Goal: Task Accomplishment & Management: Manage account settings

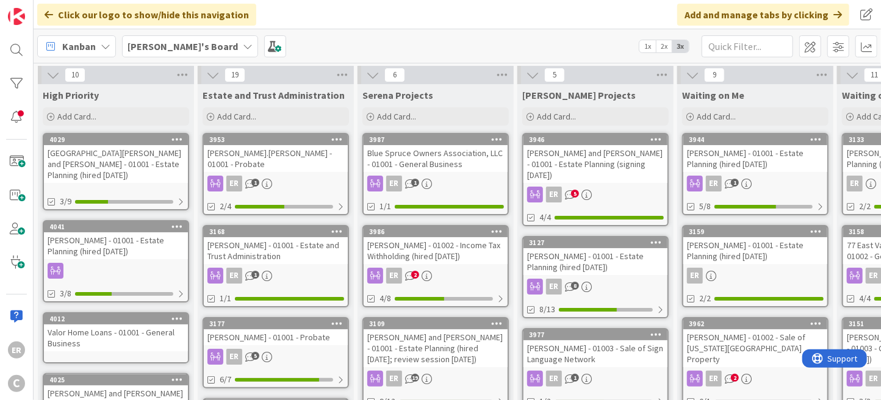
click at [105, 156] on div "[GEOGRAPHIC_DATA][PERSON_NAME] and [PERSON_NAME] - 01001 - Estate Planning (hir…" at bounding box center [116, 164] width 144 height 38
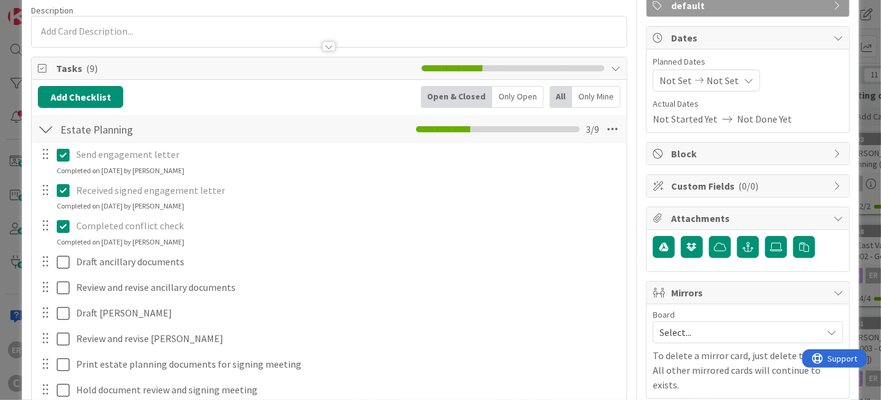
scroll to position [122, 0]
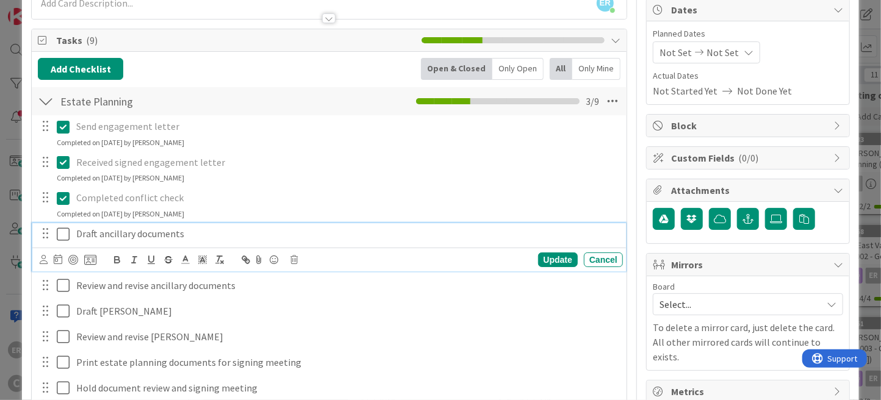
click at [194, 231] on p "Draft ancillary documents" at bounding box center [346, 234] width 541 height 14
click at [46, 262] on icon at bounding box center [44, 259] width 8 height 9
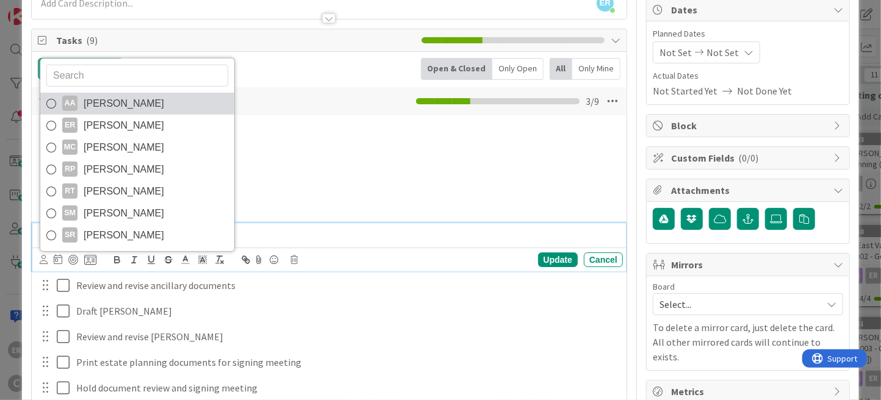
click at [137, 107] on span "[PERSON_NAME]" at bounding box center [124, 104] width 81 height 18
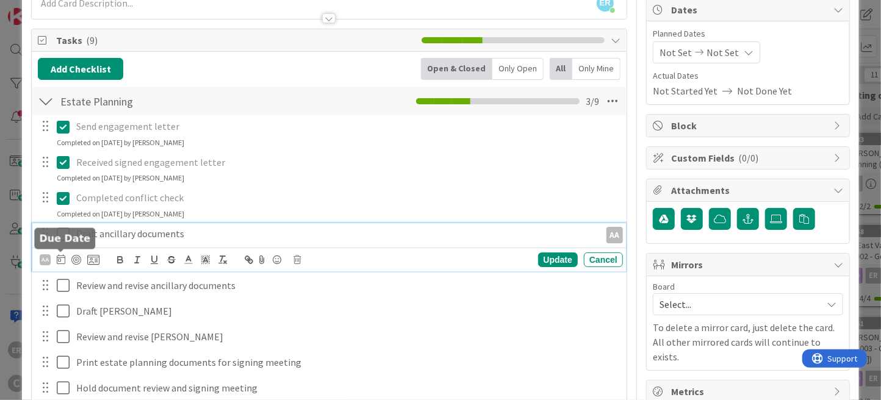
click at [63, 258] on icon at bounding box center [61, 260] width 9 height 10
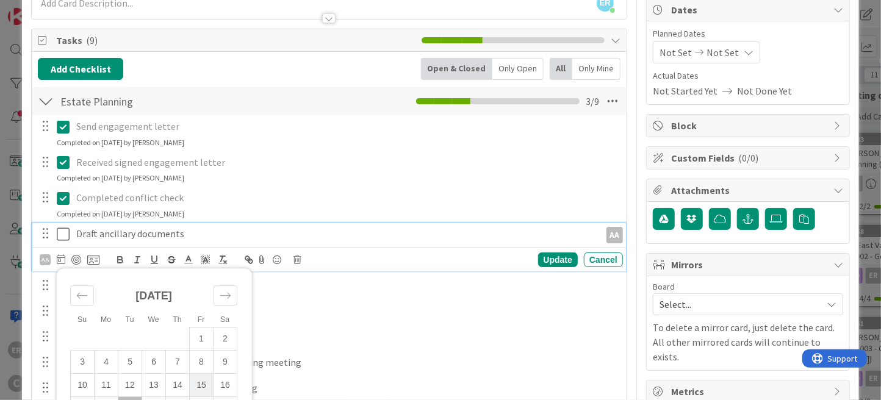
click at [207, 388] on td "15" at bounding box center [202, 385] width 24 height 23
click at [556, 259] on div "Update" at bounding box center [558, 260] width 40 height 15
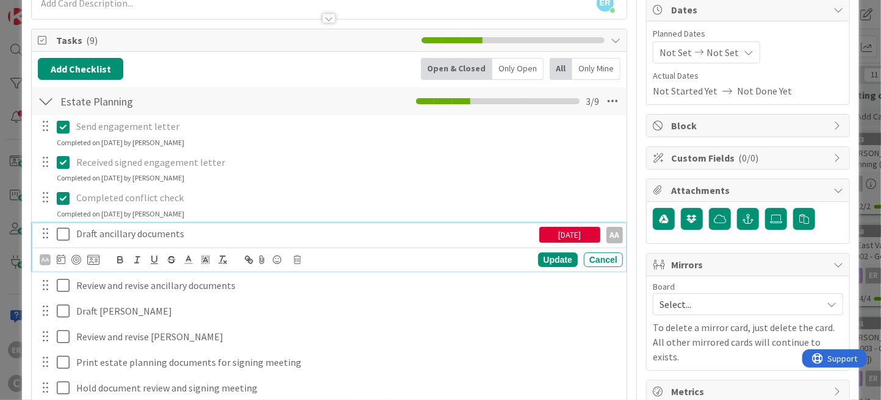
click at [257, 234] on p "Draft ancillary documents" at bounding box center [305, 234] width 458 height 14
click at [61, 259] on icon at bounding box center [61, 260] width 9 height 10
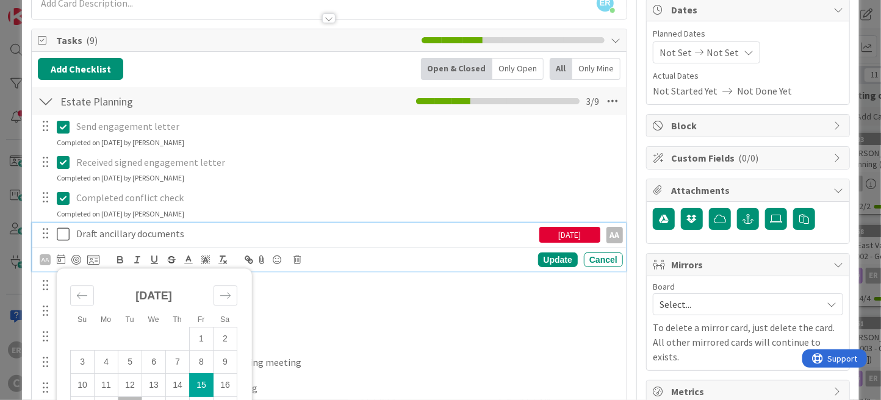
scroll to position [305, 0]
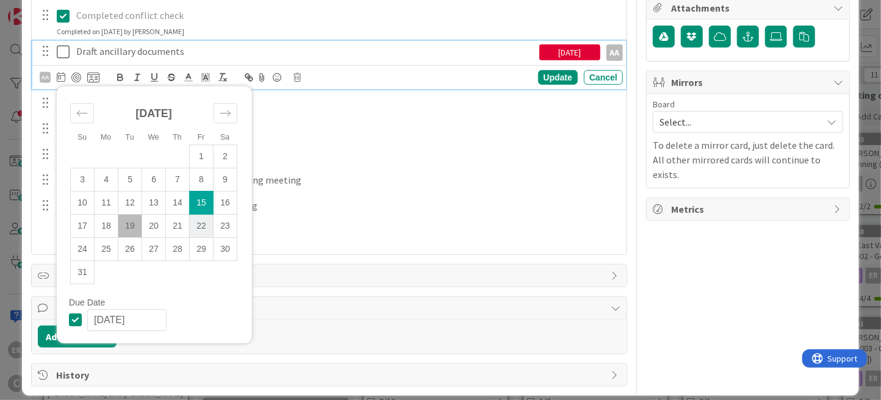
click at [206, 232] on td "22" at bounding box center [202, 226] width 24 height 23
type input "[DATE]"
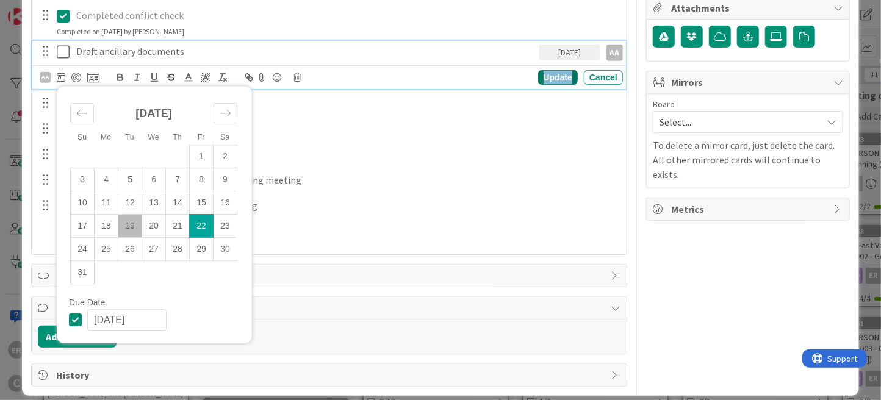
click at [546, 76] on div "Update" at bounding box center [558, 77] width 40 height 15
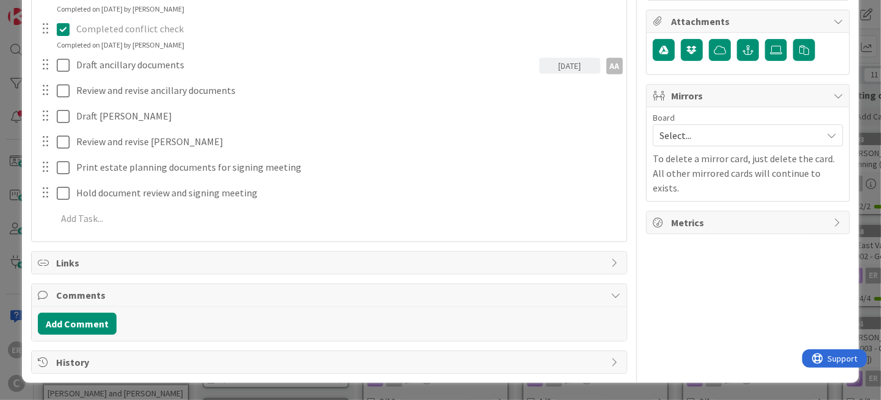
scroll to position [288, 0]
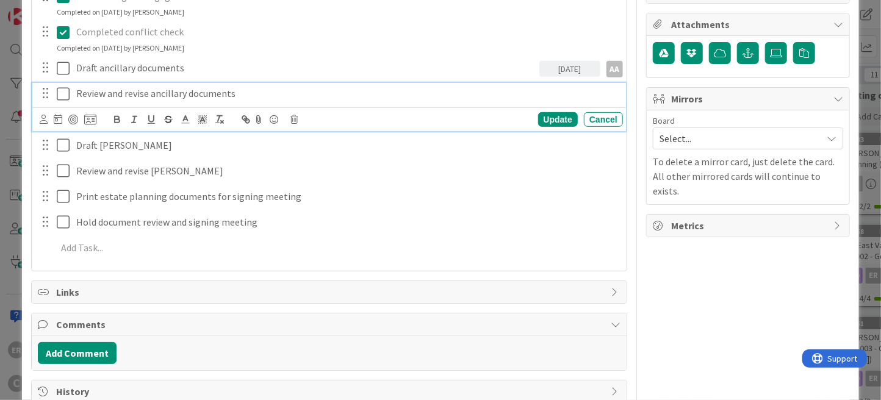
click at [83, 92] on div "Review and revise ancillary documents Update Cancel" at bounding box center [329, 107] width 594 height 48
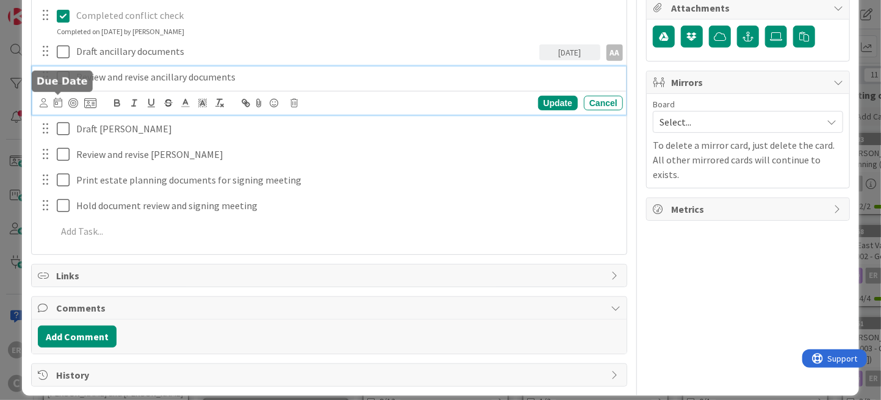
click at [59, 99] on icon at bounding box center [58, 103] width 9 height 10
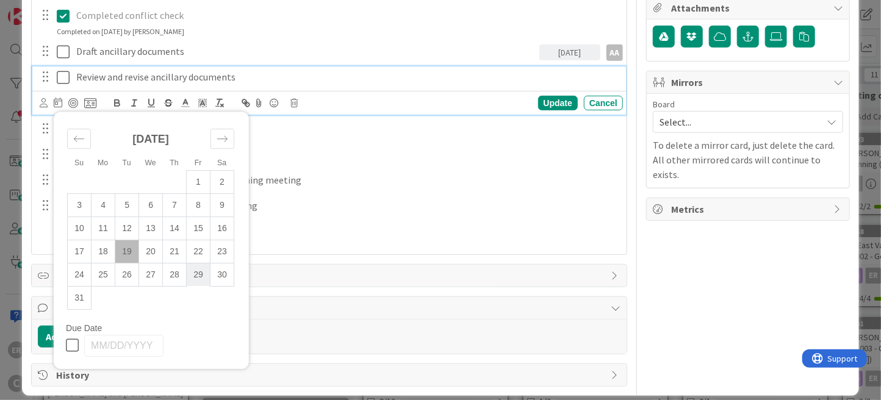
click at [198, 278] on td "29" at bounding box center [199, 275] width 24 height 23
type input "[DATE]"
click at [45, 101] on icon at bounding box center [44, 102] width 8 height 9
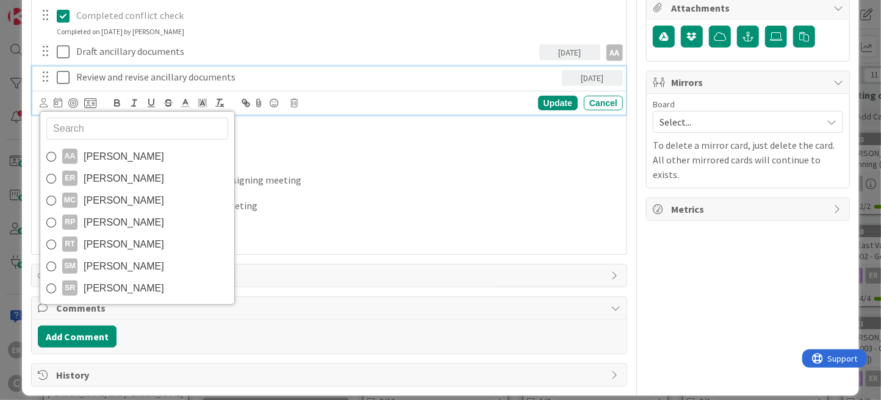
click at [84, 170] on span "[PERSON_NAME]" at bounding box center [124, 179] width 81 height 18
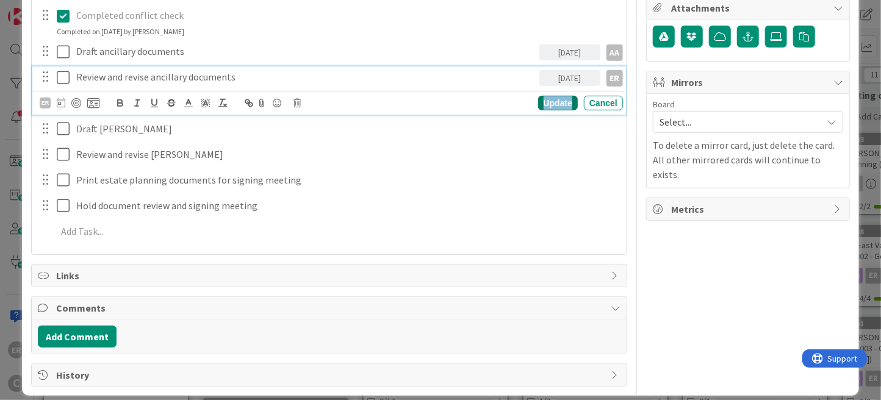
click at [564, 104] on div "Update" at bounding box center [558, 103] width 40 height 15
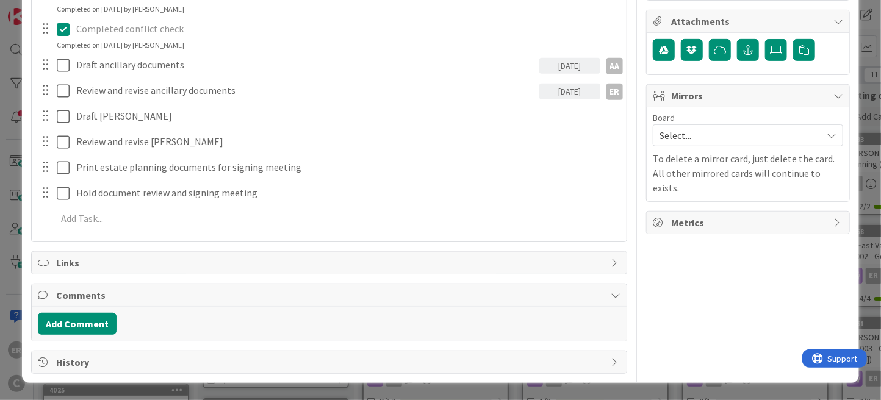
scroll to position [288, 0]
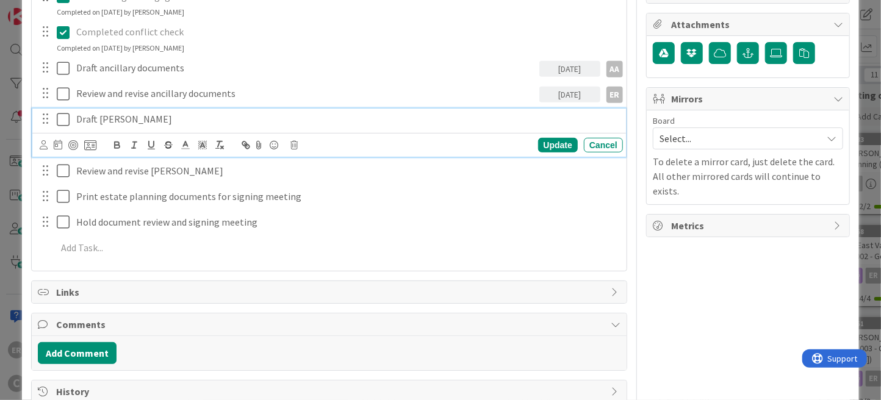
click at [122, 117] on div "Draft [PERSON_NAME] Update Cancel" at bounding box center [329, 133] width 594 height 48
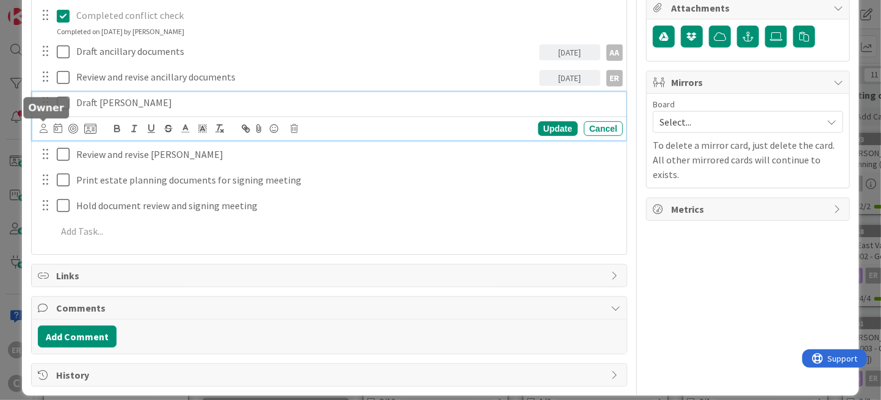
click at [41, 129] on icon at bounding box center [44, 128] width 8 height 9
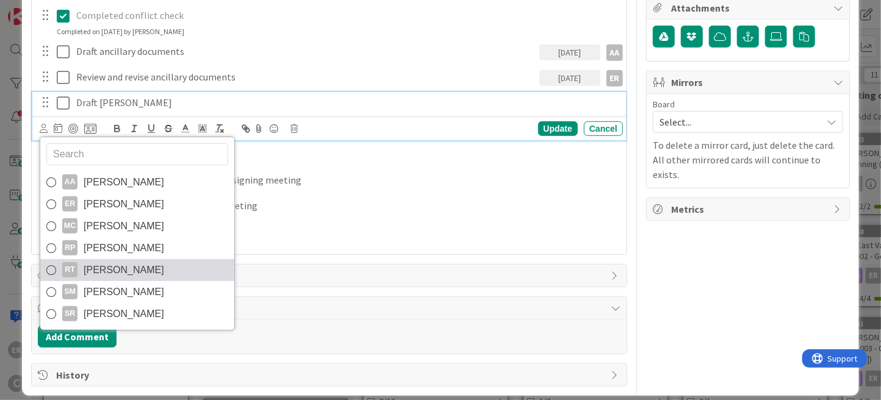
click at [112, 263] on span "[PERSON_NAME]" at bounding box center [124, 270] width 81 height 18
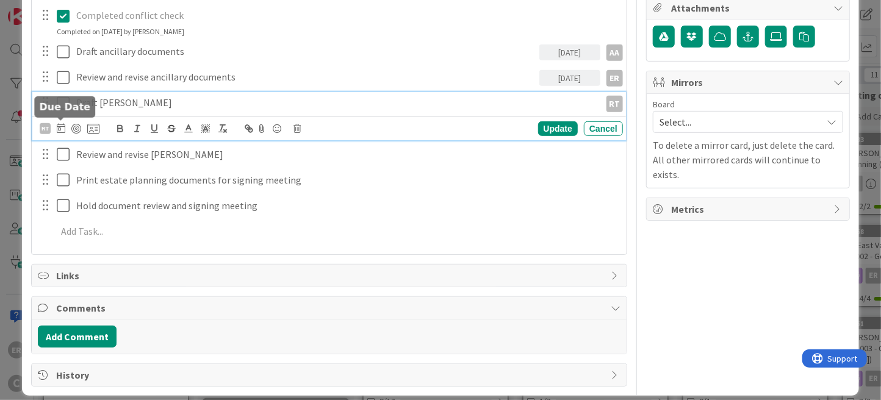
click at [63, 128] on icon at bounding box center [61, 128] width 9 height 10
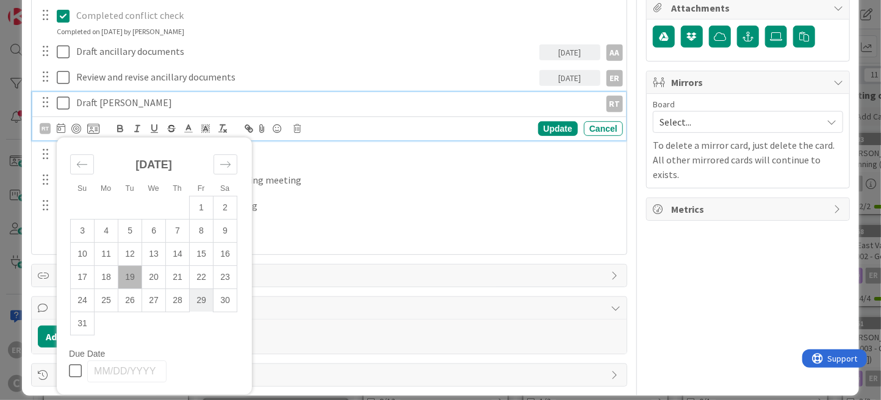
click at [201, 298] on td "29" at bounding box center [202, 300] width 24 height 23
type input "[DATE]"
click at [538, 130] on div "Update" at bounding box center [558, 128] width 40 height 15
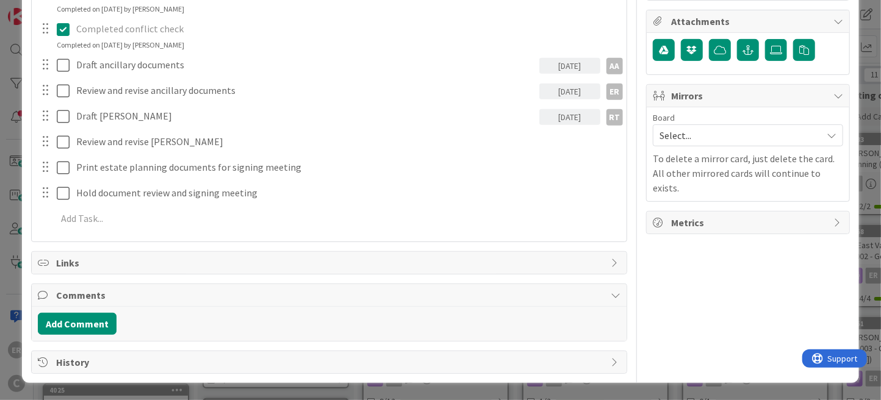
scroll to position [288, 0]
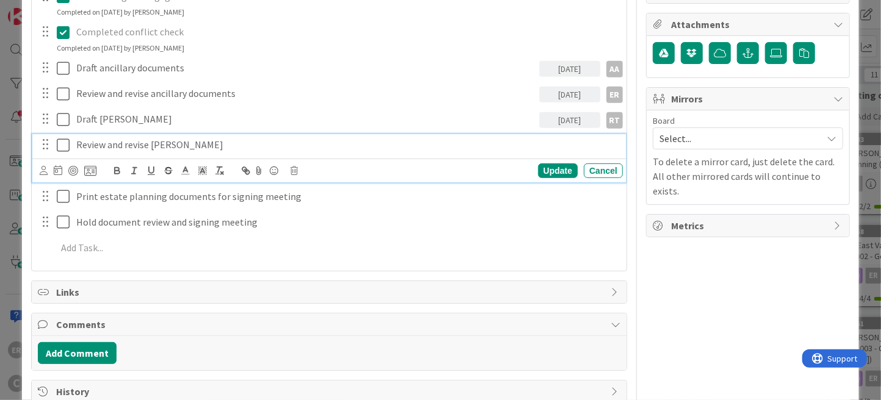
click at [131, 143] on div "Review and revise [PERSON_NAME] Update Cancel" at bounding box center [329, 158] width 594 height 48
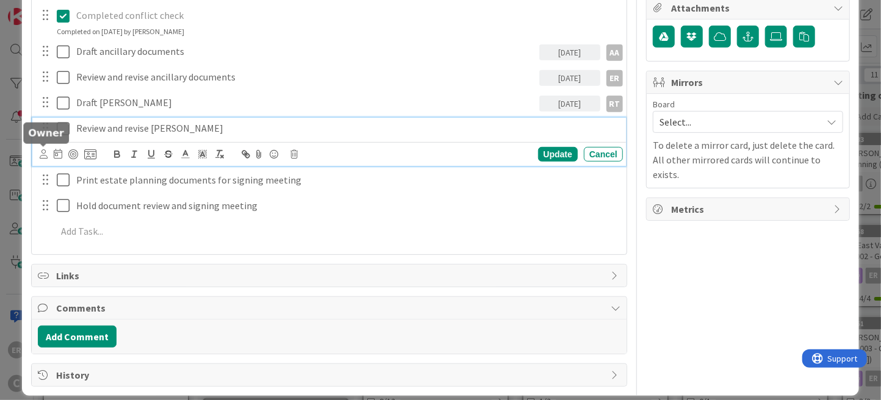
click at [42, 155] on icon at bounding box center [44, 154] width 8 height 9
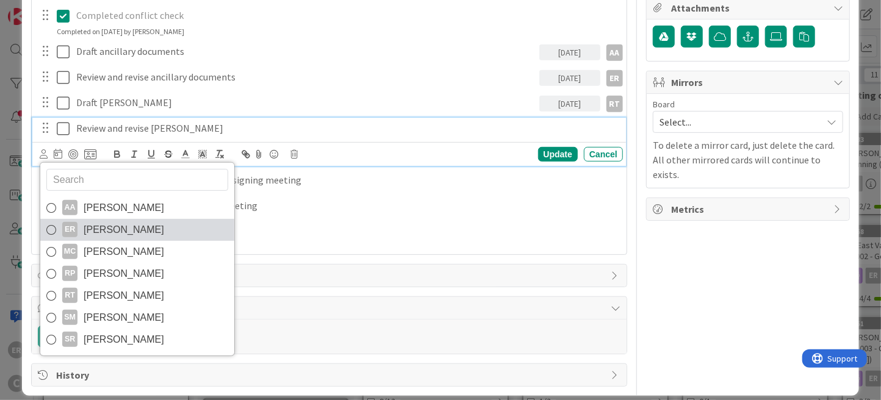
click at [110, 229] on span "[PERSON_NAME]" at bounding box center [124, 230] width 81 height 18
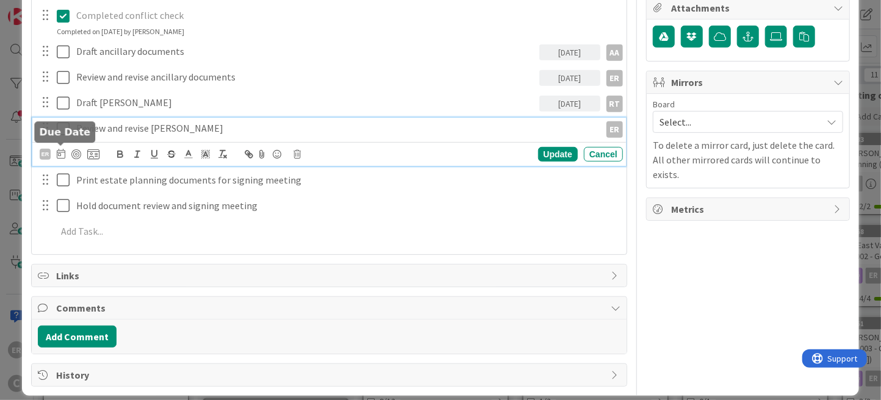
click at [62, 151] on icon at bounding box center [61, 154] width 9 height 10
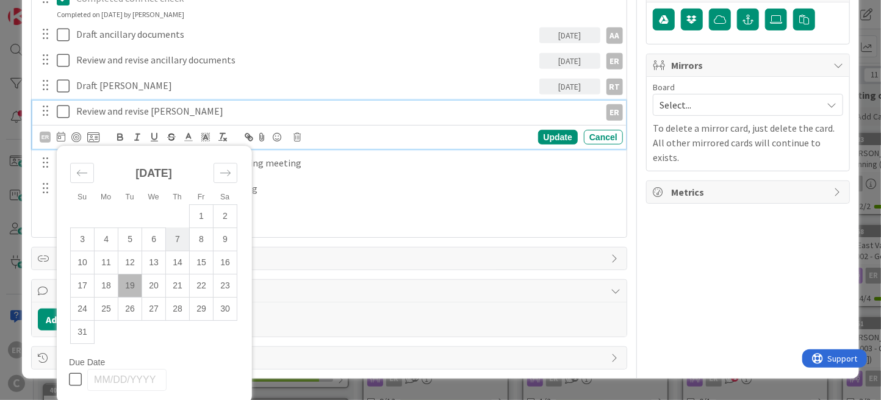
scroll to position [323, 0]
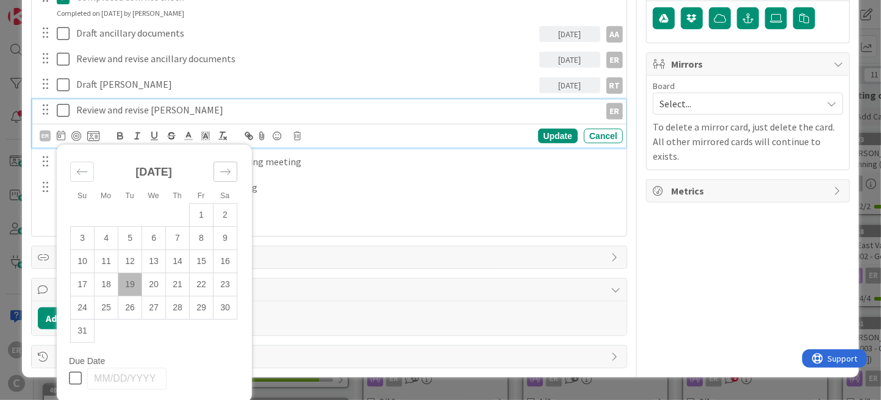
click at [225, 170] on icon "Move forward to switch to the next month." at bounding box center [226, 172] width 12 height 12
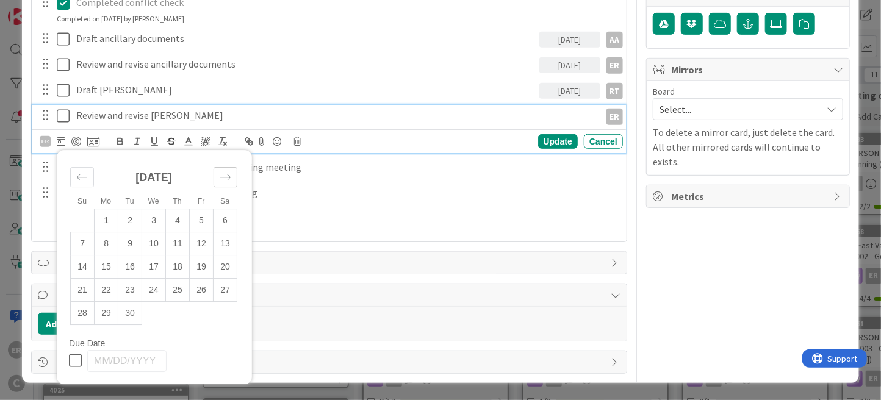
scroll to position [314, 0]
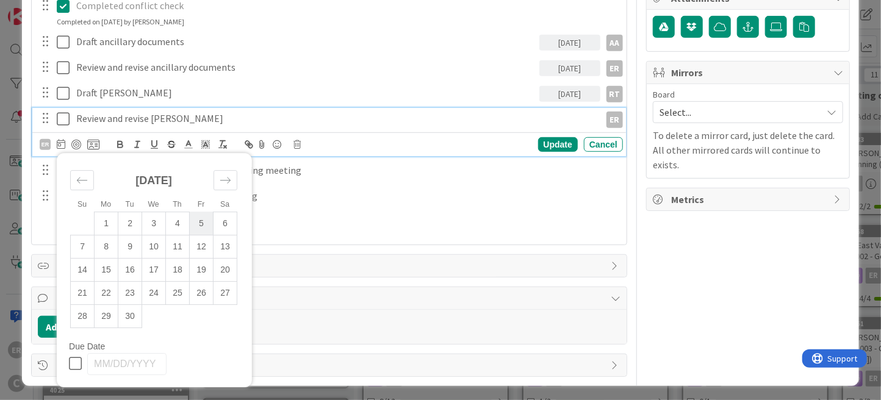
click at [204, 223] on td "5" at bounding box center [202, 223] width 24 height 23
type input "[DATE]"
click at [549, 146] on div "Update" at bounding box center [558, 144] width 40 height 15
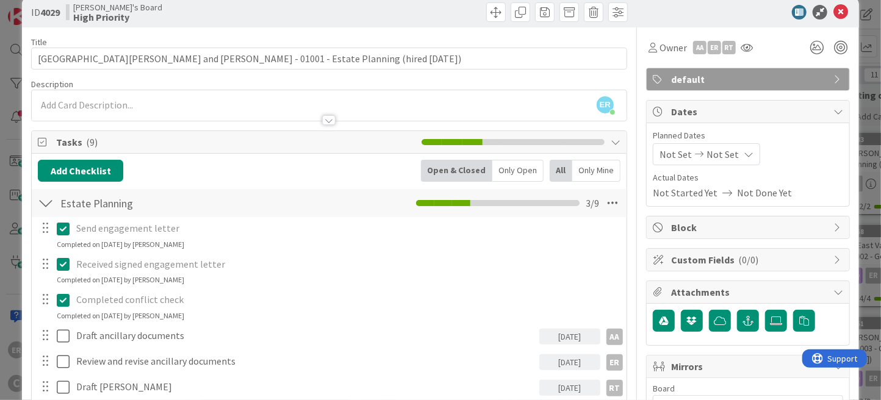
scroll to position [0, 0]
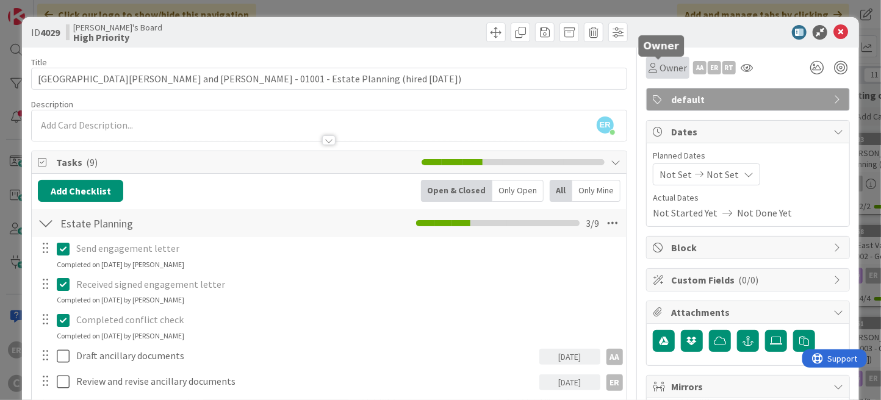
click at [660, 71] on span "Owner" at bounding box center [673, 67] width 27 height 15
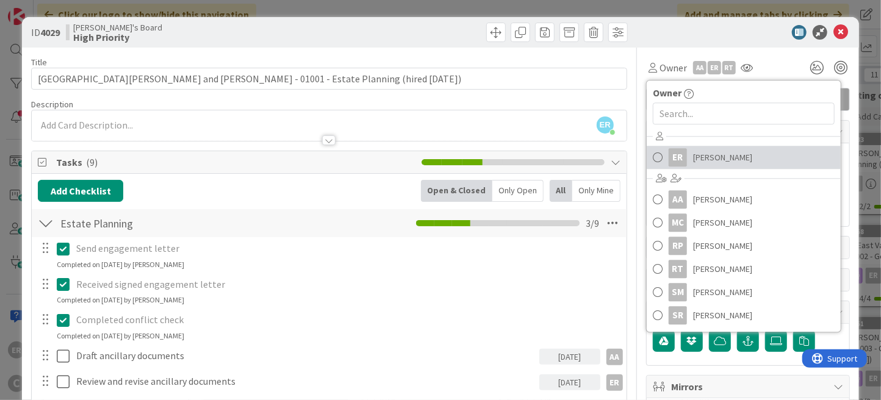
click at [696, 157] on span "[PERSON_NAME]" at bounding box center [722, 157] width 59 height 18
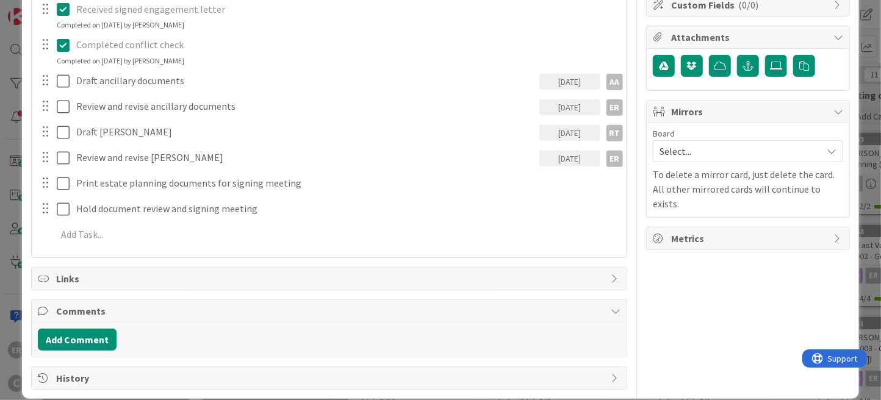
scroll to position [288, 0]
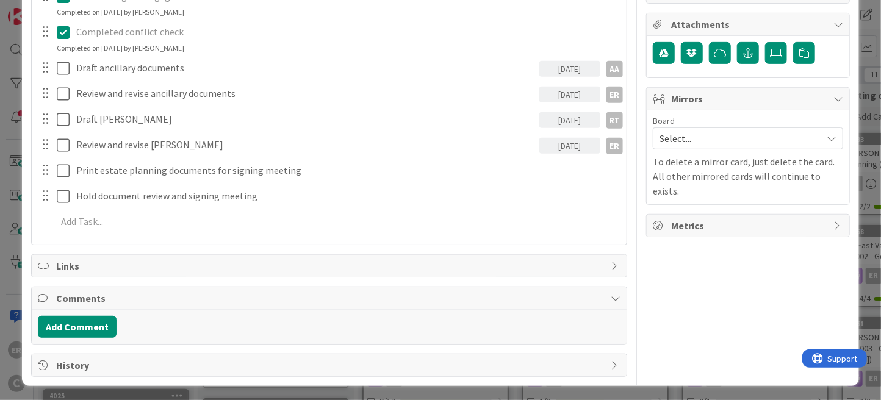
click at [725, 133] on span "Select..." at bounding box center [738, 138] width 156 height 17
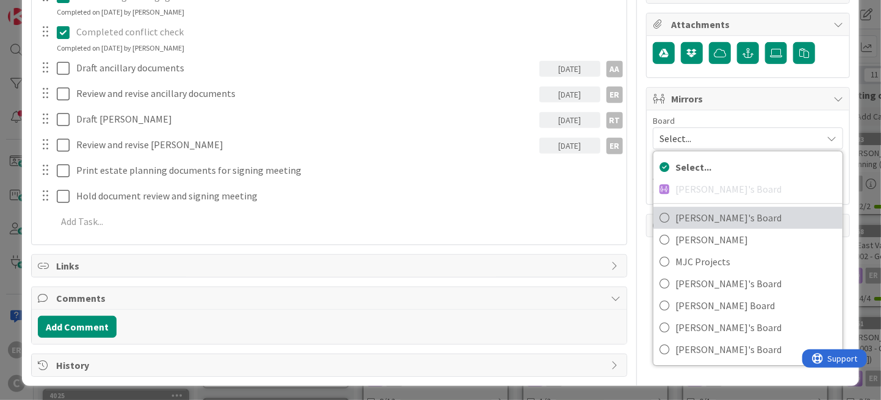
click at [712, 209] on span "[PERSON_NAME]'s Board" at bounding box center [756, 218] width 161 height 18
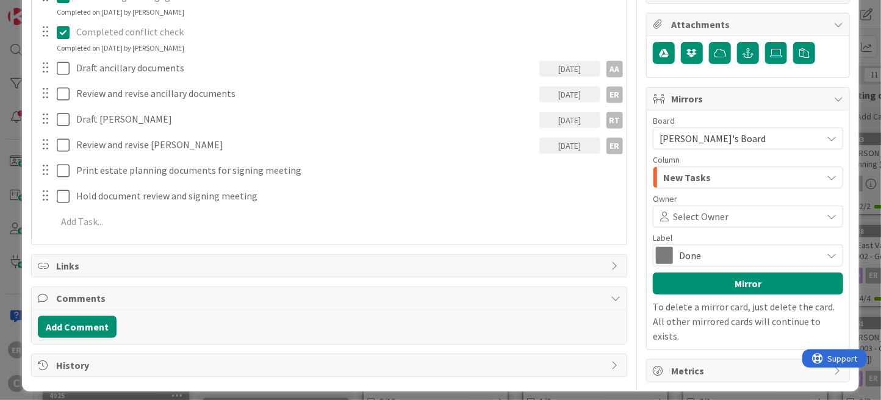
click at [704, 216] on span "Select Owner" at bounding box center [701, 216] width 56 height 15
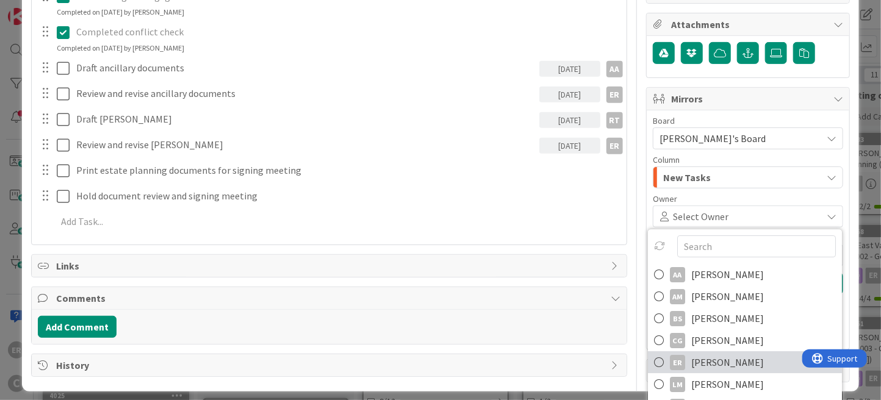
click at [705, 355] on span "[PERSON_NAME]" at bounding box center [728, 362] width 73 height 18
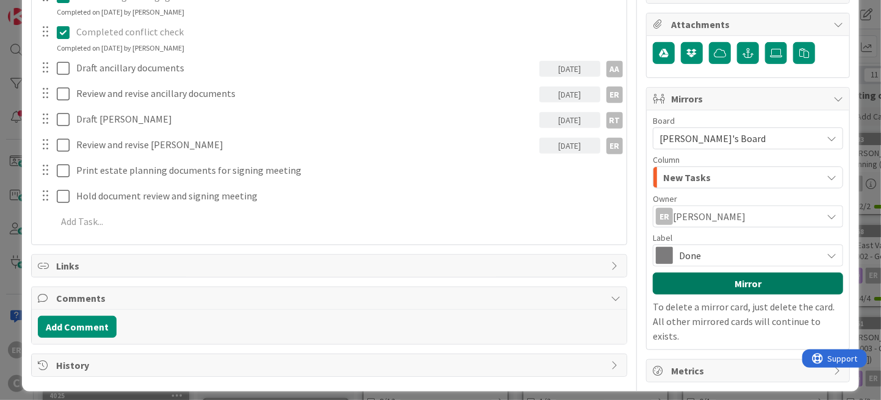
click at [699, 283] on button "Mirror" at bounding box center [748, 284] width 190 height 22
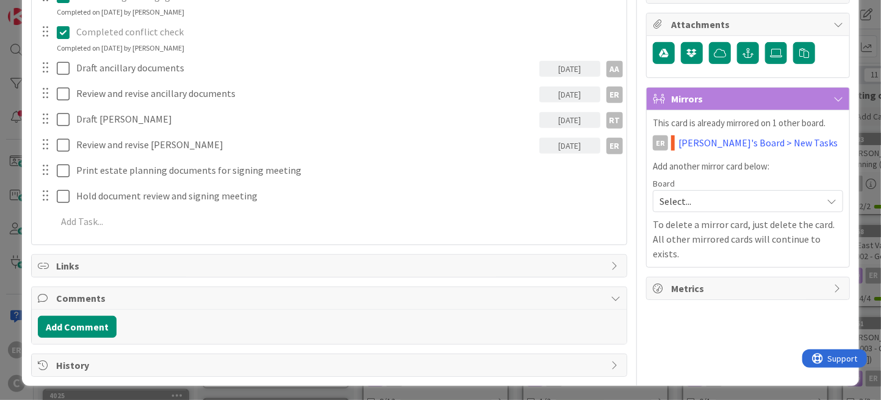
click at [692, 199] on span "Select..." at bounding box center [738, 201] width 156 height 17
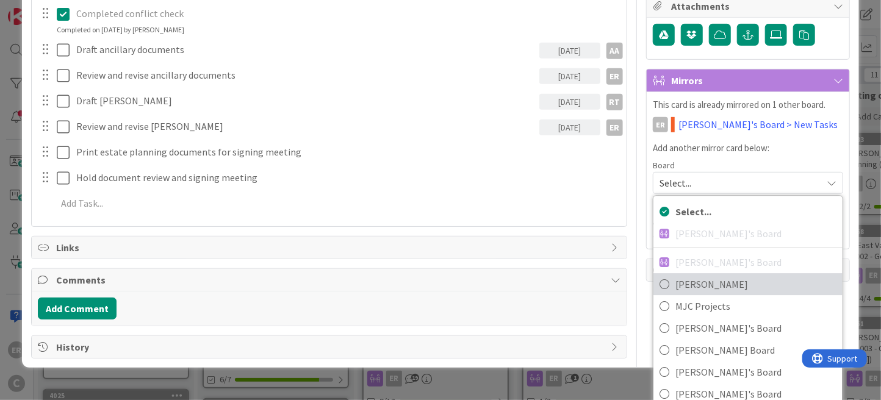
scroll to position [314, 0]
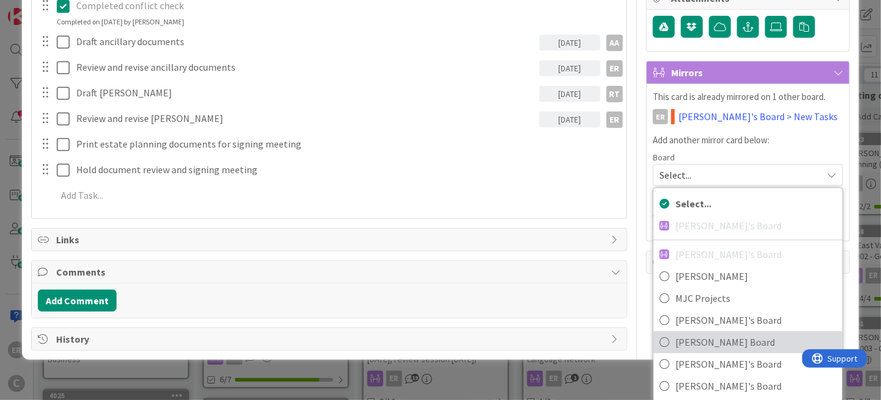
click at [697, 335] on span "[PERSON_NAME] Board" at bounding box center [756, 342] width 161 height 18
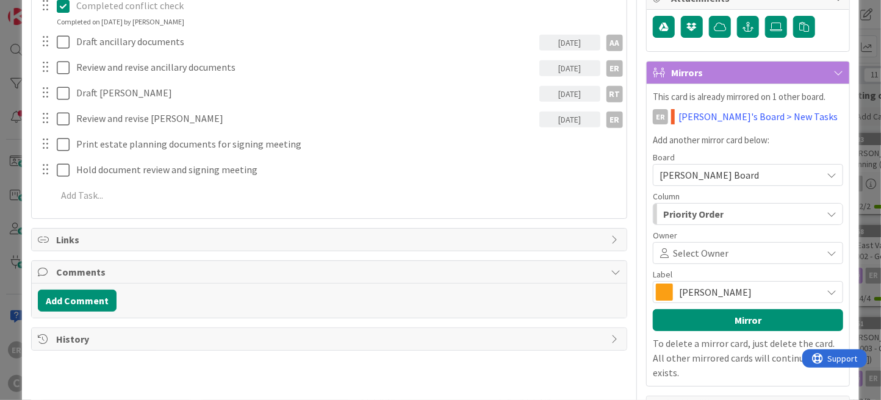
click at [700, 251] on span "Select Owner" at bounding box center [701, 253] width 56 height 15
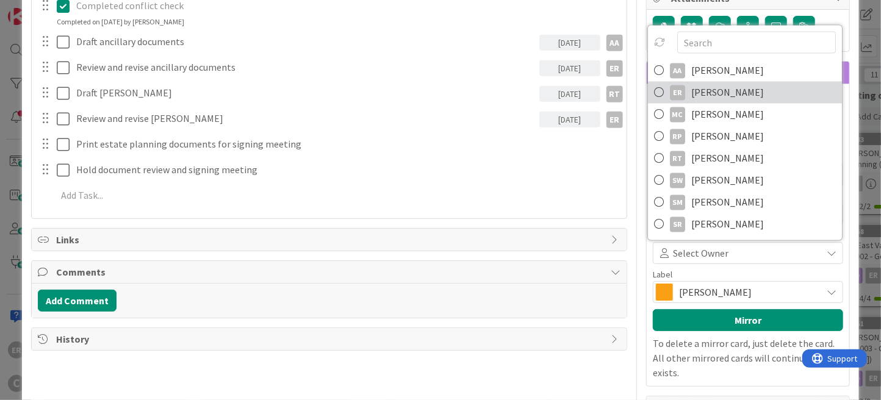
click at [711, 95] on span "[PERSON_NAME]" at bounding box center [728, 93] width 73 height 18
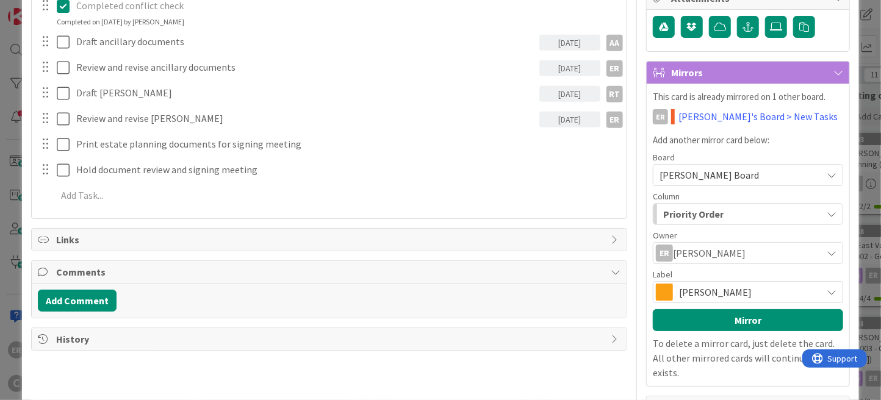
click at [694, 294] on span "[PERSON_NAME]" at bounding box center [747, 292] width 137 height 17
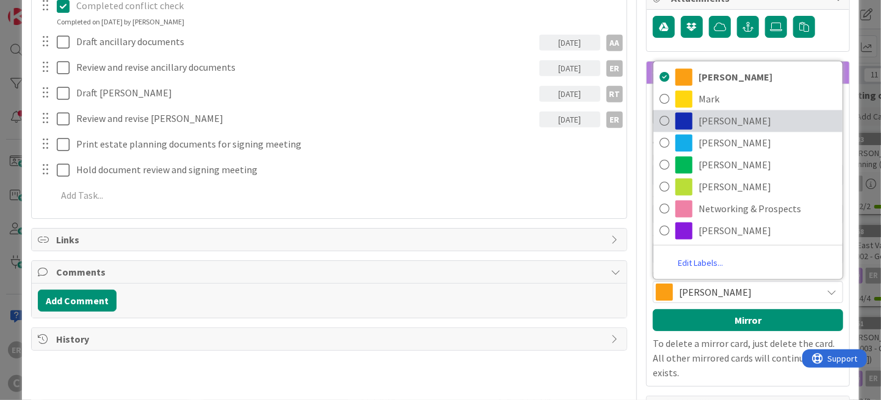
click at [701, 115] on span "[PERSON_NAME]" at bounding box center [768, 121] width 138 height 18
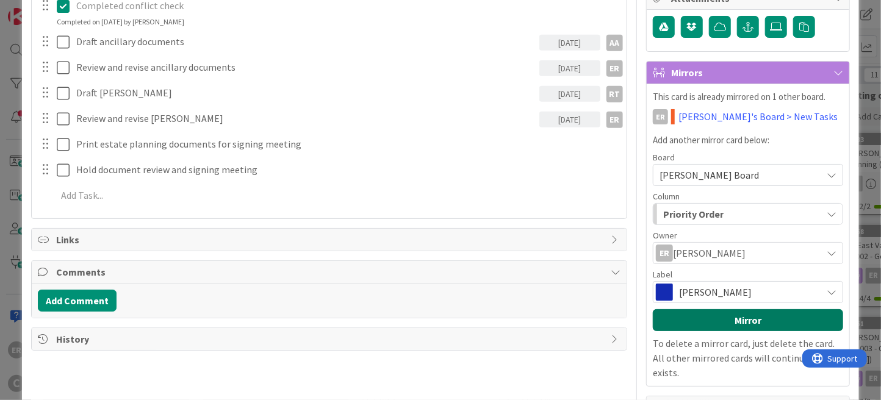
click at [728, 318] on button "Mirror" at bounding box center [748, 320] width 190 height 22
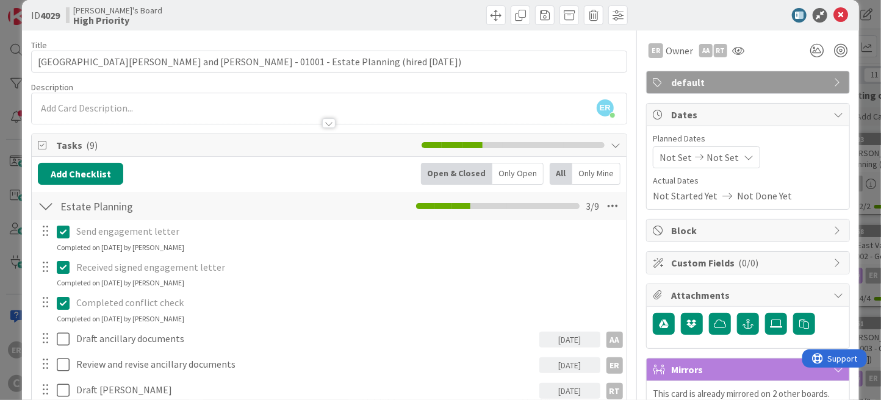
scroll to position [0, 0]
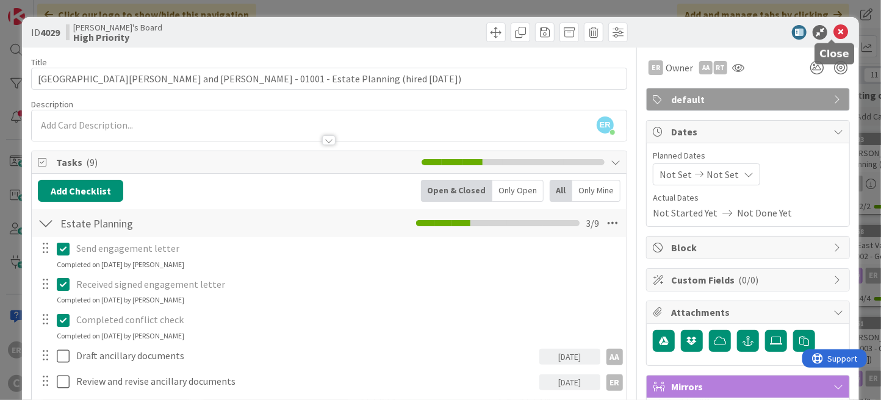
click at [834, 35] on icon at bounding box center [841, 32] width 15 height 15
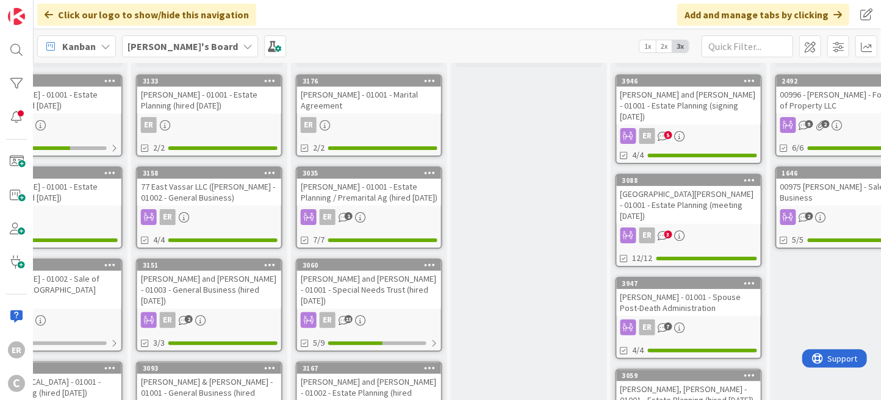
scroll to position [0, 706]
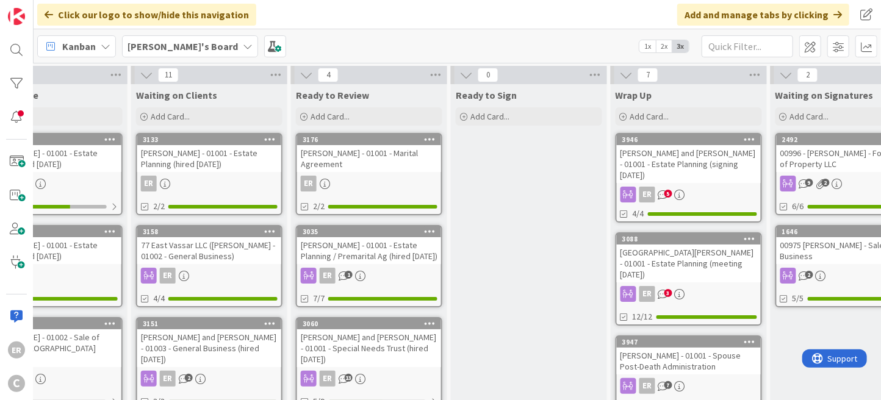
click at [712, 286] on div "ER 3" at bounding box center [689, 294] width 144 height 16
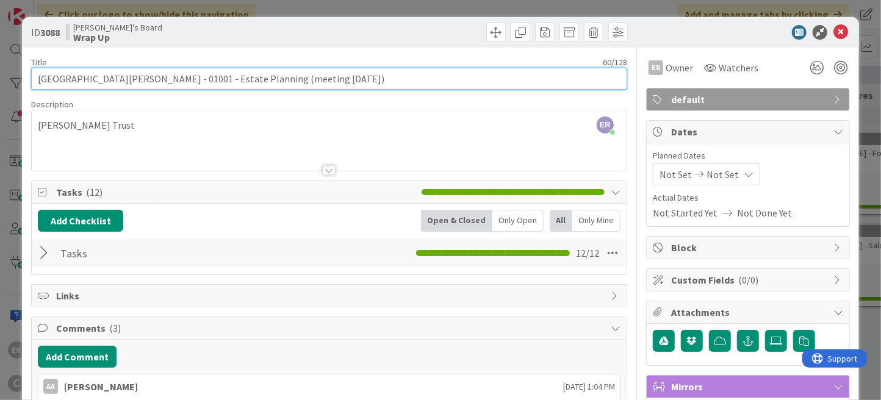
drag, startPoint x: 242, startPoint y: 79, endPoint x: 212, endPoint y: 80, distance: 29.9
click at [212, 80] on input "[GEOGRAPHIC_DATA][PERSON_NAME] - 01001 - Estate Planning (meeting [DATE])" at bounding box center [329, 79] width 596 height 22
type input "[PERSON_NAME] - 01001 - Estate Planning (signing [DATE])"
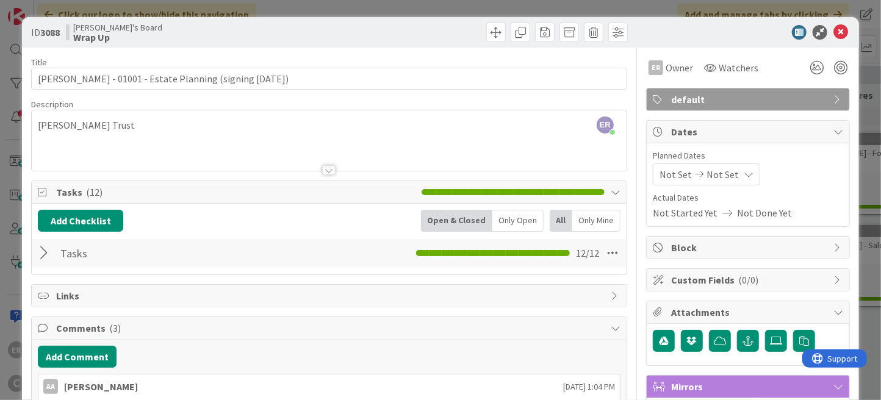
click at [41, 255] on div at bounding box center [46, 253] width 16 height 22
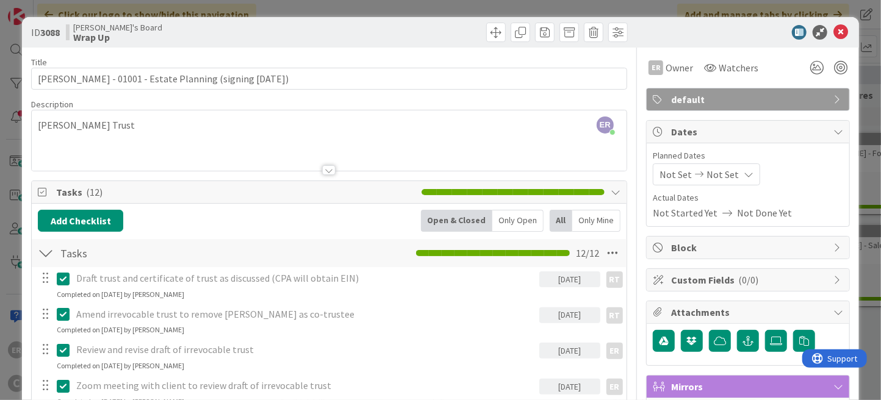
click at [38, 128] on div "ER [PERSON_NAME] just joined [PERSON_NAME] Trust" at bounding box center [329, 140] width 595 height 60
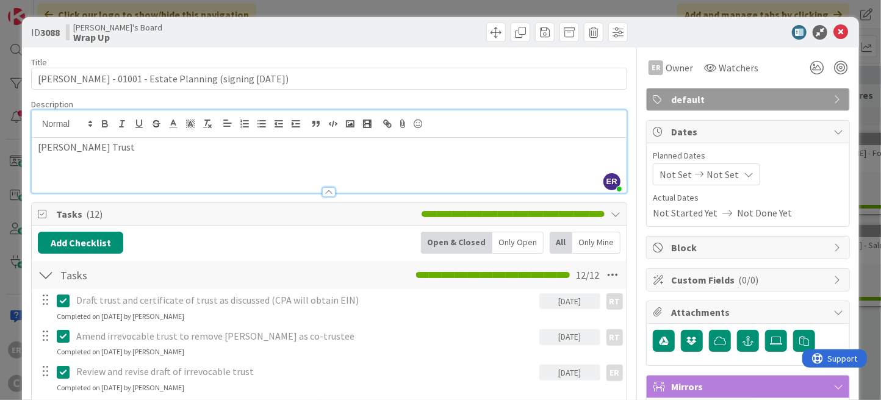
click at [128, 141] on p "[PERSON_NAME] Trust" at bounding box center [329, 147] width 583 height 14
click at [834, 34] on icon at bounding box center [841, 32] width 15 height 15
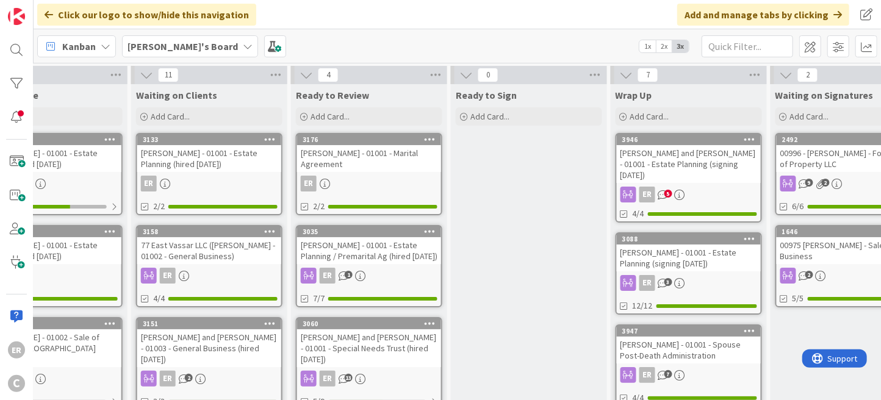
click at [688, 257] on div "[PERSON_NAME] - 01001 - Estate Planning (signing [DATE])" at bounding box center [689, 258] width 144 height 27
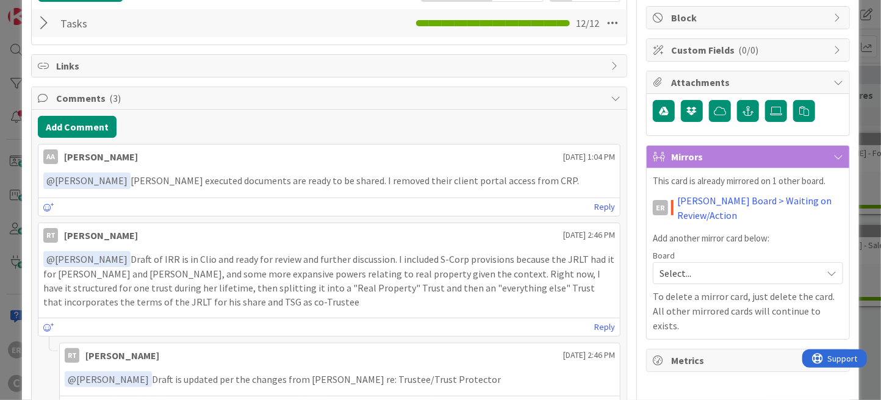
scroll to position [244, 0]
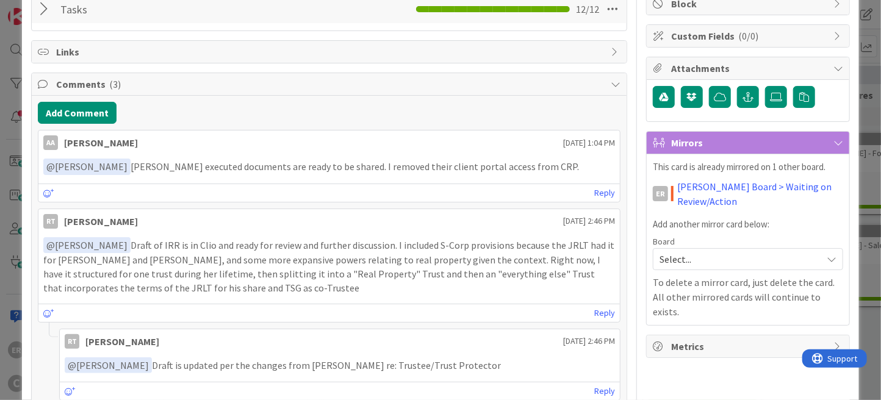
click at [677, 259] on span "Select..." at bounding box center [738, 259] width 156 height 17
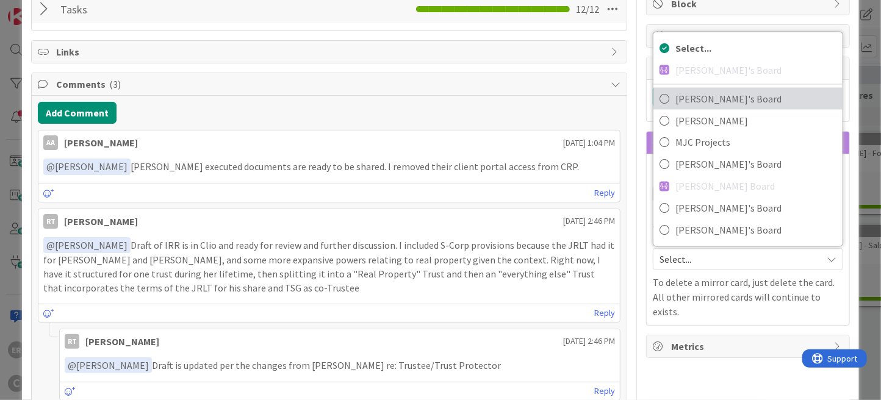
click at [704, 90] on span "[PERSON_NAME]'s Board" at bounding box center [756, 99] width 161 height 18
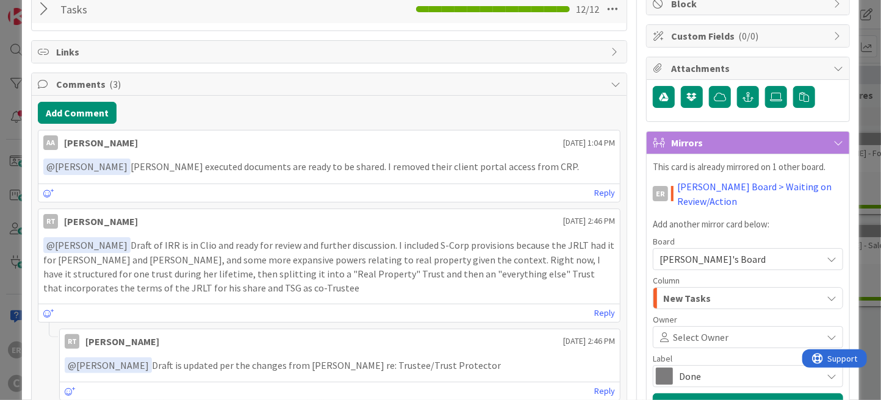
click at [729, 335] on span at bounding box center [774, 338] width 90 height 10
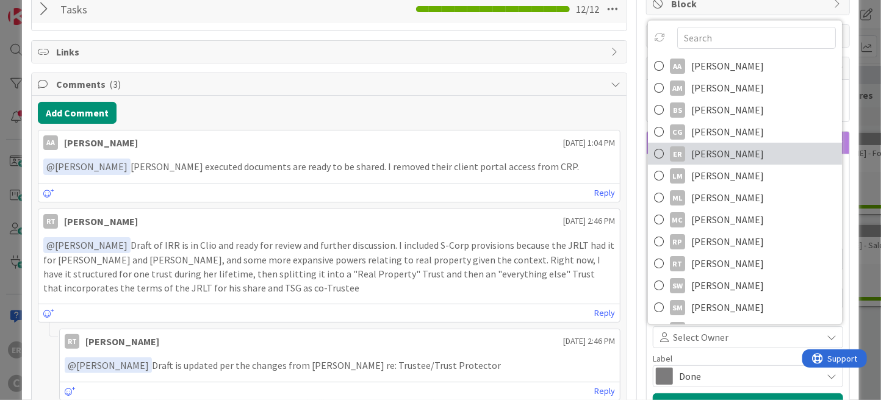
click at [721, 148] on span "[PERSON_NAME]" at bounding box center [728, 154] width 73 height 18
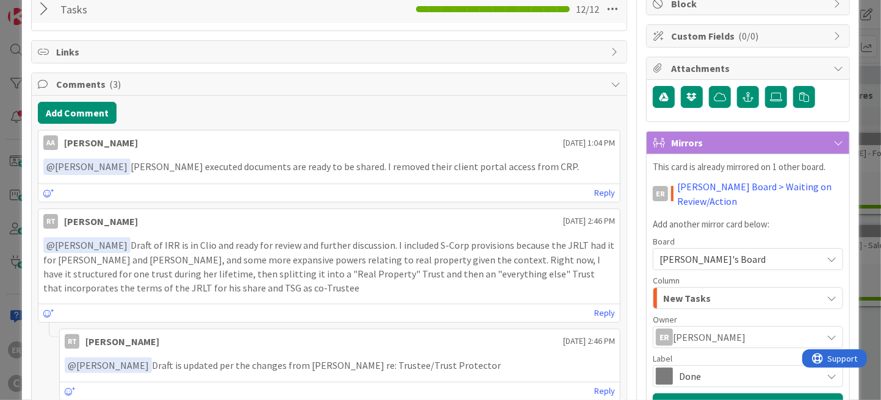
click at [698, 295] on span "New Tasks" at bounding box center [687, 299] width 48 height 16
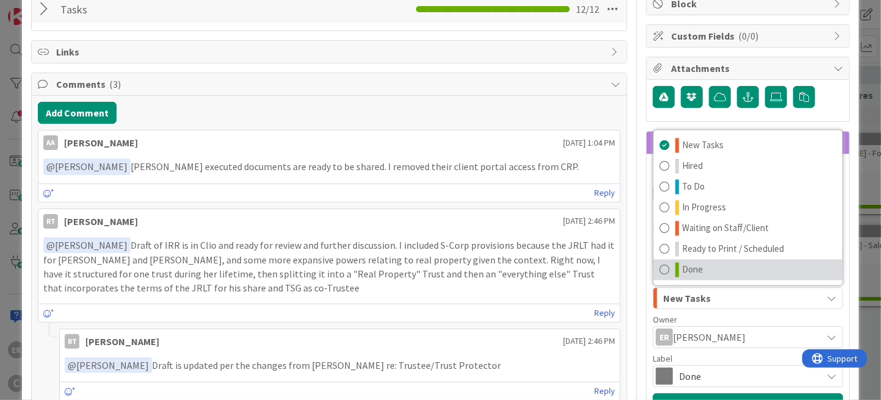
click at [699, 275] on link "Done" at bounding box center [748, 270] width 189 height 21
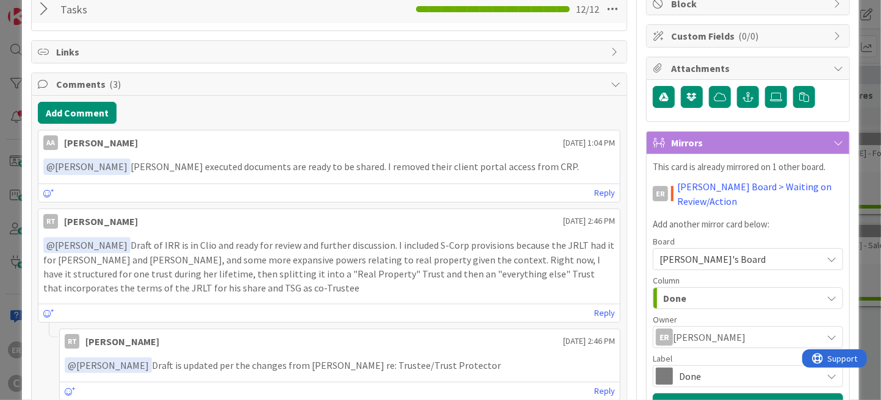
click at [709, 379] on span "Done" at bounding box center [747, 376] width 137 height 17
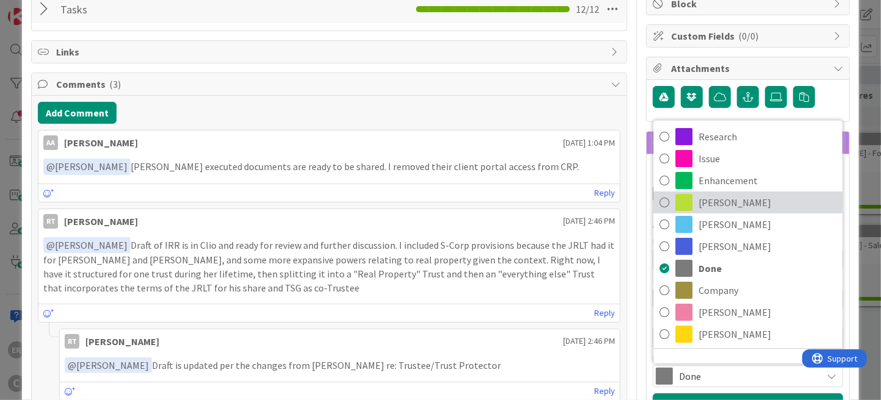
click at [714, 203] on span "[PERSON_NAME]" at bounding box center [768, 202] width 138 height 18
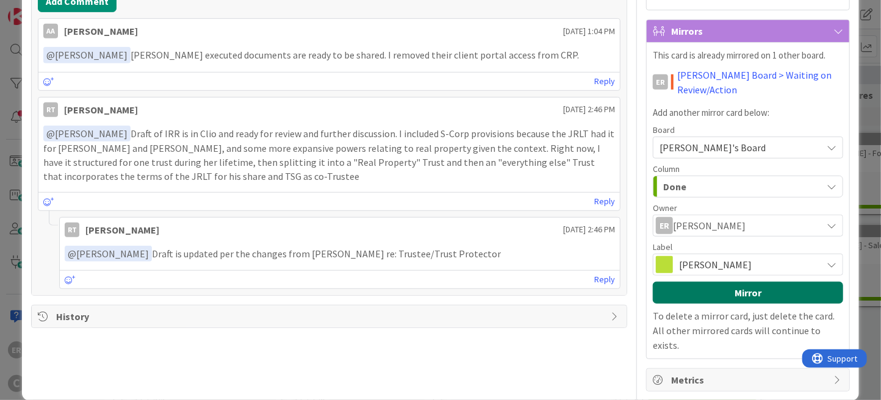
click at [723, 291] on button "Mirror" at bounding box center [748, 293] width 190 height 22
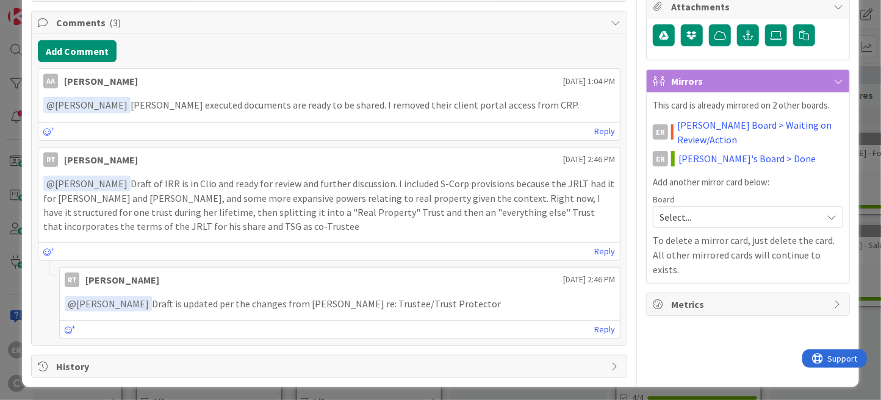
scroll to position [0, 0]
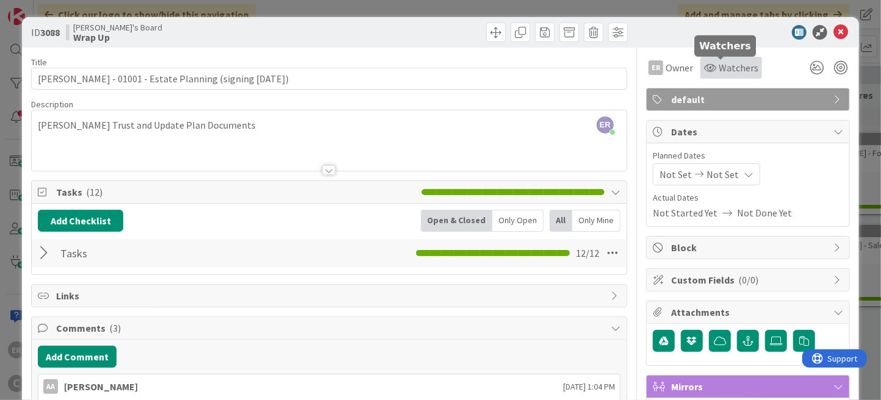
click at [719, 74] on span "Watchers" at bounding box center [739, 67] width 40 height 15
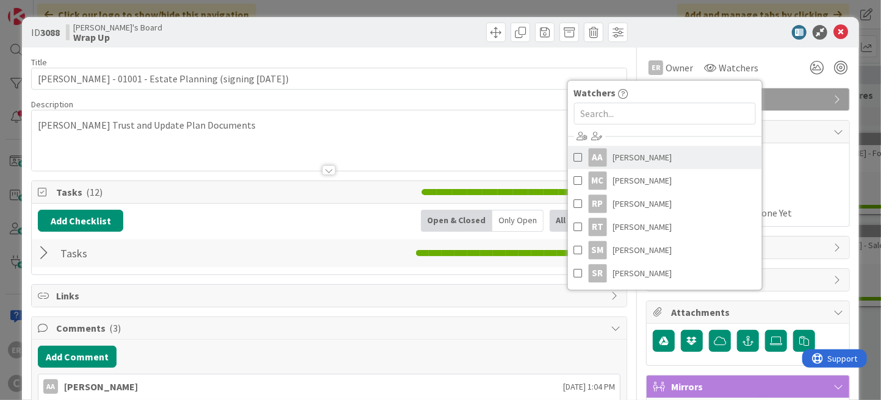
click at [630, 161] on span "[PERSON_NAME]" at bounding box center [642, 157] width 59 height 18
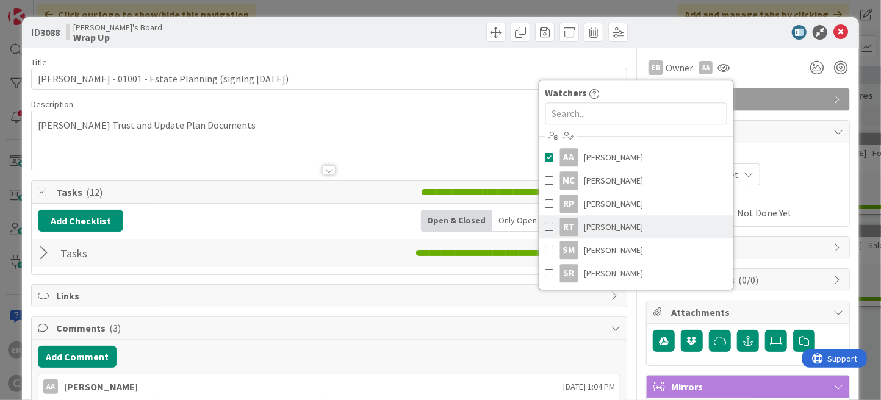
click at [613, 223] on span "[PERSON_NAME]" at bounding box center [614, 227] width 59 height 18
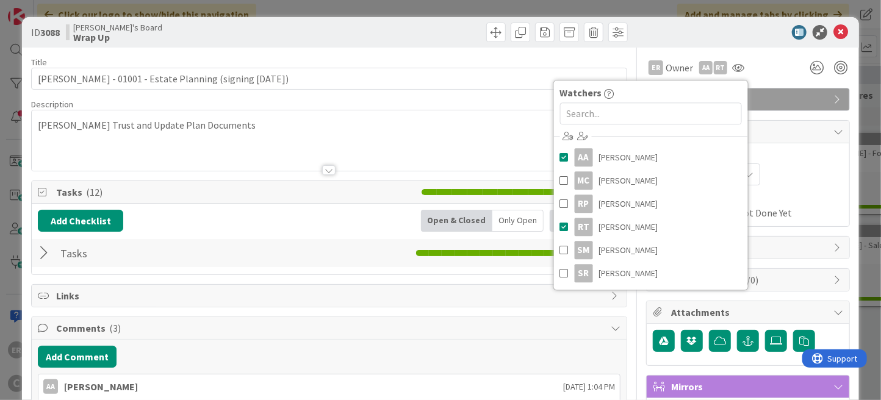
click at [720, 35] on div at bounding box center [742, 32] width 216 height 15
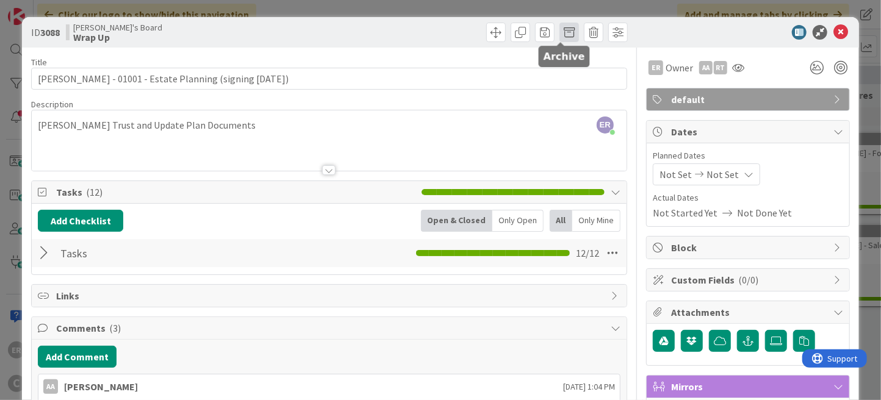
click at [563, 35] on span at bounding box center [570, 33] width 20 height 20
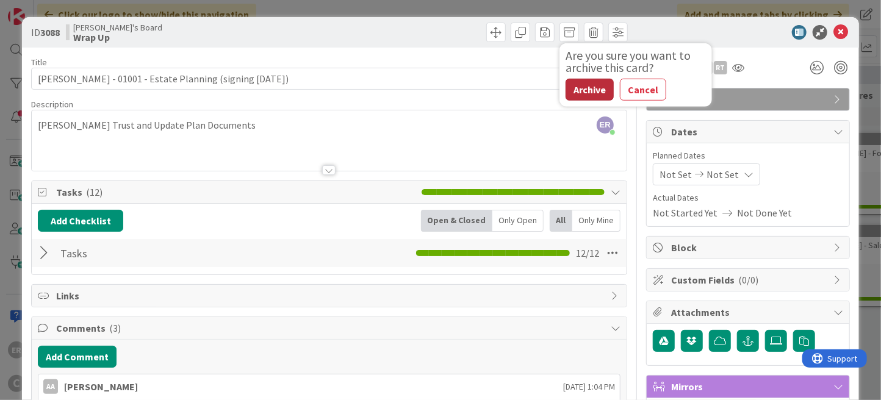
click at [572, 91] on button "Archive" at bounding box center [590, 90] width 48 height 22
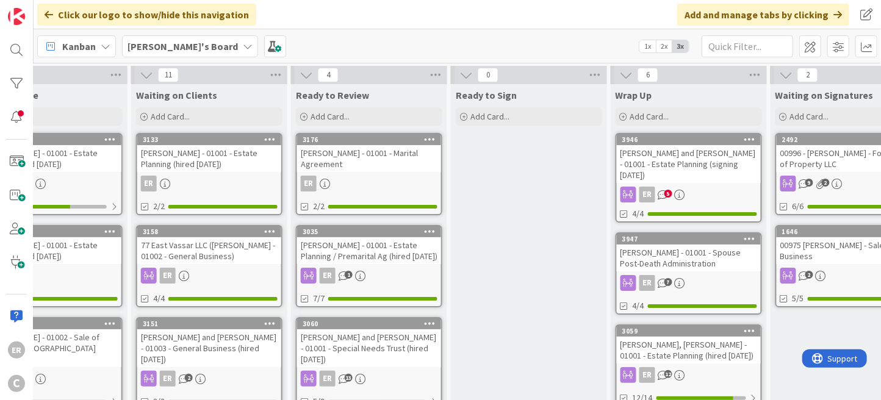
click at [695, 164] on div "[PERSON_NAME] and [PERSON_NAME] - 01001 - Estate Planning (signing [DATE])" at bounding box center [689, 164] width 144 height 38
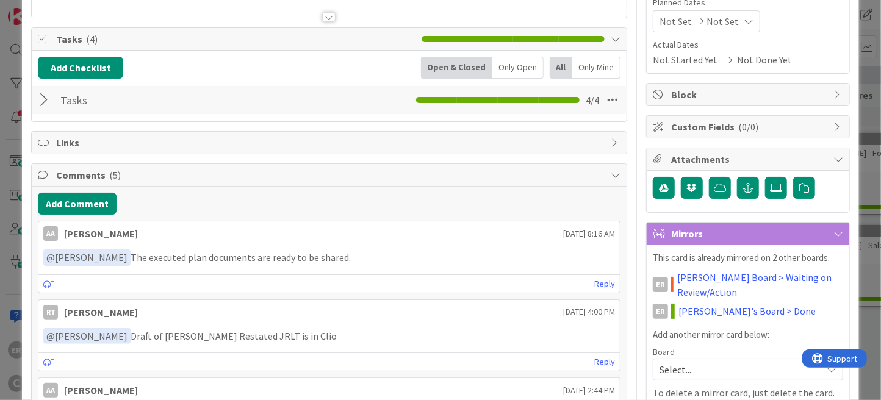
scroll to position [183, 0]
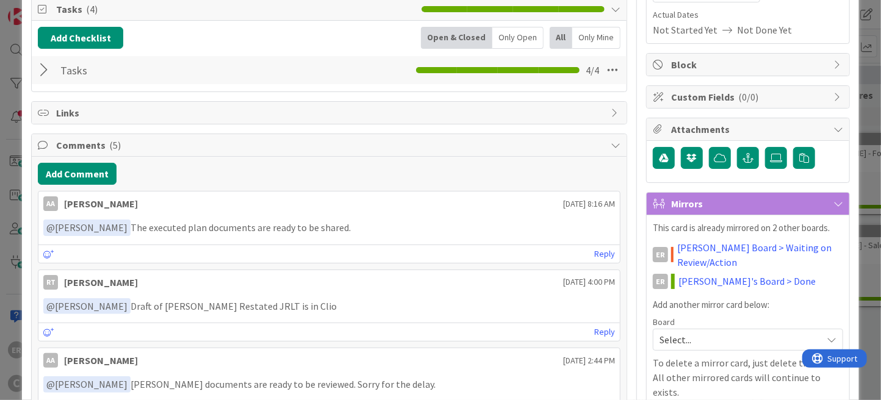
click at [45, 71] on div at bounding box center [46, 70] width 16 height 22
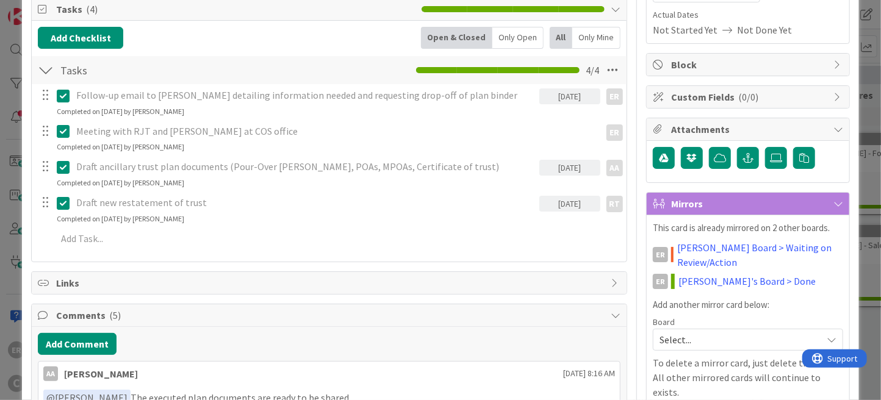
scroll to position [122, 0]
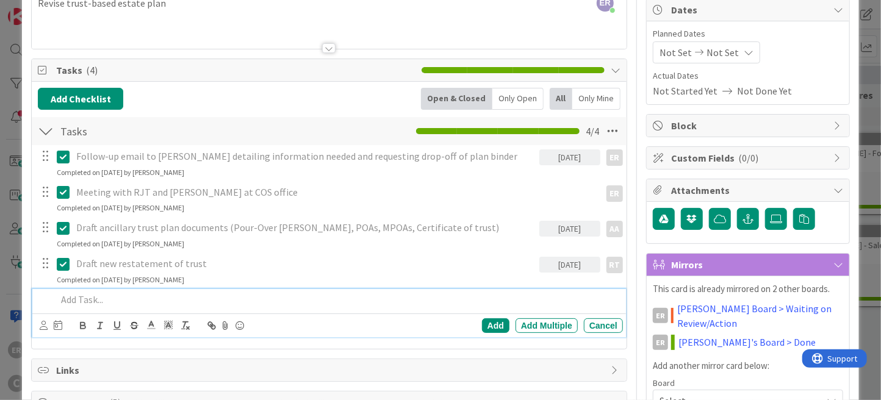
click at [175, 300] on p at bounding box center [338, 300] width 562 height 14
click at [41, 325] on icon at bounding box center [44, 325] width 8 height 9
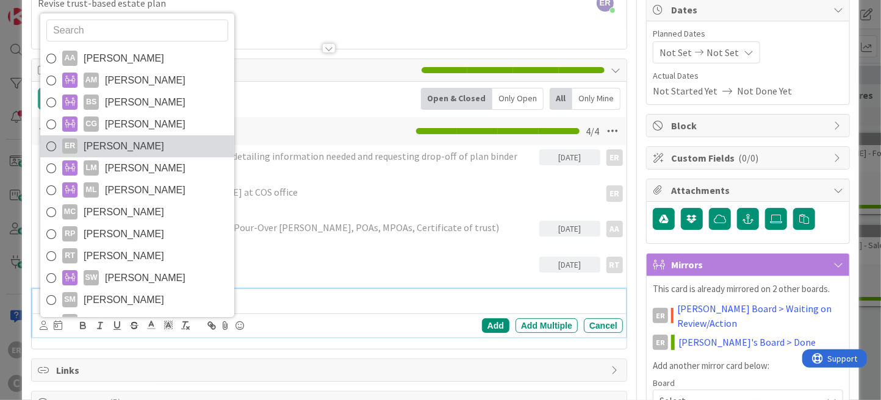
click at [106, 143] on span "[PERSON_NAME]" at bounding box center [124, 146] width 81 height 18
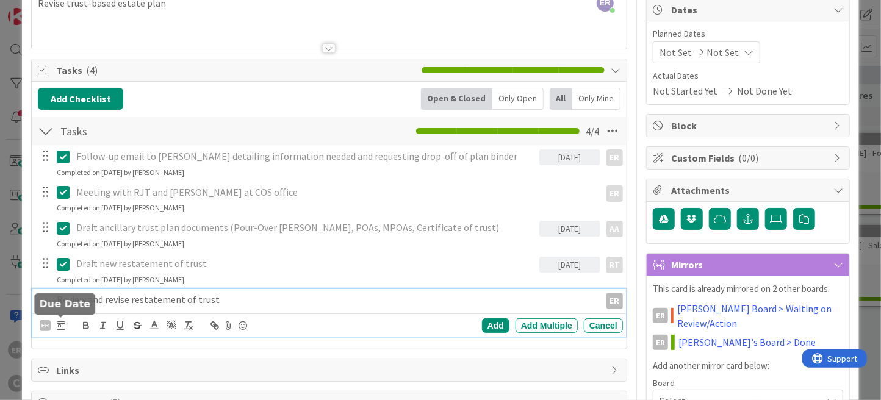
click at [60, 324] on icon at bounding box center [61, 325] width 9 height 10
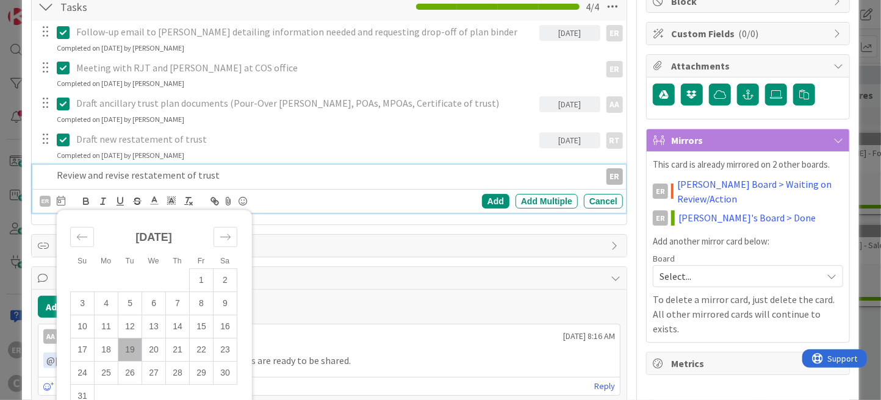
scroll to position [305, 0]
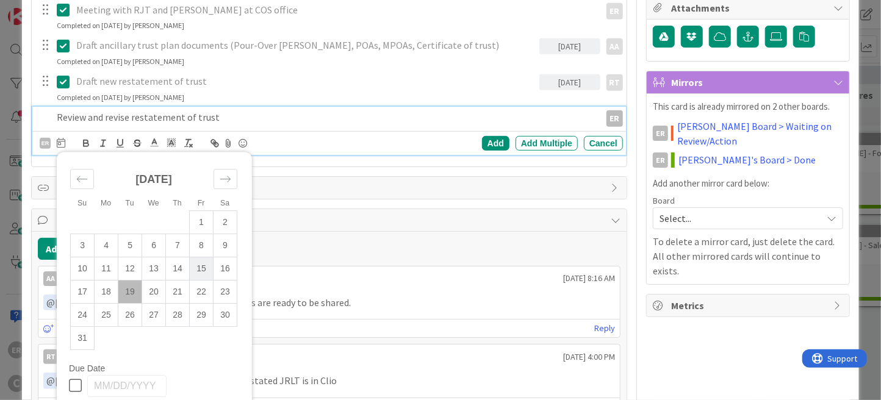
click at [197, 270] on td "15" at bounding box center [202, 268] width 24 height 23
click at [483, 141] on div "Add" at bounding box center [495, 143] width 27 height 15
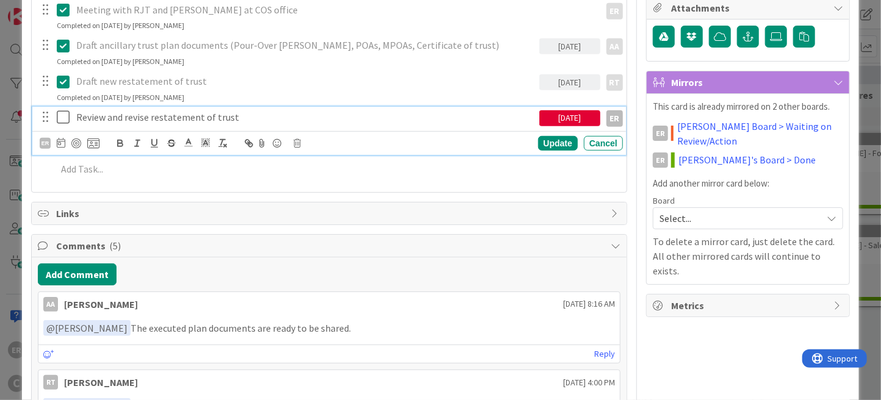
click at [59, 115] on icon at bounding box center [66, 117] width 18 height 15
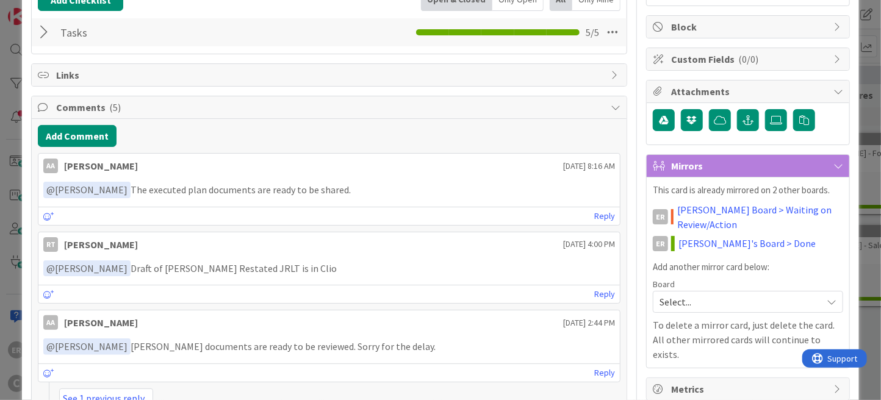
scroll to position [122, 0]
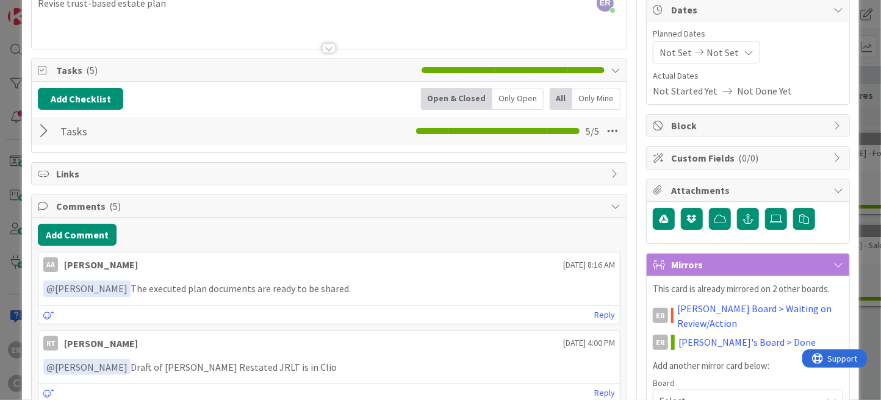
click at [46, 137] on div at bounding box center [46, 131] width 16 height 22
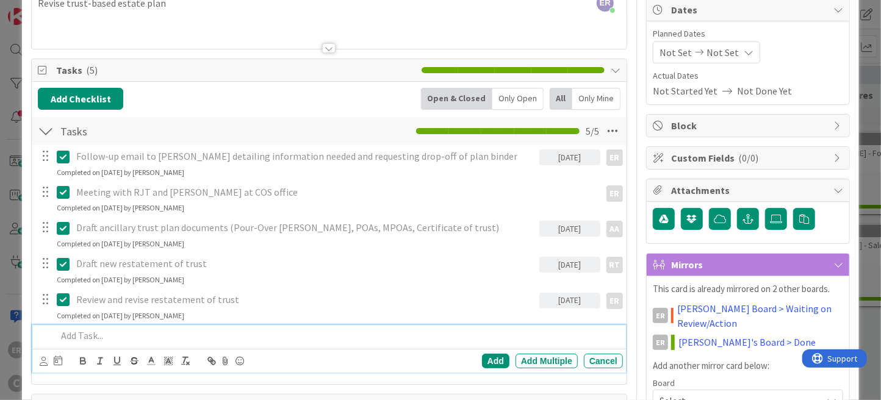
click at [100, 338] on p at bounding box center [338, 336] width 562 height 14
click at [44, 364] on icon at bounding box center [44, 361] width 8 height 9
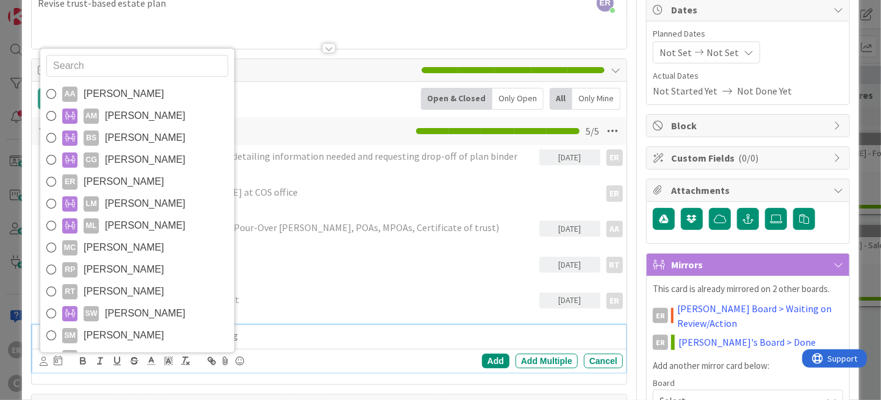
click at [129, 177] on span "[PERSON_NAME]" at bounding box center [124, 182] width 81 height 18
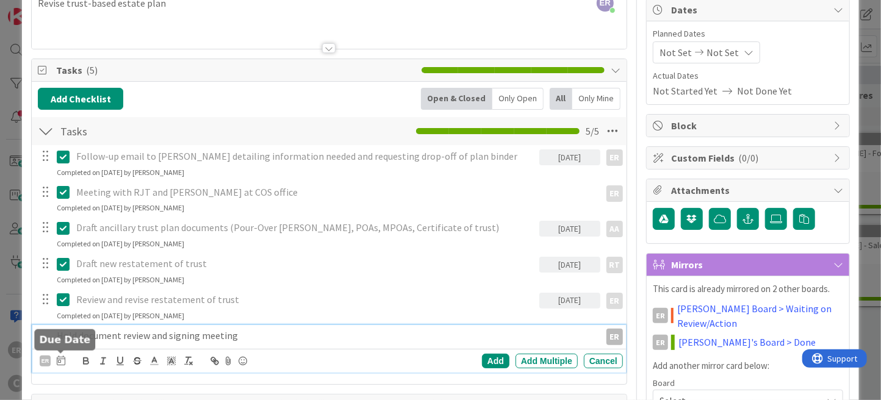
click at [60, 361] on icon at bounding box center [61, 361] width 9 height 10
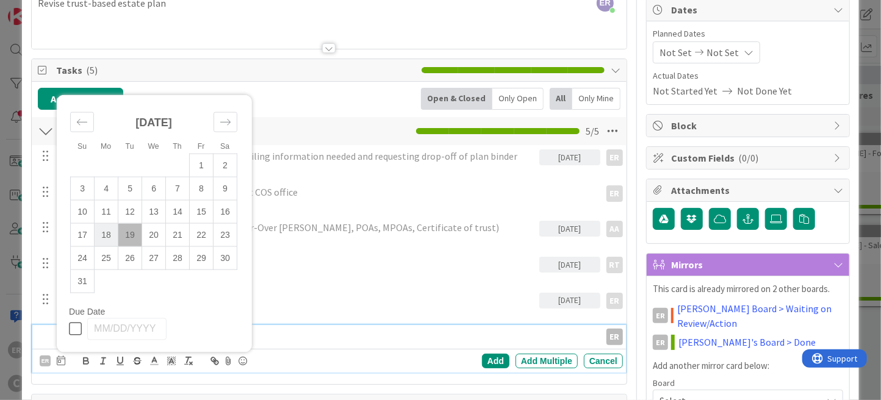
click at [106, 240] on td "18" at bounding box center [107, 234] width 24 height 23
click at [493, 362] on div "Add" at bounding box center [495, 361] width 27 height 15
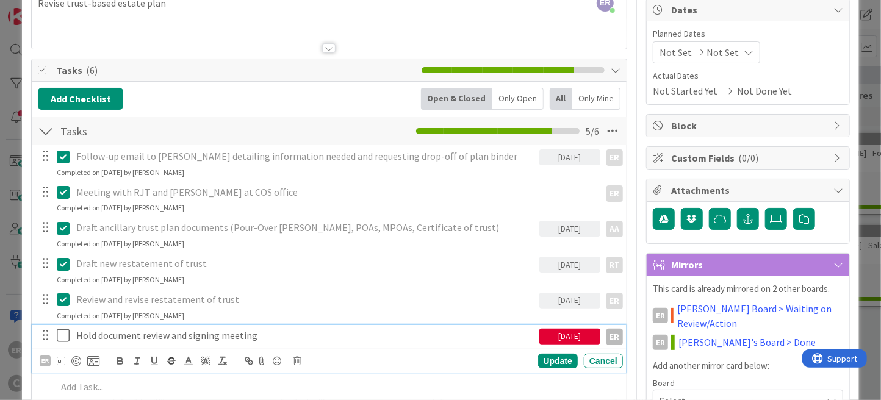
click at [61, 334] on icon at bounding box center [66, 335] width 18 height 15
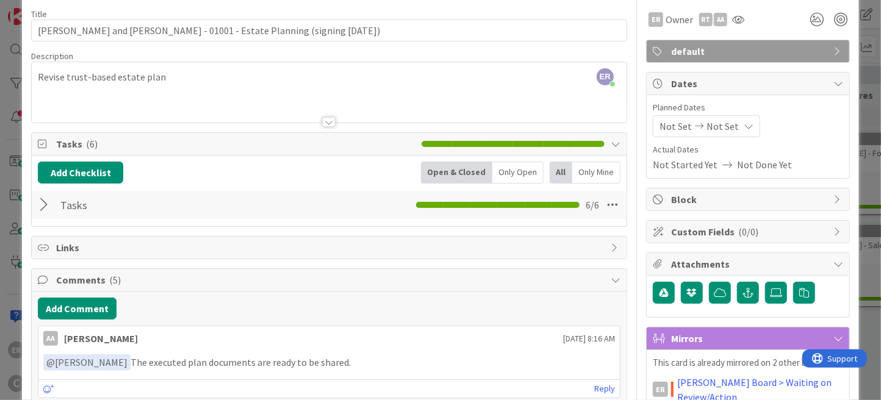
scroll to position [0, 0]
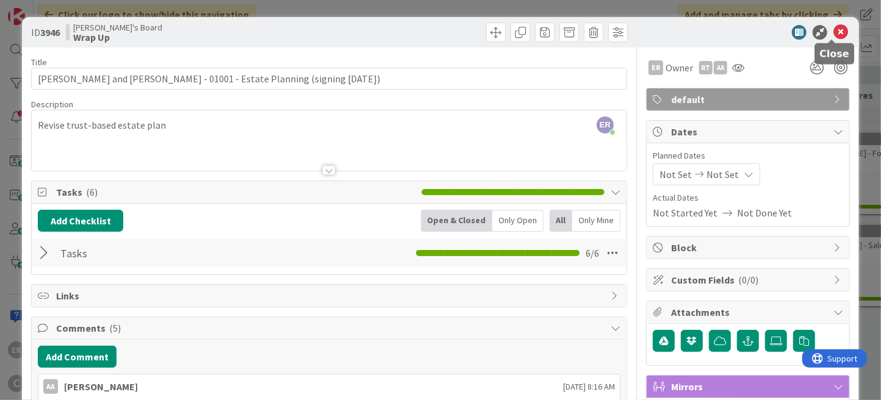
click at [834, 35] on icon at bounding box center [841, 32] width 15 height 15
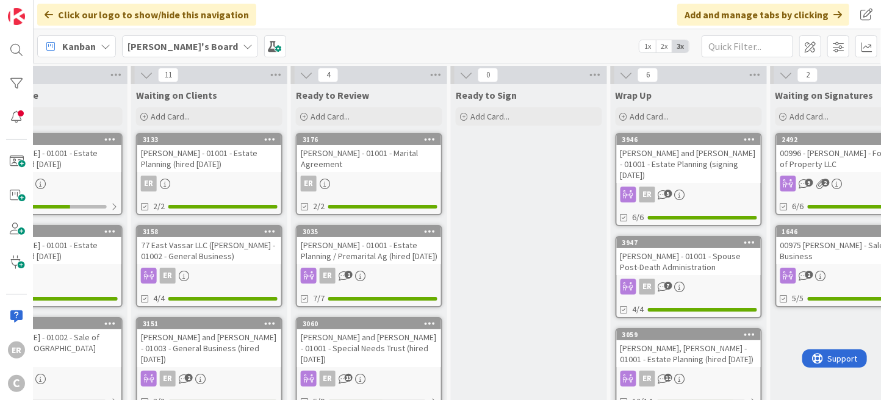
click at [699, 255] on div "[PERSON_NAME] - 01001 - Spouse Post-Death Administration" at bounding box center [689, 261] width 144 height 27
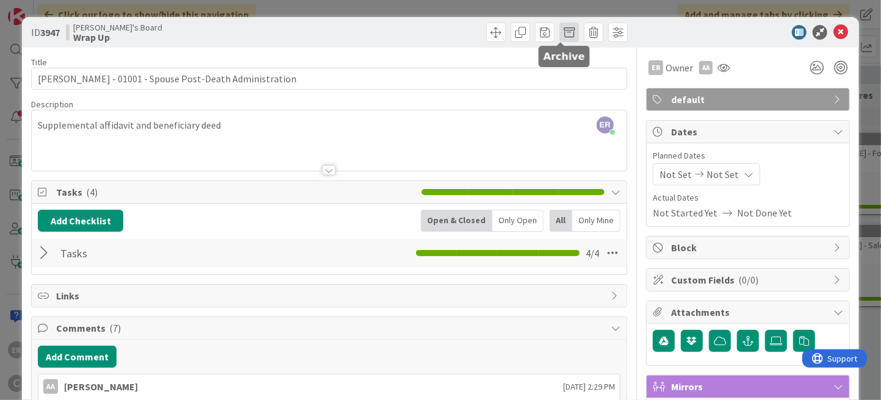
click at [562, 31] on span at bounding box center [570, 33] width 20 height 20
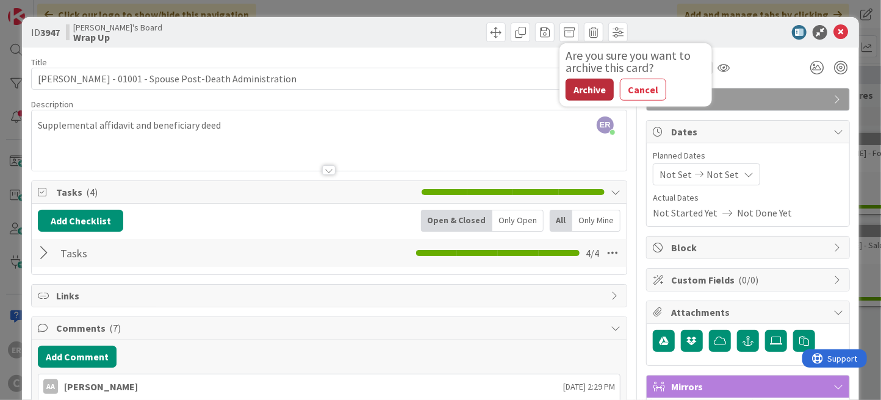
click at [576, 83] on button "Archive" at bounding box center [590, 90] width 48 height 22
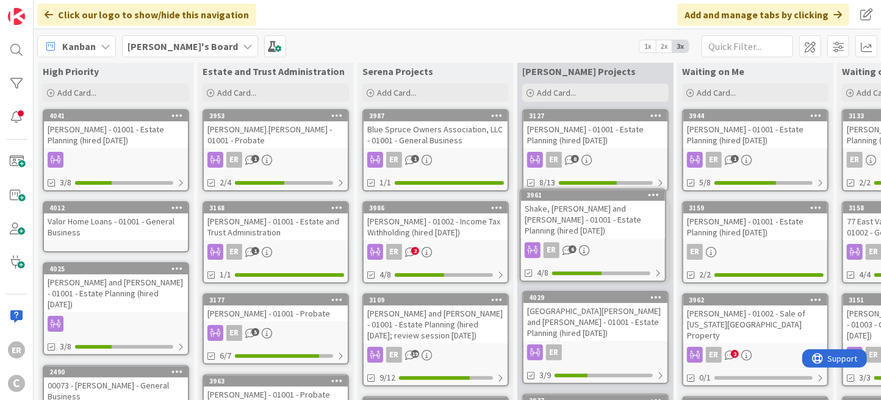
scroll to position [21, 0]
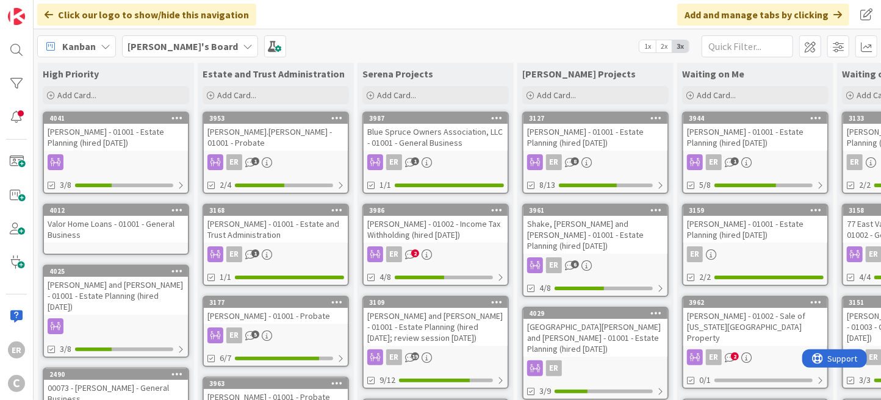
click at [760, 327] on div "[PERSON_NAME] - 01002 - Sale of [US_STATE][GEOGRAPHIC_DATA] Property" at bounding box center [756, 327] width 144 height 38
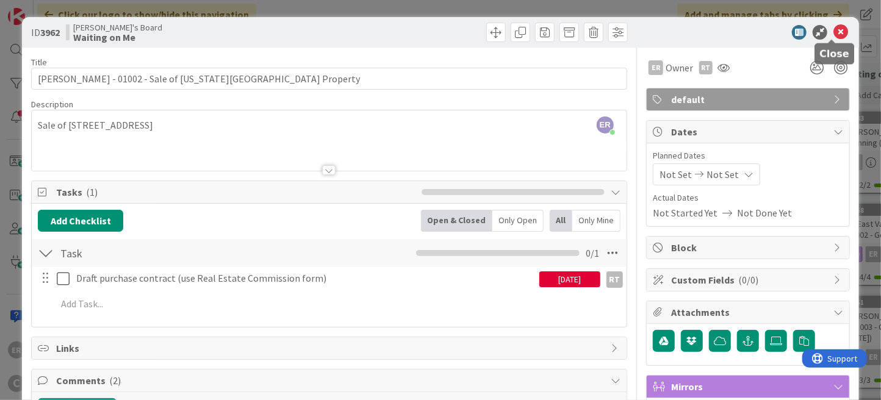
click at [834, 31] on icon at bounding box center [841, 32] width 15 height 15
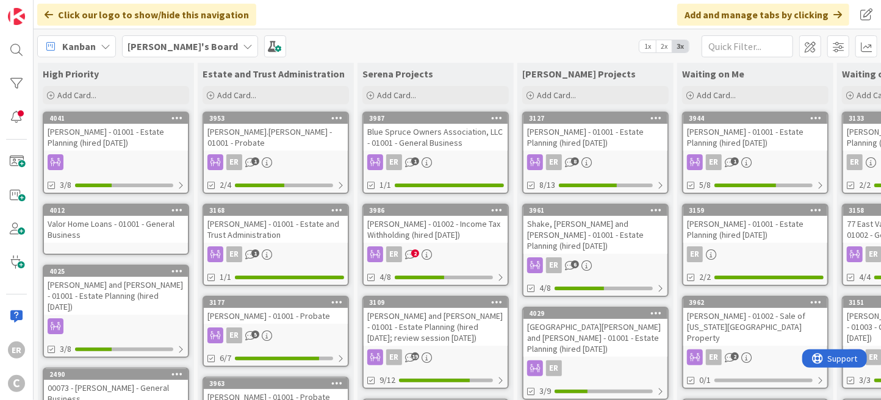
click at [469, 231] on div "[PERSON_NAME] - 01002 - Income Tax Withholding (hired [DATE])" at bounding box center [436, 229] width 144 height 27
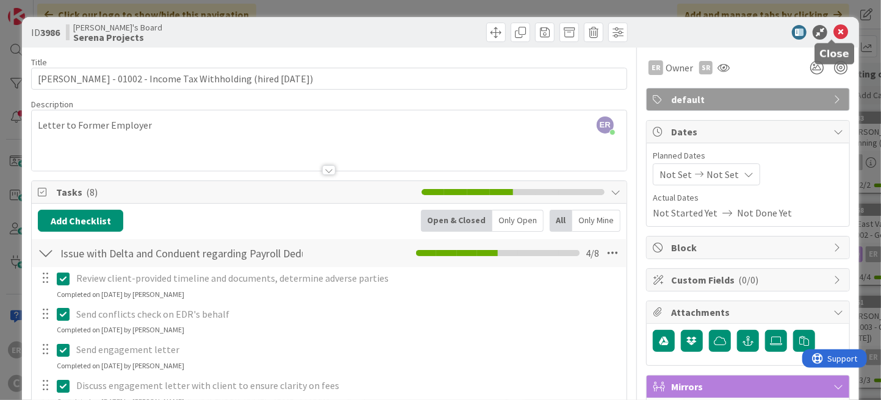
click at [834, 27] on icon at bounding box center [841, 32] width 15 height 15
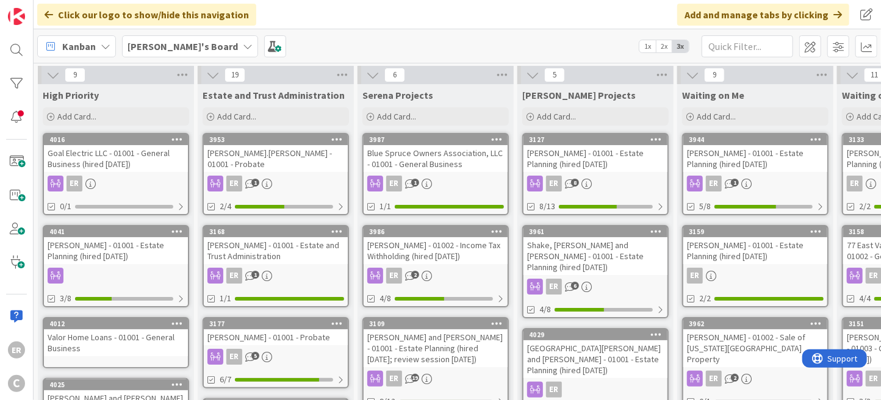
click at [126, 253] on div "[PERSON_NAME] - 01001 - Estate Planning (hired [DATE])" at bounding box center [116, 250] width 144 height 27
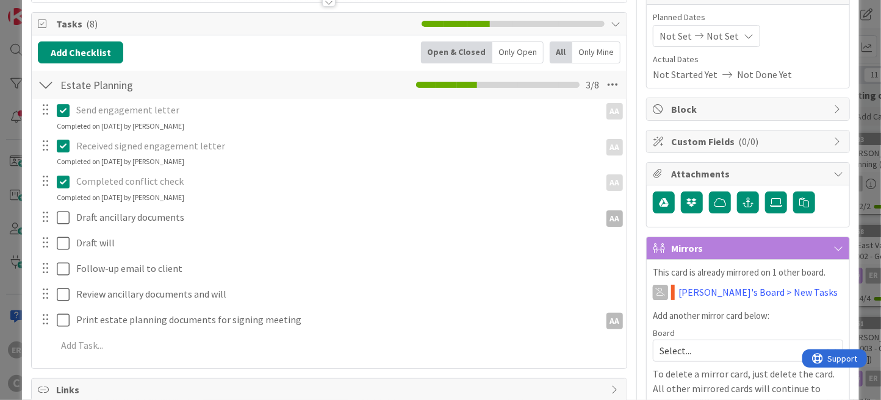
scroll to position [183, 0]
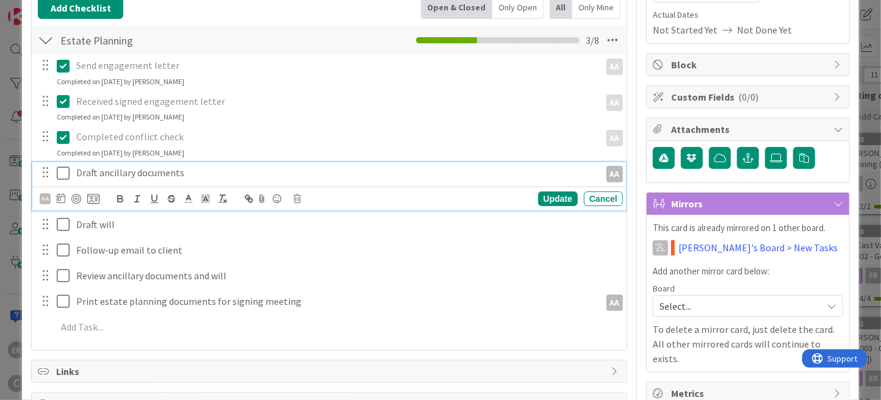
click at [187, 173] on p "Draft ancillary documents" at bounding box center [335, 173] width 519 height 14
click at [62, 198] on icon at bounding box center [61, 198] width 9 height 10
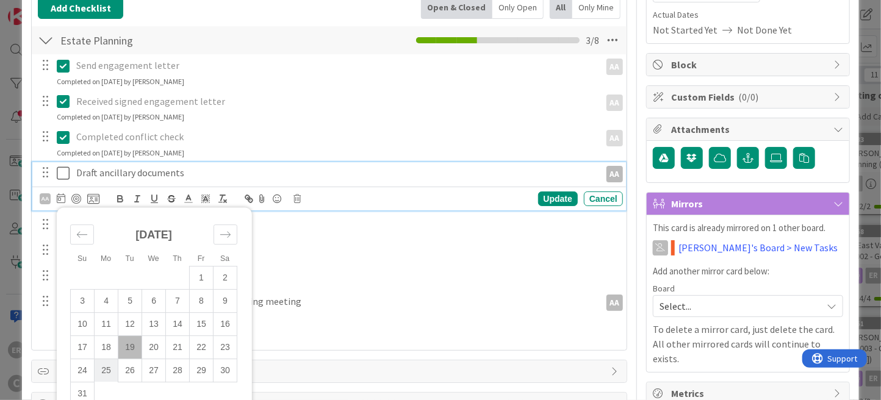
click at [104, 367] on td "25" at bounding box center [107, 371] width 24 height 23
type input "[DATE]"
click at [541, 198] on div "Update" at bounding box center [558, 199] width 40 height 15
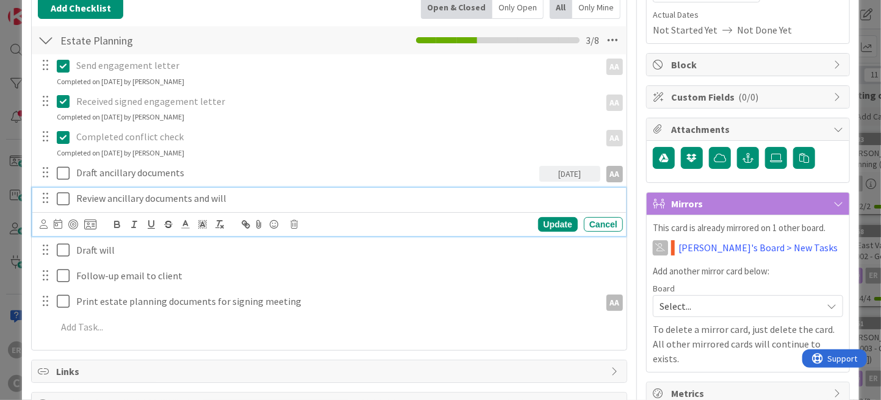
click at [123, 198] on p "Review ancillary documents and will" at bounding box center [346, 199] width 541 height 14
drag, startPoint x: 109, startPoint y: 198, endPoint x: 256, endPoint y: 196, distance: 147.7
click at [256, 196] on p "Review ancillary documents and will" at bounding box center [346, 199] width 541 height 14
click at [59, 222] on icon at bounding box center [58, 224] width 9 height 10
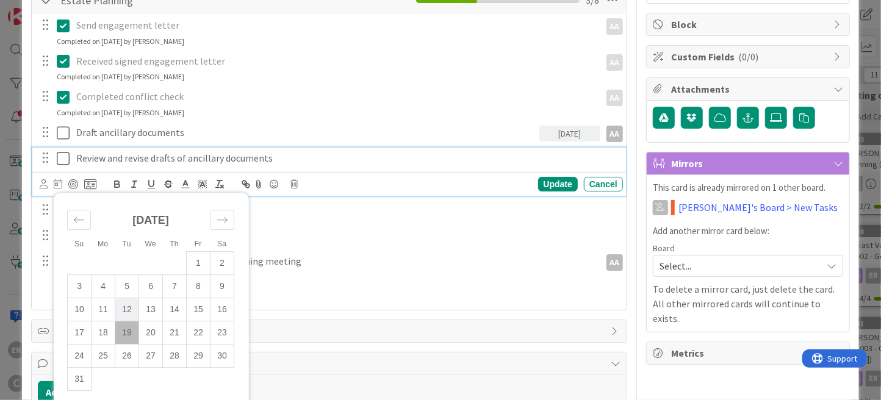
scroll to position [244, 0]
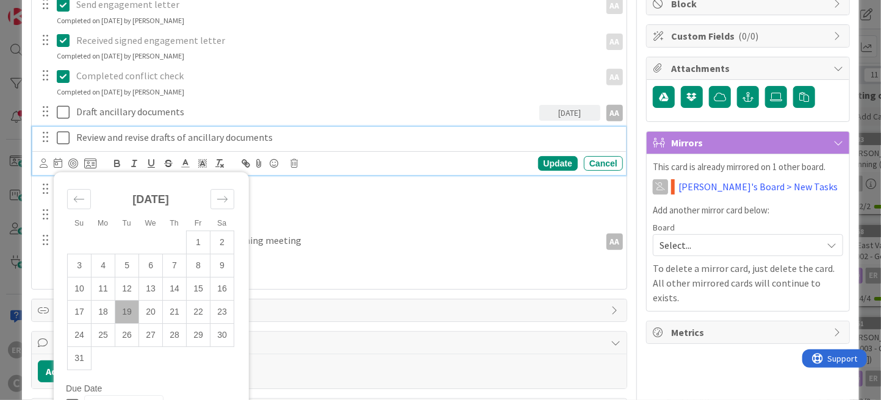
click at [101, 357] on td "Calendar" at bounding box center [104, 358] width 24 height 23
click at [225, 203] on icon "Move forward to switch to the next month." at bounding box center [223, 199] width 12 height 12
click at [103, 246] on td "1" at bounding box center [104, 242] width 24 height 23
type input "[DATE]"
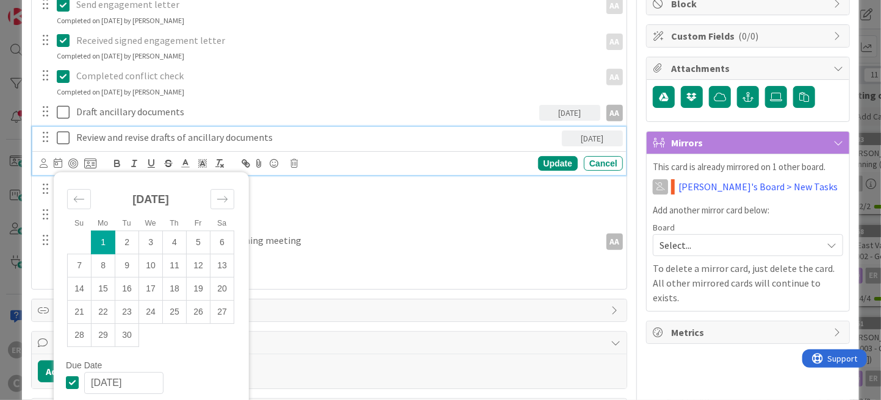
click at [427, 165] on div "Update Cancel" at bounding box center [525, 163] width 196 height 15
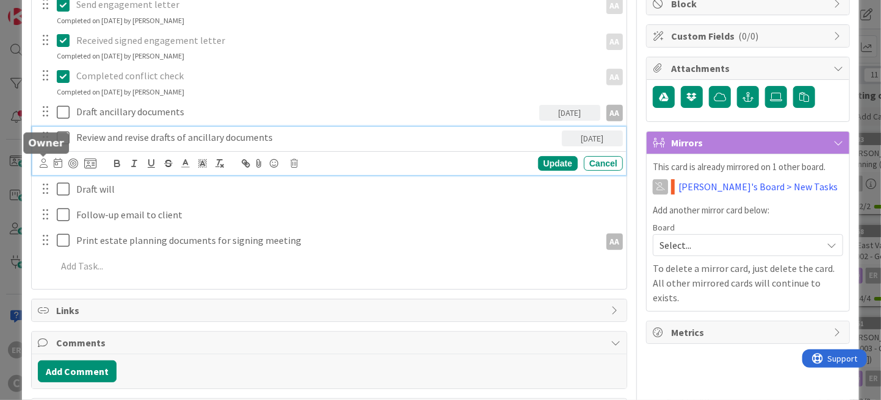
click at [44, 161] on icon at bounding box center [44, 163] width 8 height 9
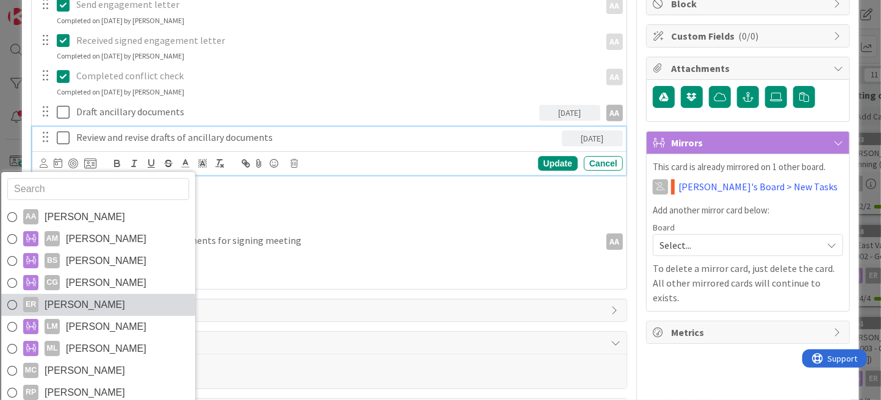
click at [92, 296] on span "[PERSON_NAME]" at bounding box center [85, 305] width 81 height 18
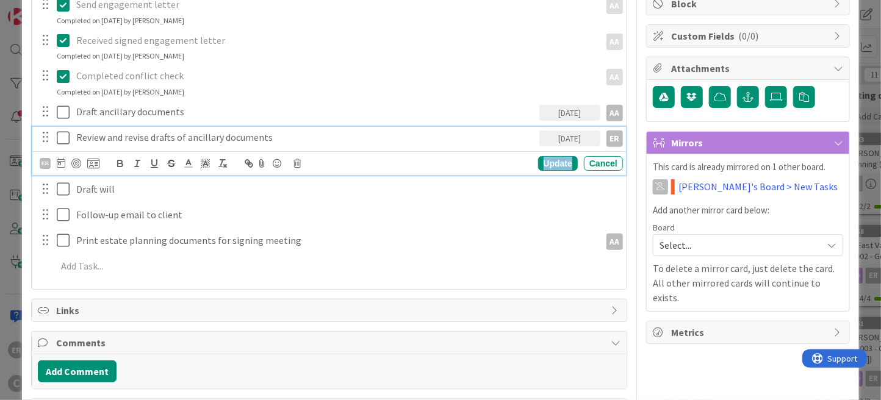
click at [546, 163] on div "Update" at bounding box center [558, 163] width 40 height 15
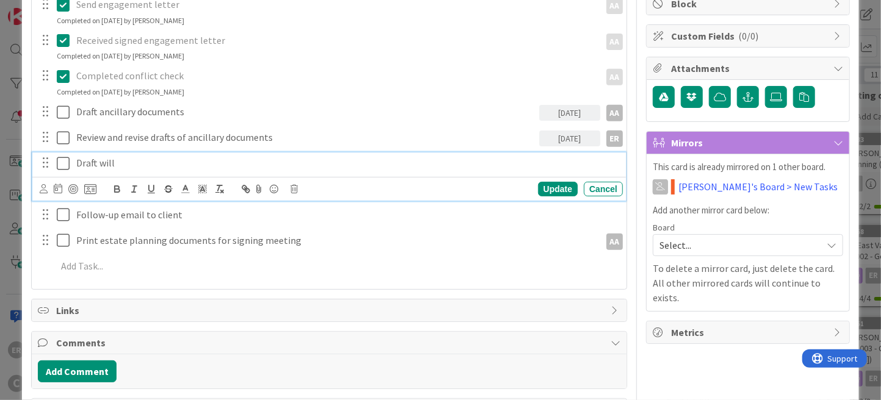
click at [116, 164] on p "Draft will" at bounding box center [346, 163] width 541 height 14
click at [46, 190] on icon at bounding box center [44, 188] width 8 height 9
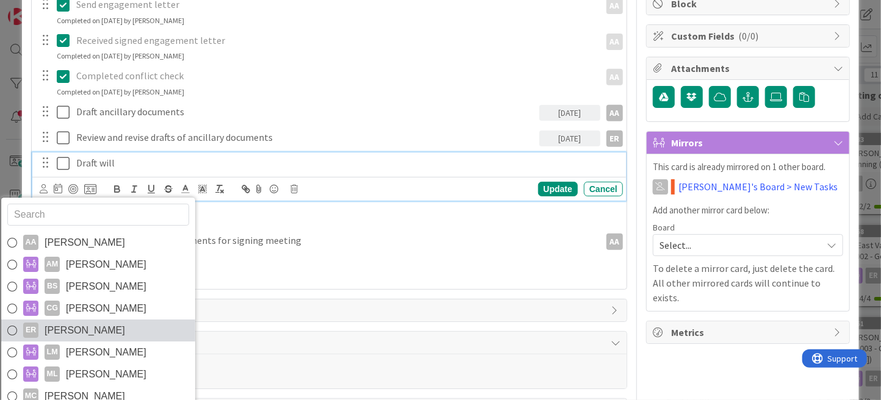
scroll to position [20, 0]
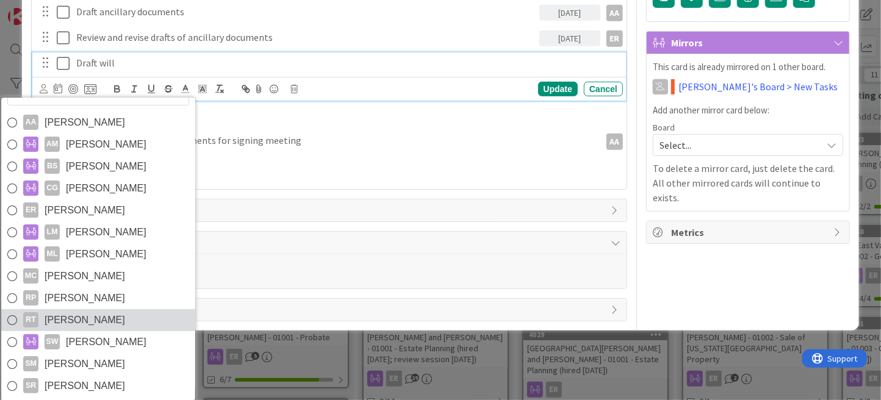
click at [112, 321] on link "RT [PERSON_NAME]" at bounding box center [98, 320] width 194 height 22
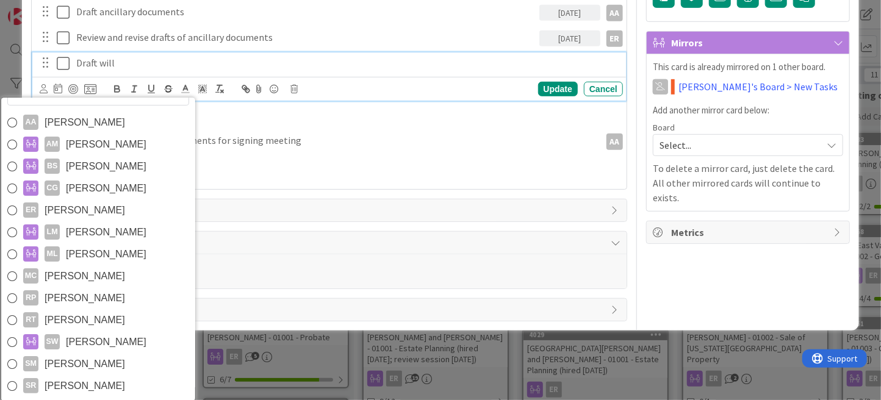
scroll to position [288, 0]
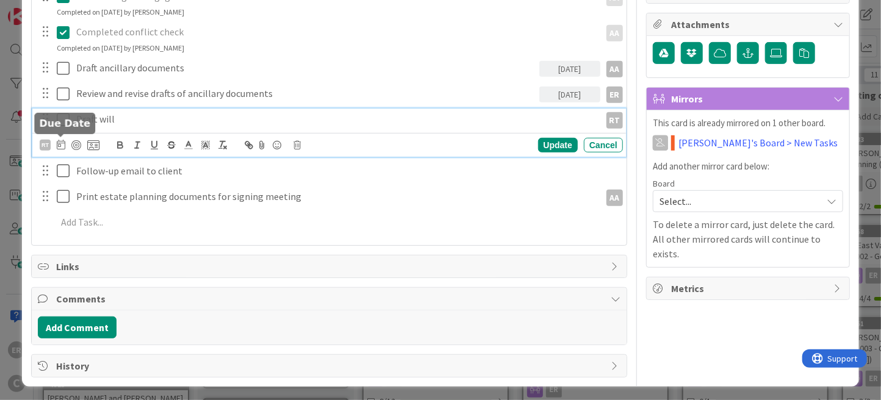
click at [60, 143] on icon at bounding box center [61, 145] width 9 height 10
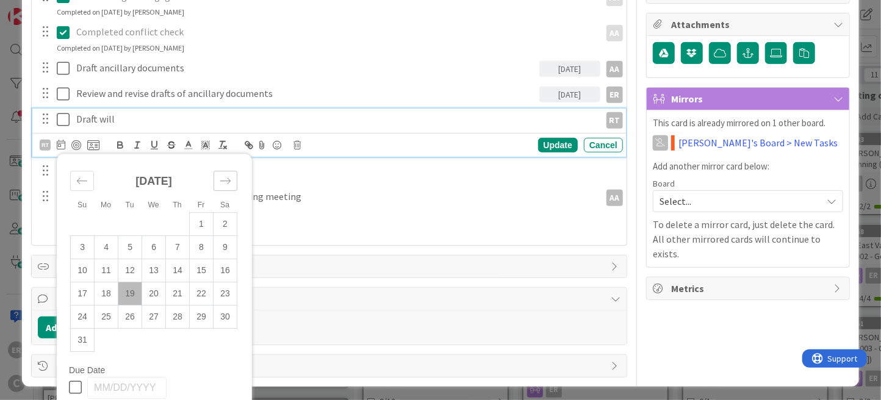
click at [231, 179] on div "Move forward to switch to the next month." at bounding box center [226, 181] width 24 height 20
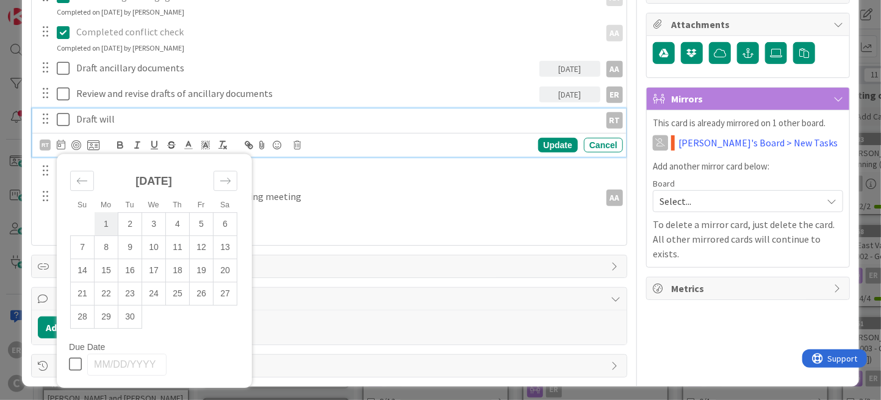
click at [112, 226] on td "1" at bounding box center [107, 224] width 24 height 23
type input "[DATE]"
click at [548, 144] on div "Update" at bounding box center [558, 145] width 40 height 15
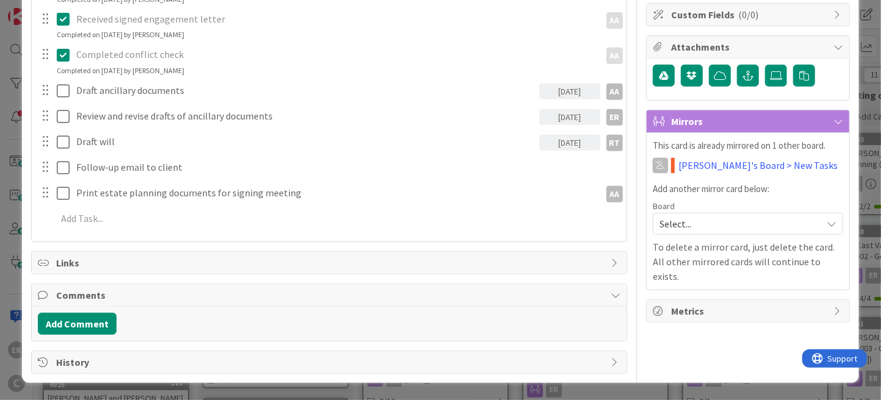
scroll to position [262, 0]
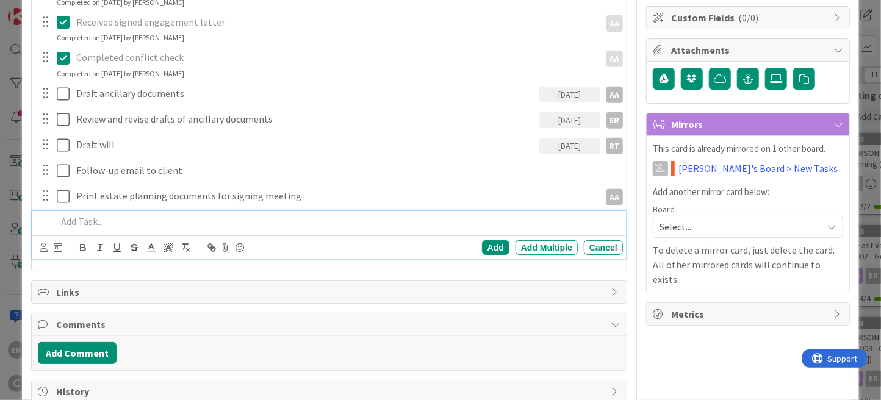
click at [101, 230] on div "Add Add Multiple Cancel" at bounding box center [329, 235] width 594 height 48
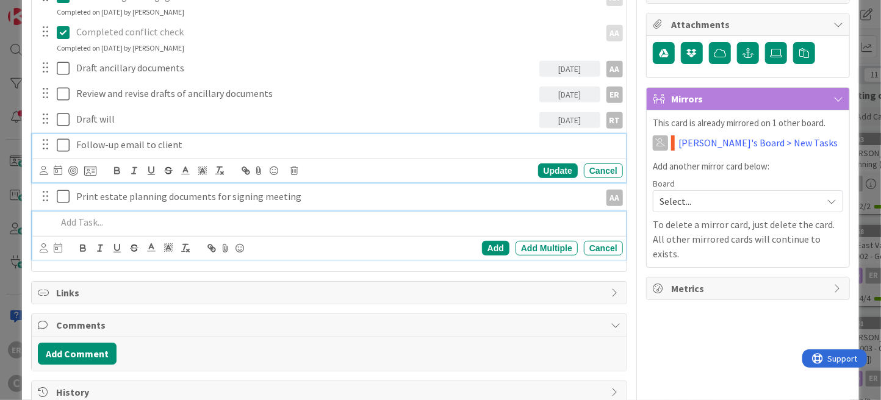
click at [78, 140] on p "Follow-up email to client" at bounding box center [346, 145] width 541 height 14
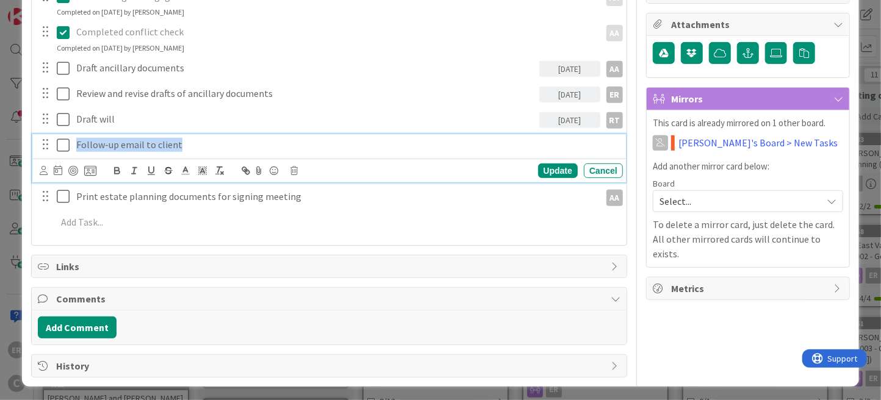
drag, startPoint x: 184, startPoint y: 144, endPoint x: 40, endPoint y: 148, distance: 144.7
click at [40, 148] on div "Follow-up email to client" at bounding box center [330, 144] width 586 height 21
click at [42, 167] on icon at bounding box center [44, 170] width 8 height 9
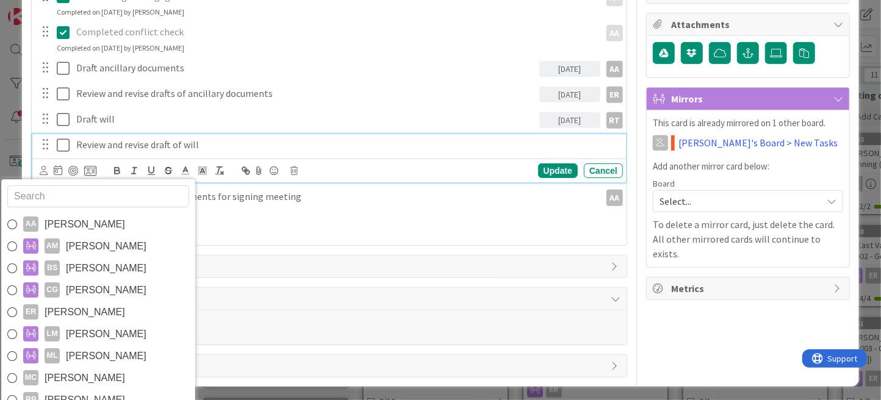
click at [85, 317] on span "[PERSON_NAME]" at bounding box center [85, 312] width 81 height 18
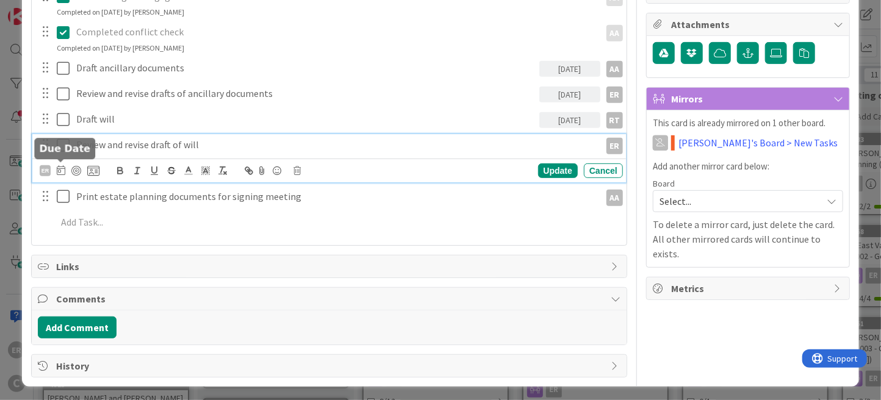
click at [59, 169] on icon at bounding box center [61, 170] width 9 height 10
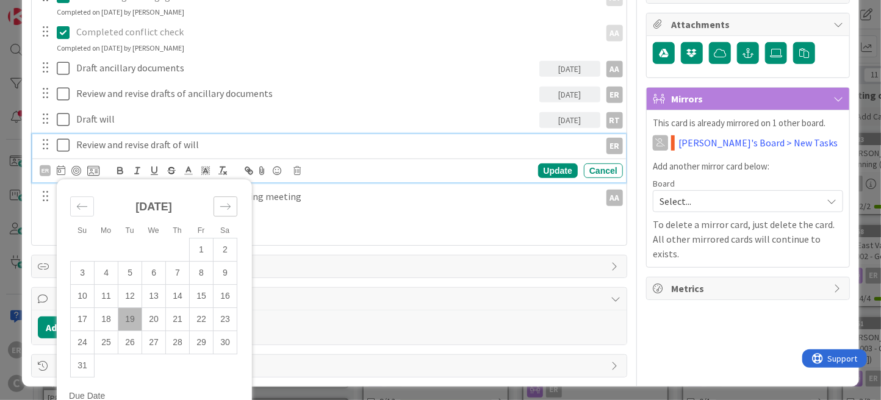
click at [223, 205] on icon "Move forward to switch to the next month." at bounding box center [226, 207] width 12 height 12
click at [110, 276] on td "8" at bounding box center [107, 273] width 24 height 23
type input "[DATE]"
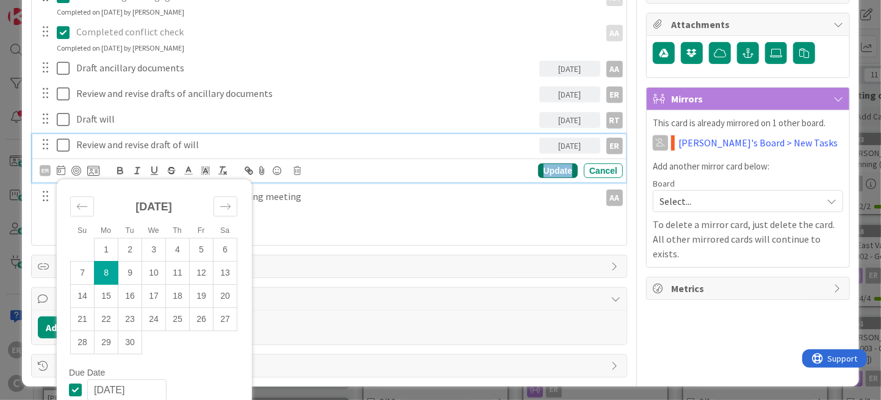
click at [553, 168] on div "Update" at bounding box center [558, 171] width 40 height 15
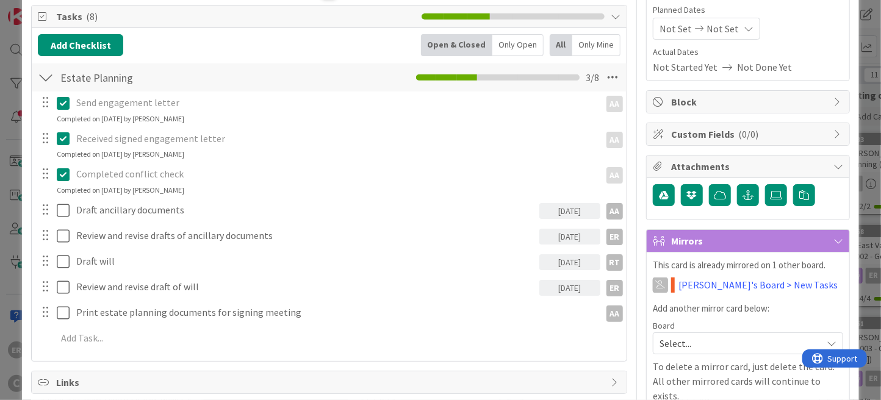
scroll to position [140, 0]
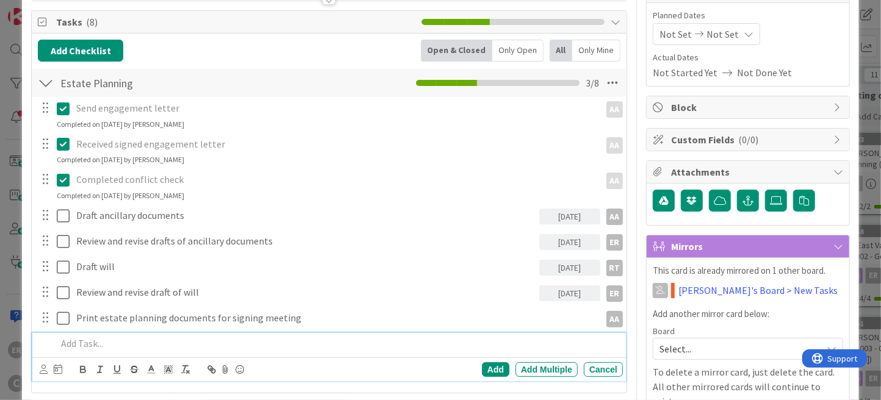
click at [174, 342] on p at bounding box center [338, 344] width 562 height 14
click at [482, 372] on div "Add" at bounding box center [495, 370] width 27 height 15
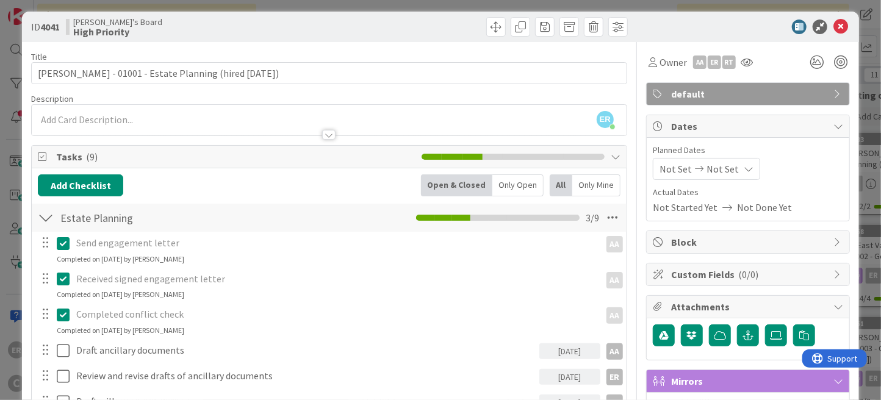
scroll to position [0, 0]
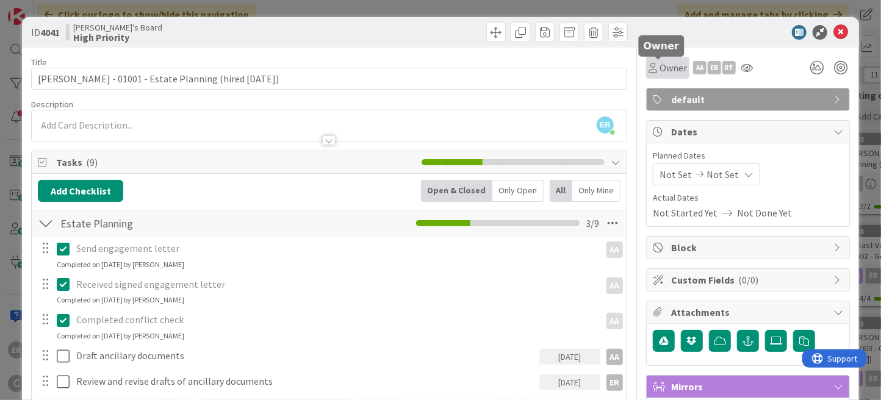
click at [668, 68] on span "Owner" at bounding box center [673, 67] width 27 height 15
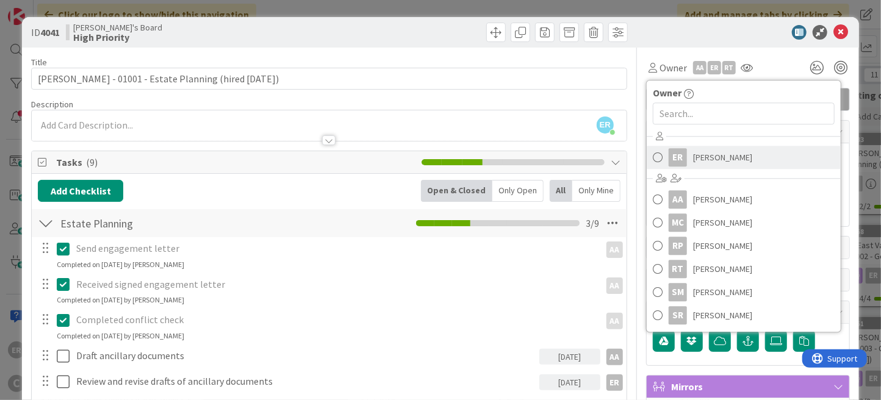
click at [693, 148] on span "[PERSON_NAME]" at bounding box center [722, 157] width 59 height 18
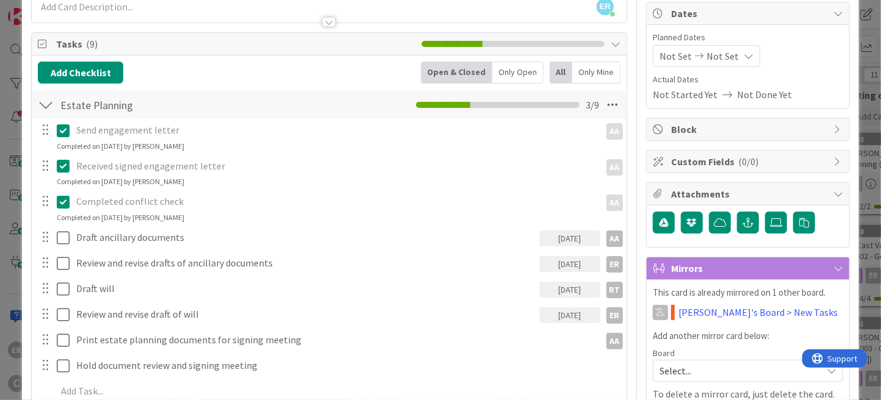
scroll to position [183, 0]
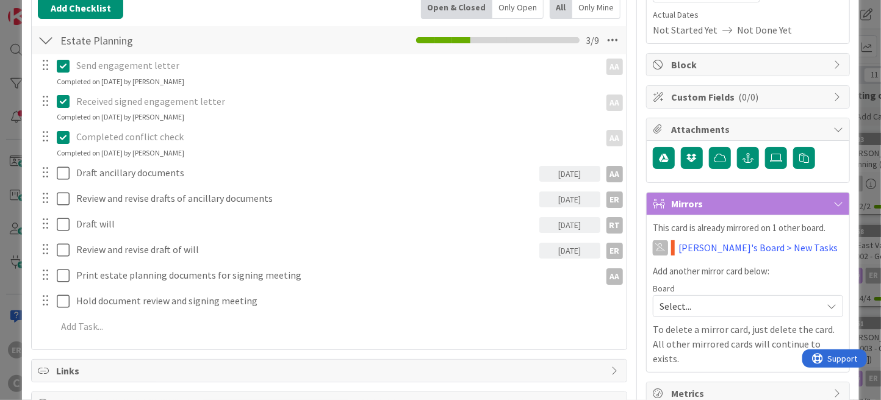
click at [728, 303] on span "Select..." at bounding box center [738, 306] width 156 height 17
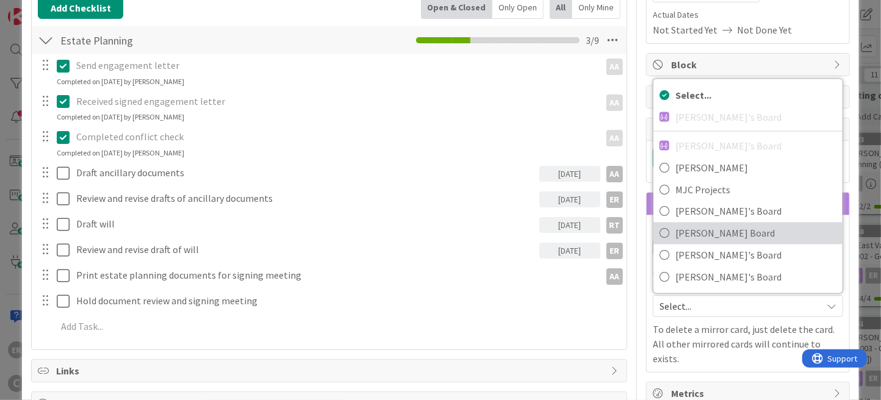
click at [713, 229] on span "[PERSON_NAME] Board" at bounding box center [756, 234] width 161 height 18
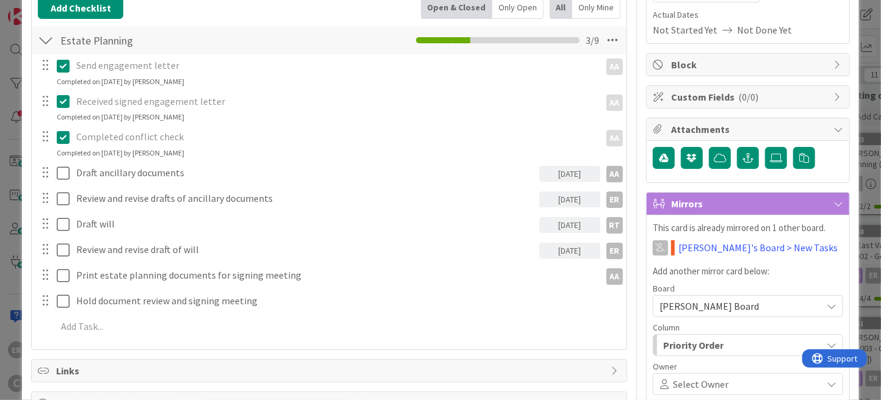
scroll to position [305, 0]
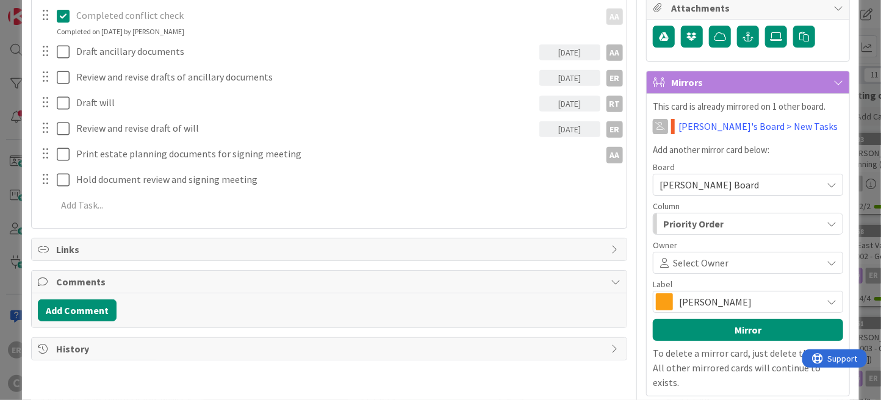
click at [729, 258] on span at bounding box center [774, 263] width 90 height 10
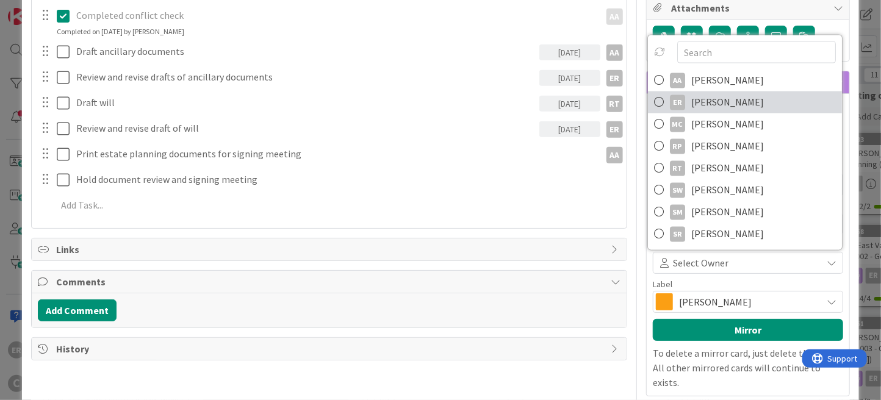
click at [714, 107] on span "[PERSON_NAME]" at bounding box center [728, 102] width 73 height 18
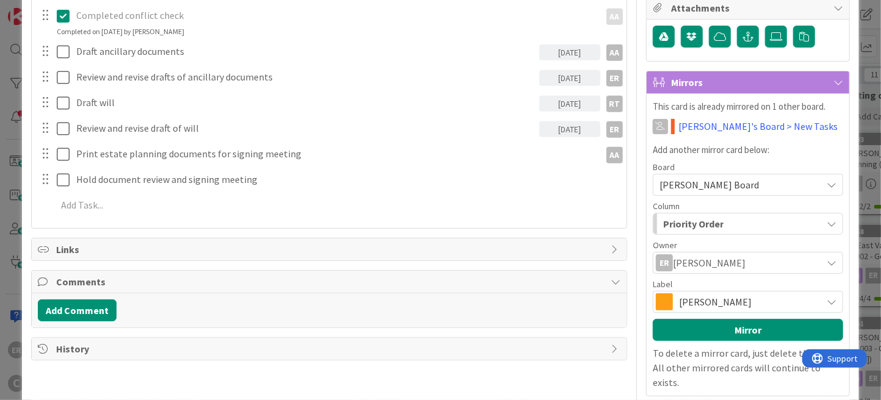
click at [737, 303] on span "[PERSON_NAME]" at bounding box center [747, 302] width 137 height 17
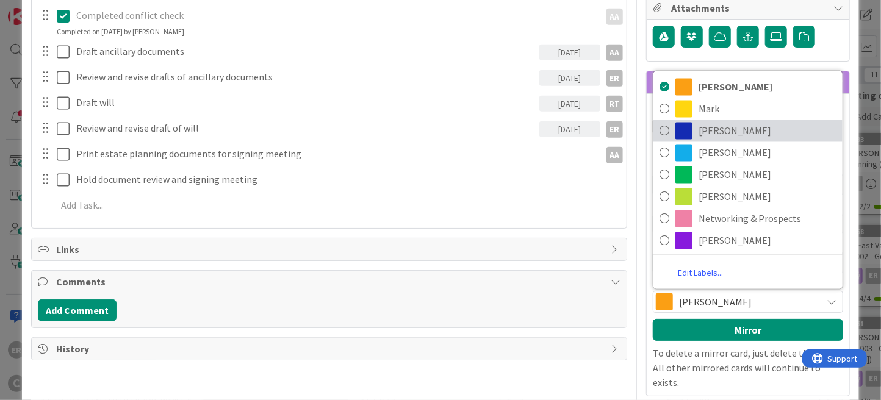
click at [699, 131] on span "[PERSON_NAME]" at bounding box center [768, 131] width 138 height 18
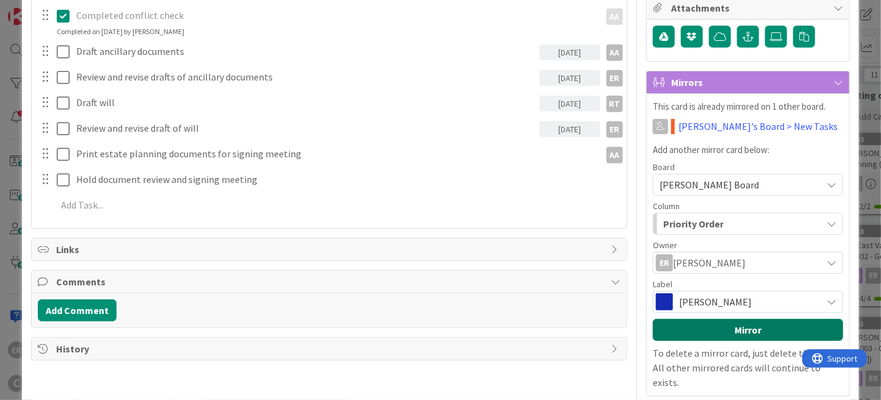
click at [747, 322] on button "Mirror" at bounding box center [748, 330] width 190 height 22
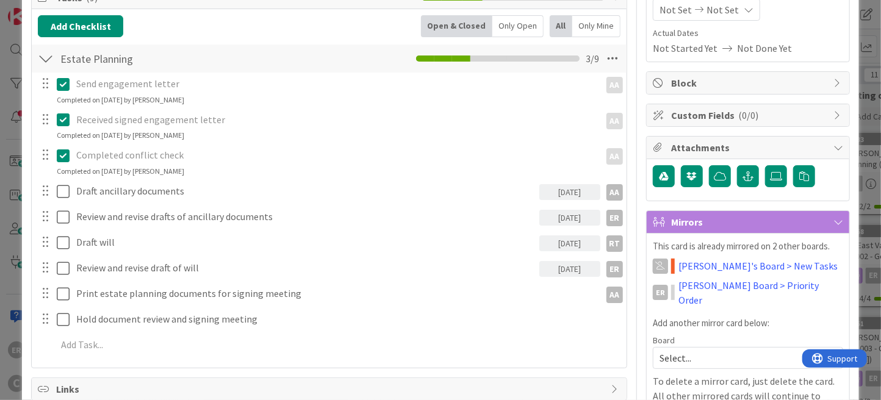
scroll to position [0, 0]
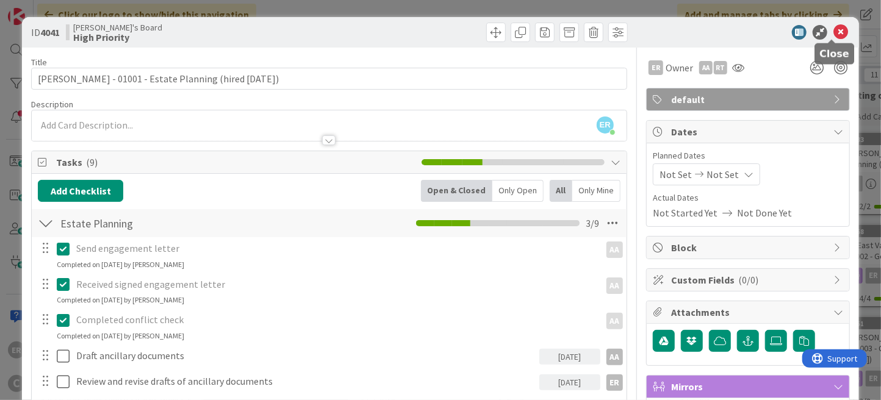
click at [834, 38] on icon at bounding box center [841, 32] width 15 height 15
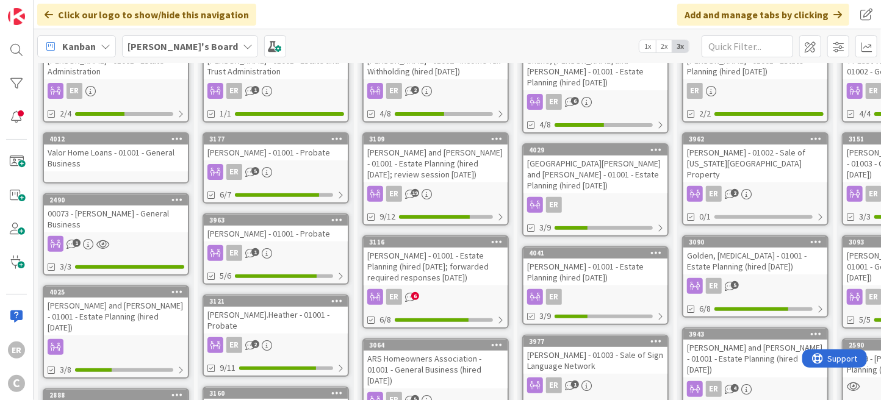
scroll to position [192, 0]
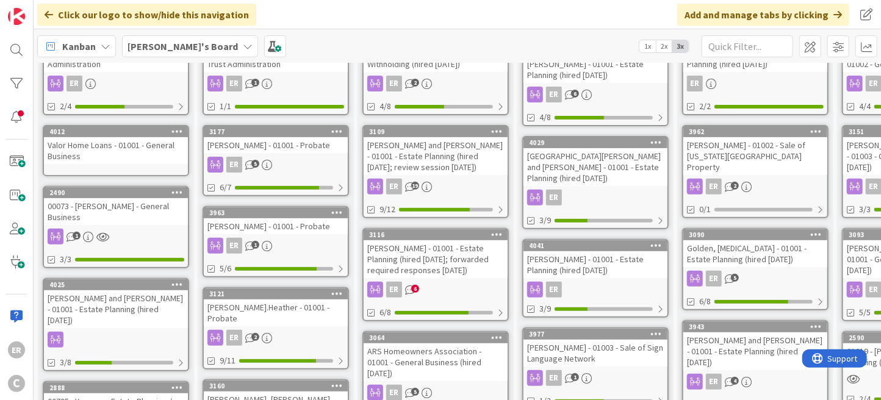
click at [115, 303] on link "4025 [PERSON_NAME] and [PERSON_NAME] - 01001 - Estate Planning (hired [DATE]) 3…" at bounding box center [116, 324] width 146 height 93
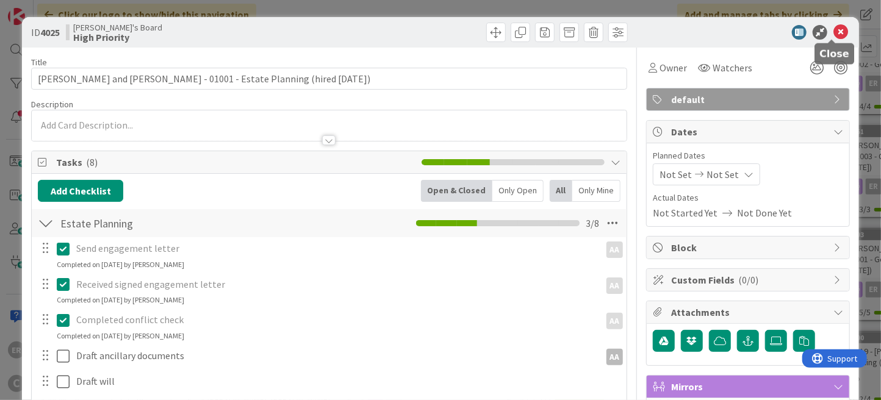
click at [834, 37] on icon at bounding box center [841, 32] width 15 height 15
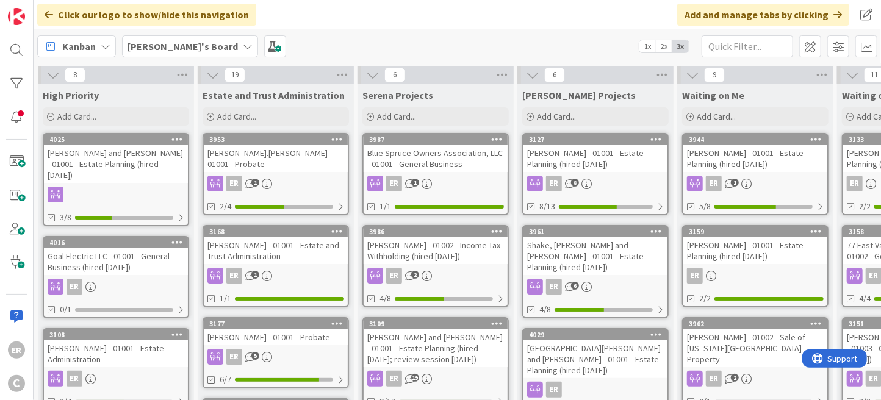
click at [136, 187] on div at bounding box center [116, 195] width 144 height 16
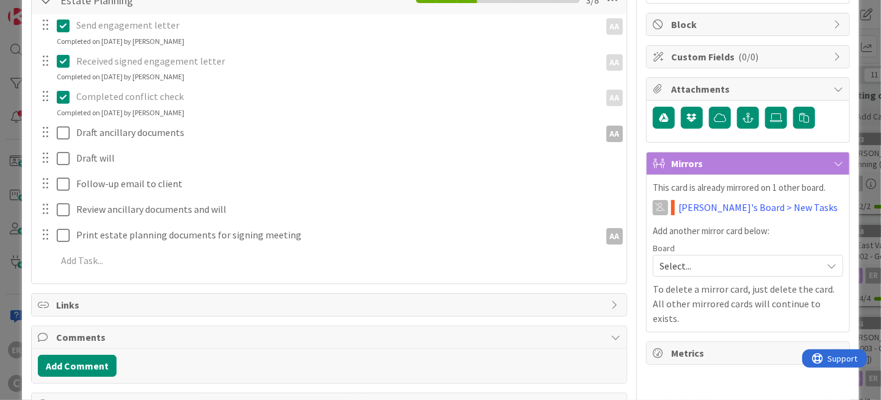
scroll to position [244, 0]
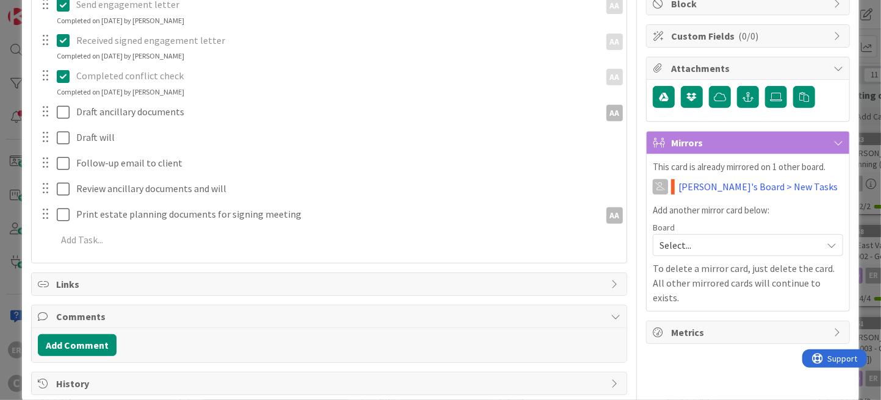
click at [685, 244] on span "Select..." at bounding box center [738, 245] width 156 height 17
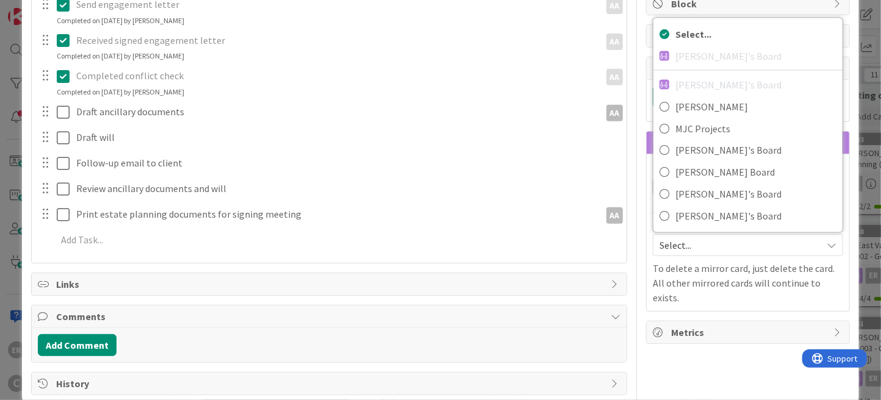
click at [624, 251] on div "Title 66 / 128 [PERSON_NAME] and [PERSON_NAME] - 01001 - Estate Planning (hired…" at bounding box center [440, 99] width 819 height 592
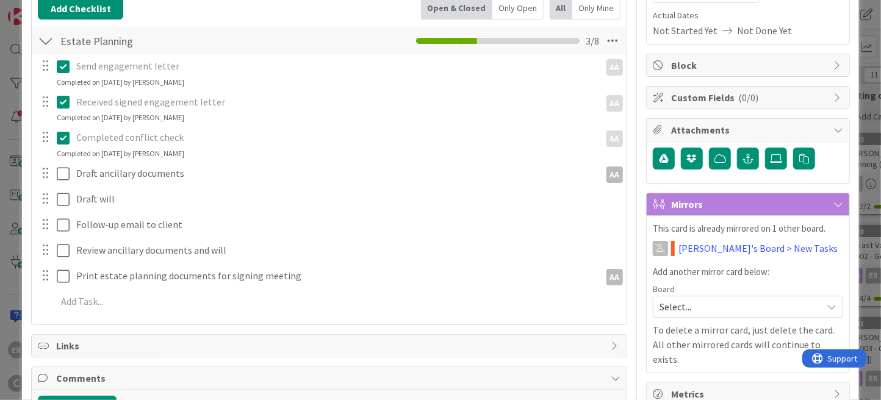
scroll to position [183, 0]
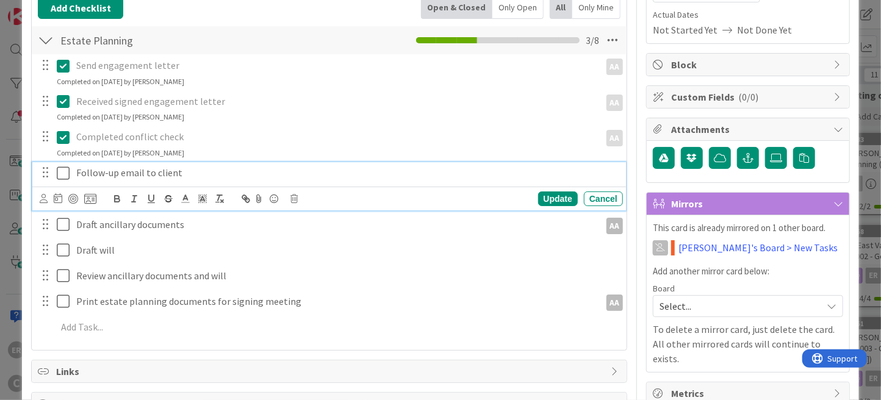
click at [192, 170] on p "Follow-up email to client" at bounding box center [346, 173] width 541 height 14
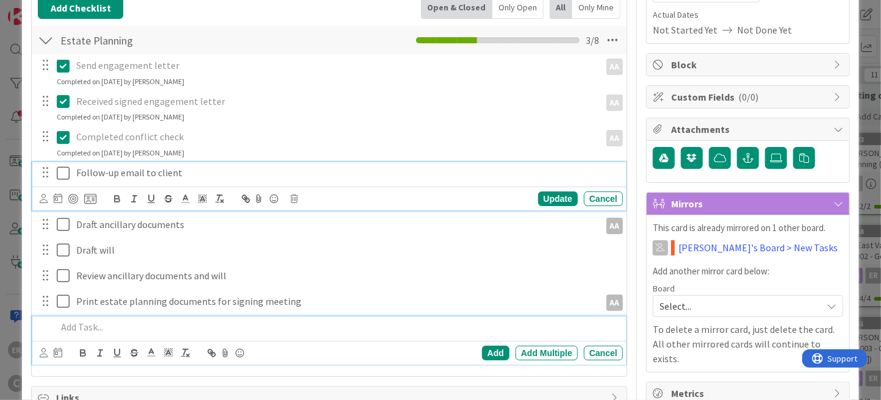
click at [123, 323] on p at bounding box center [338, 327] width 562 height 14
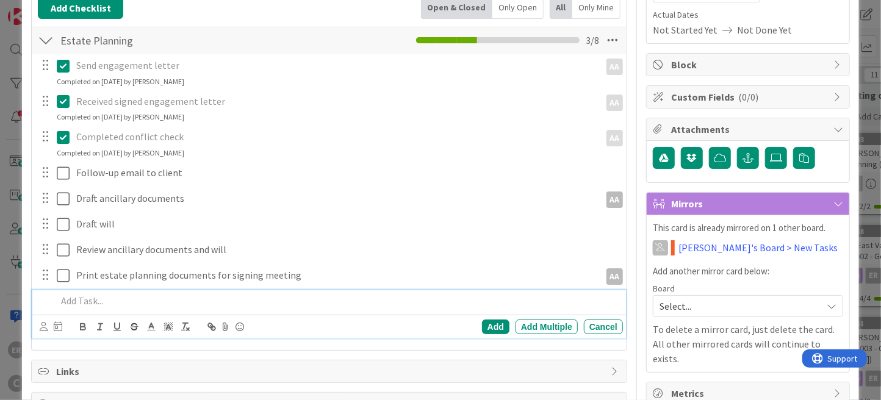
scroll to position [157, 0]
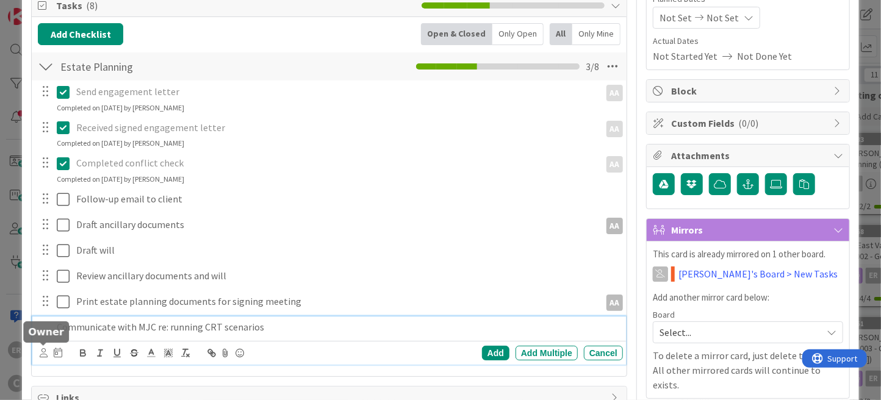
click at [45, 351] on icon at bounding box center [44, 353] width 8 height 9
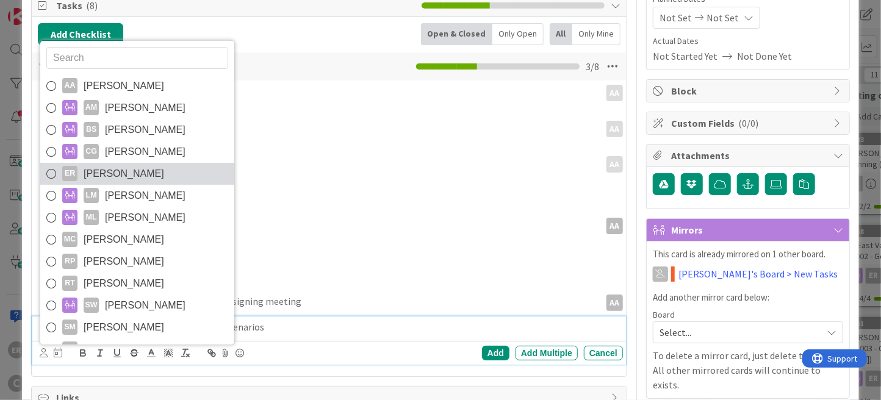
click at [106, 175] on span "[PERSON_NAME]" at bounding box center [124, 174] width 81 height 18
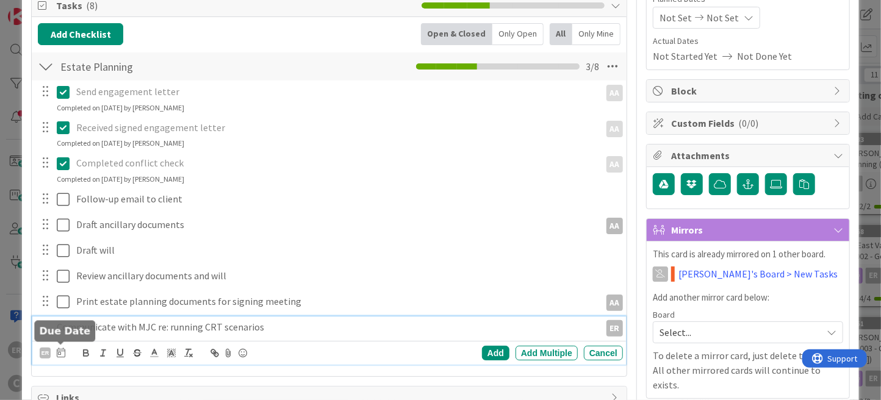
click at [64, 349] on icon at bounding box center [61, 353] width 9 height 10
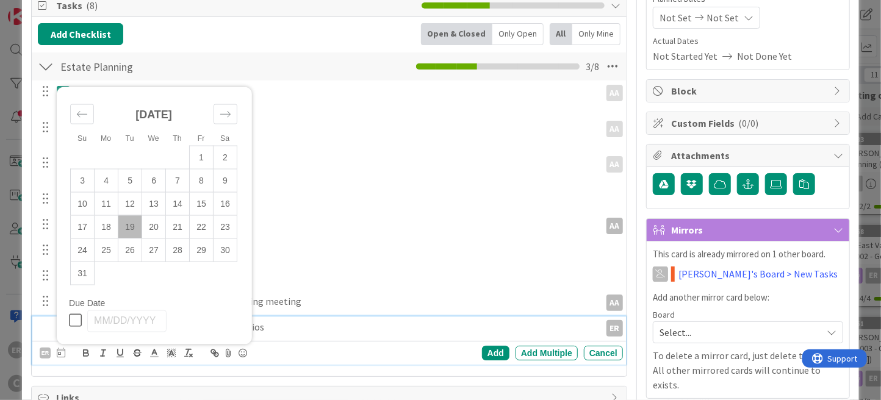
click at [131, 220] on td "19" at bounding box center [130, 226] width 24 height 23
click at [492, 350] on div "Add" at bounding box center [495, 353] width 27 height 15
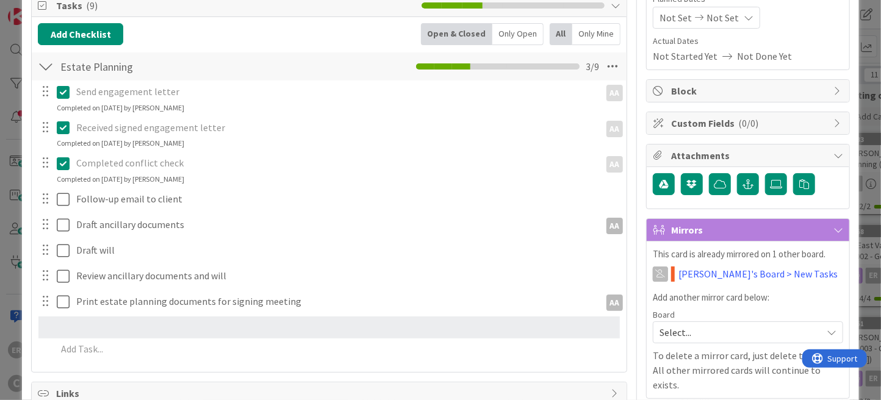
scroll to position [159, 0]
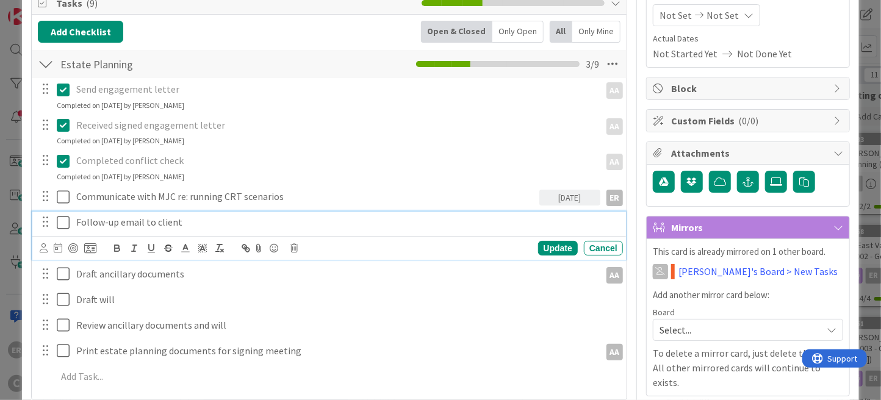
click at [184, 222] on p "Follow-up email to client" at bounding box center [346, 222] width 541 height 14
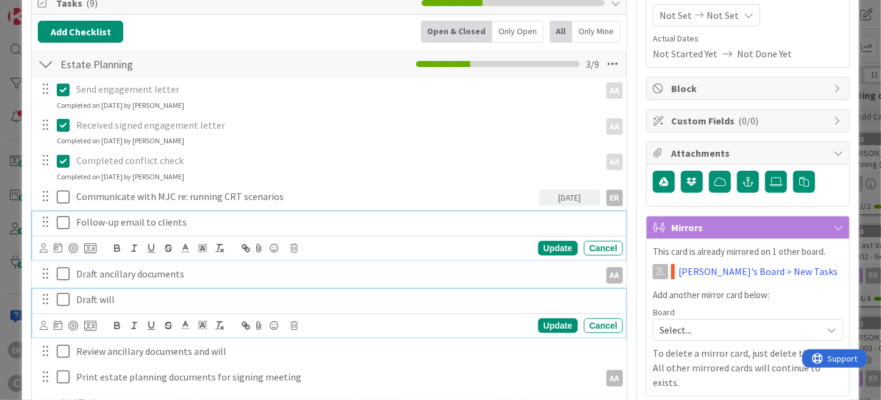
click at [132, 297] on p "Draft will" at bounding box center [346, 300] width 541 height 14
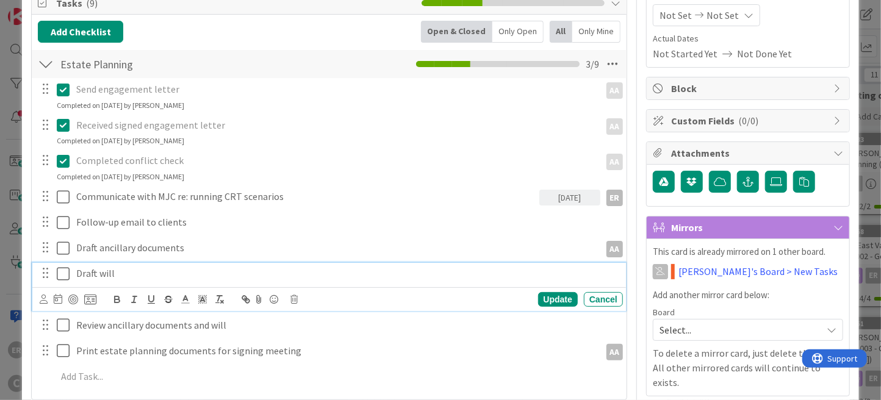
scroll to position [134, 0]
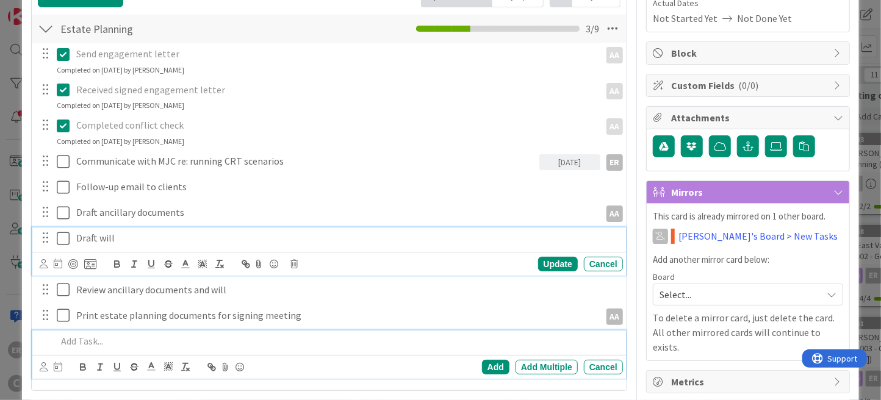
click at [154, 346] on div at bounding box center [337, 341] width 571 height 21
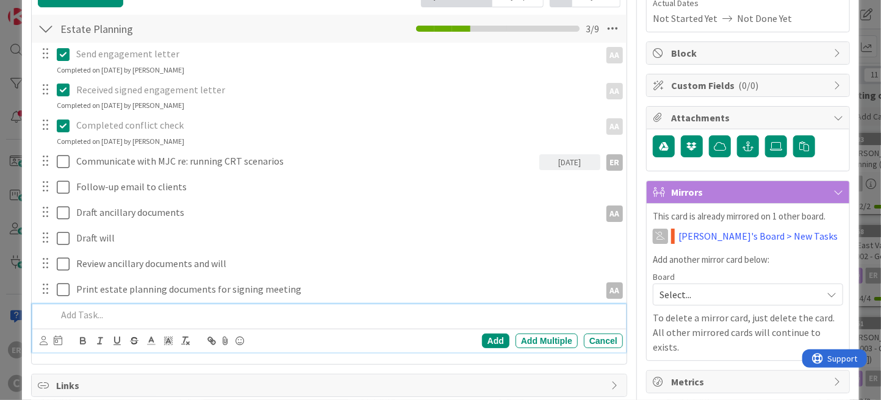
scroll to position [168, 0]
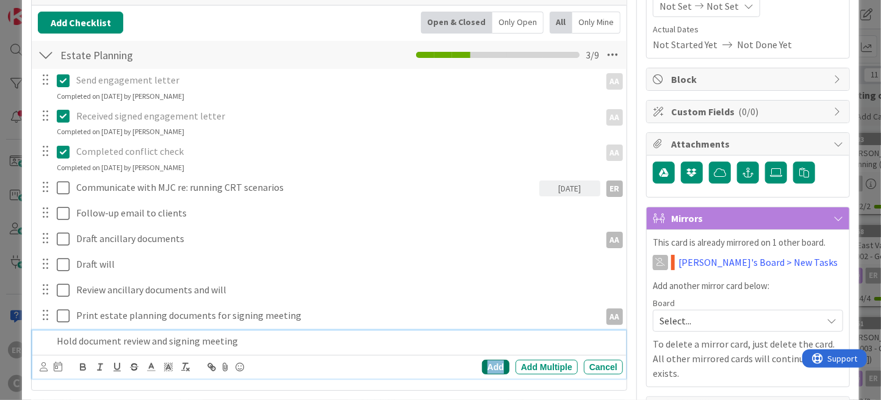
click at [494, 364] on div "Add" at bounding box center [495, 367] width 27 height 15
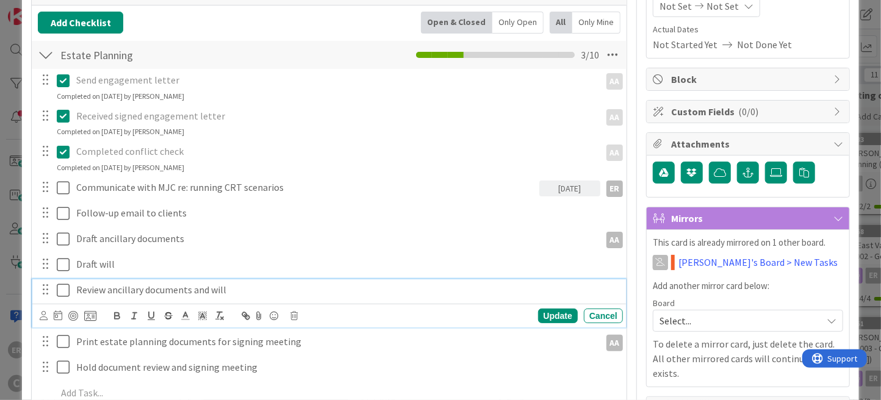
click at [259, 292] on p "Review ancillary documents and will" at bounding box center [346, 290] width 541 height 14
click at [41, 314] on icon at bounding box center [44, 315] width 8 height 9
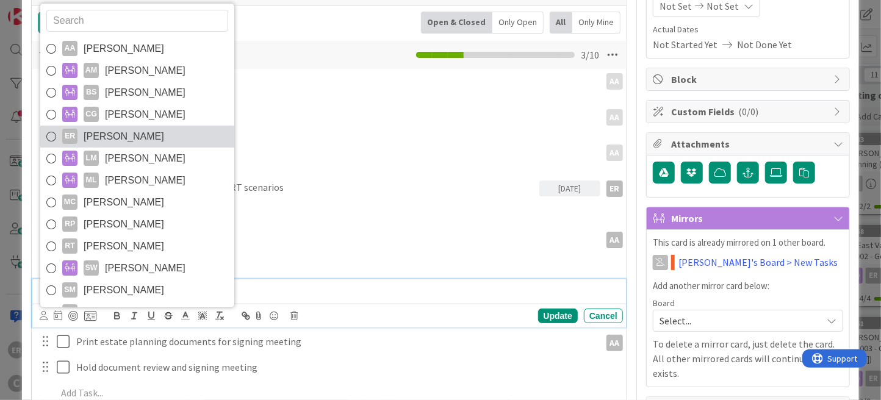
click at [128, 139] on span "[PERSON_NAME]" at bounding box center [124, 137] width 81 height 18
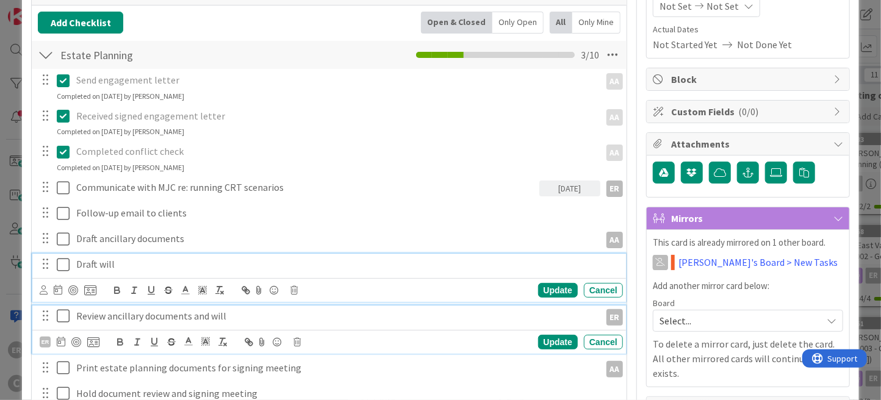
click at [118, 261] on p "Draft will" at bounding box center [346, 265] width 541 height 14
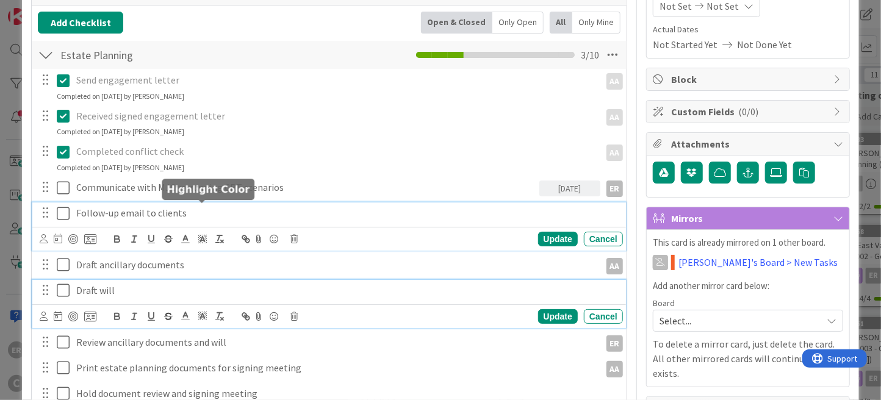
scroll to position [194, 0]
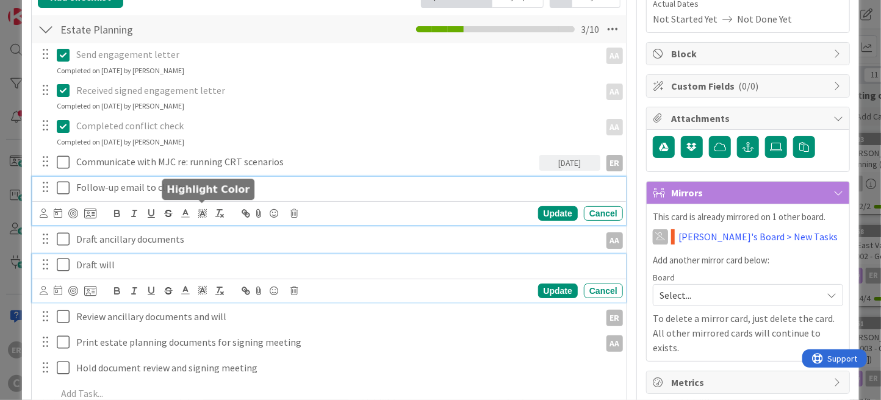
click at [206, 214] on div "Follow-up email to clients Update Cancel" at bounding box center [329, 201] width 594 height 48
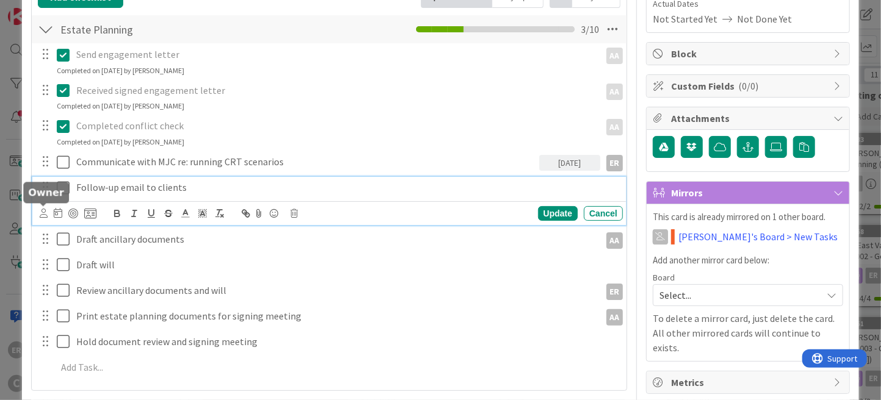
click at [43, 212] on icon at bounding box center [44, 213] width 8 height 9
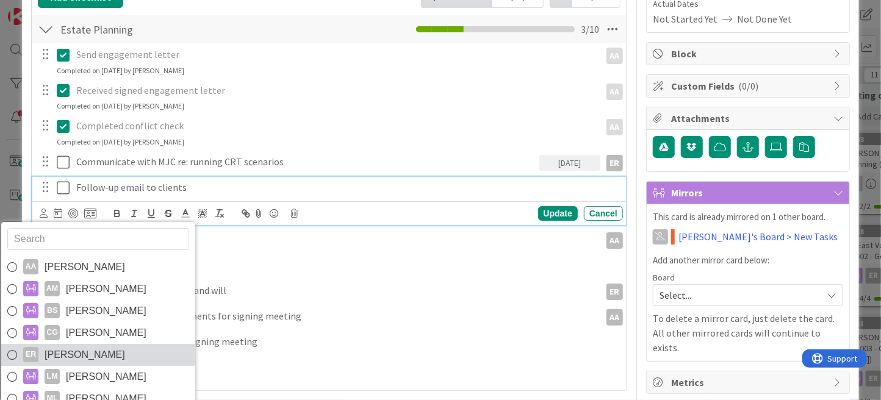
click at [82, 347] on span "[PERSON_NAME]" at bounding box center [85, 355] width 81 height 18
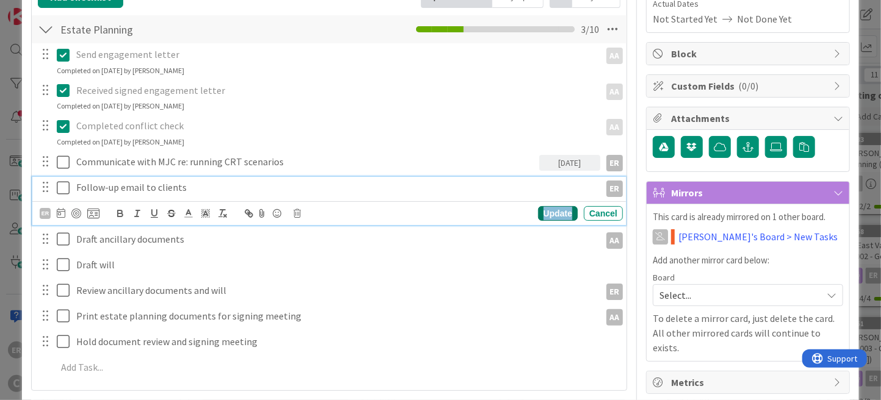
click at [554, 206] on div "Update" at bounding box center [558, 213] width 40 height 15
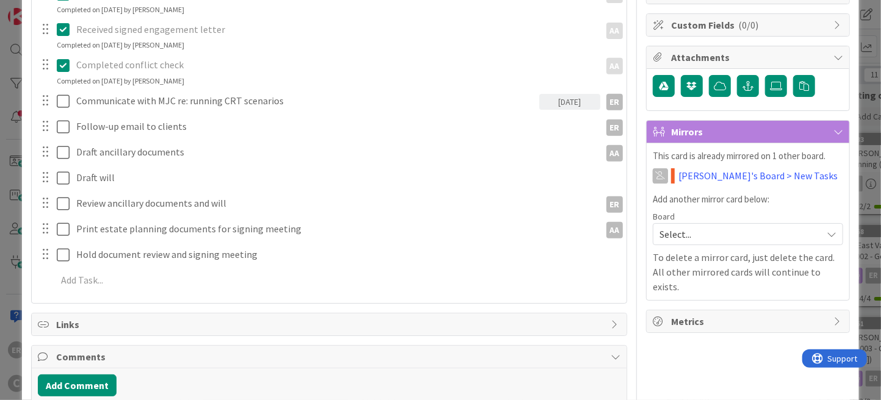
scroll to position [0, 0]
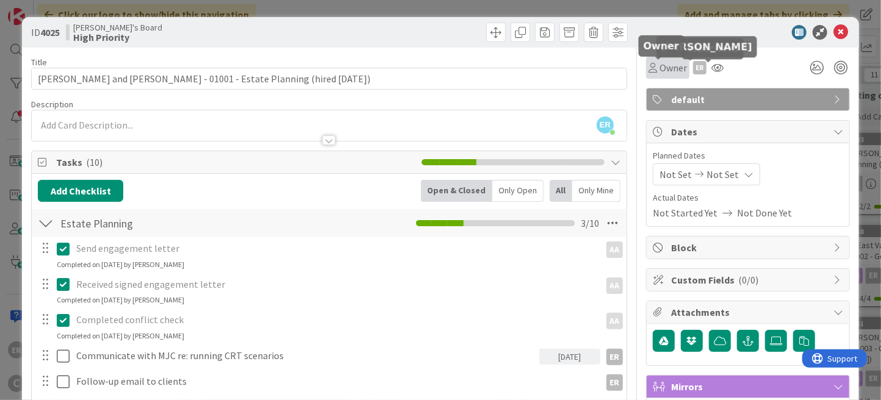
click at [660, 68] on span "Owner" at bounding box center [673, 67] width 27 height 15
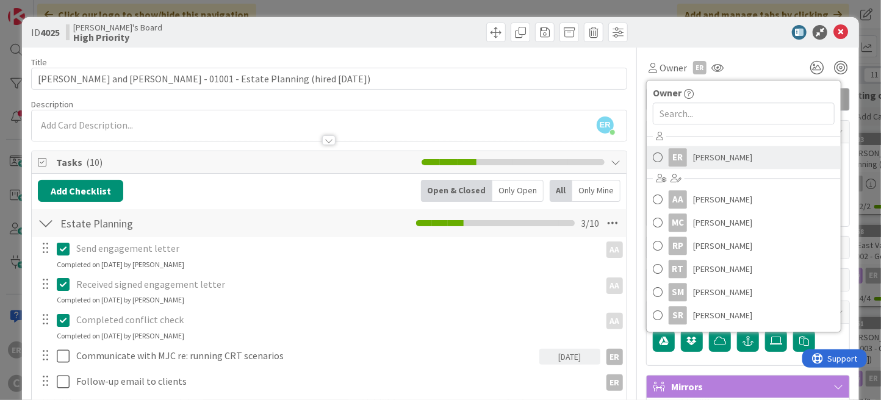
click at [678, 150] on div "ER" at bounding box center [678, 157] width 18 height 18
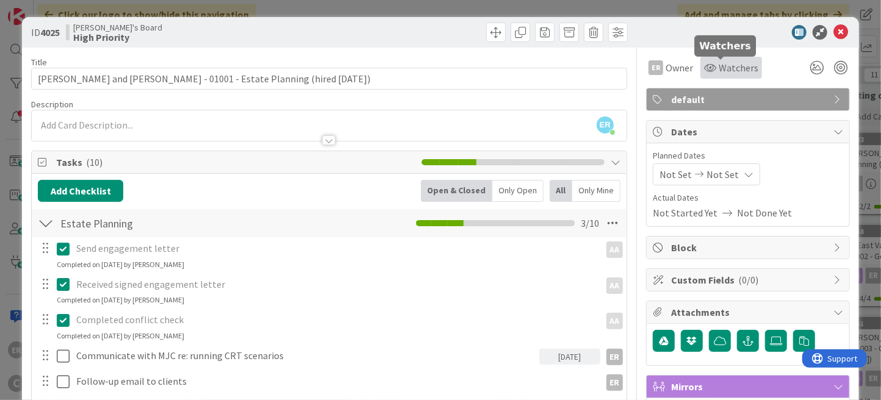
click at [719, 71] on span "Watchers" at bounding box center [739, 67] width 40 height 15
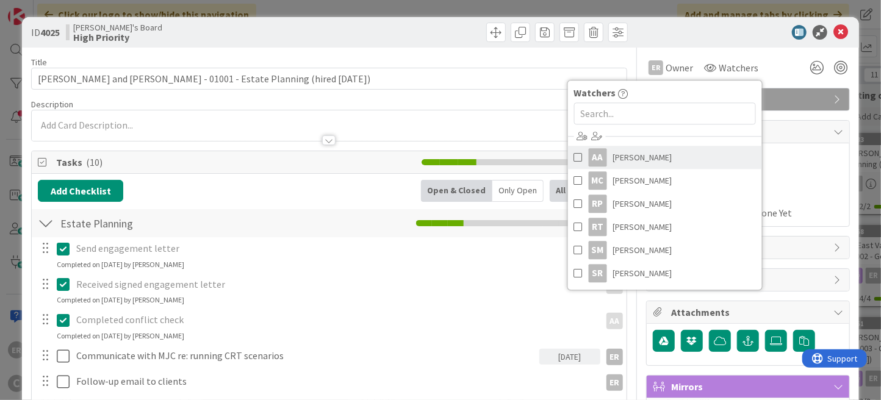
click at [658, 153] on span "[PERSON_NAME]" at bounding box center [642, 157] width 59 height 18
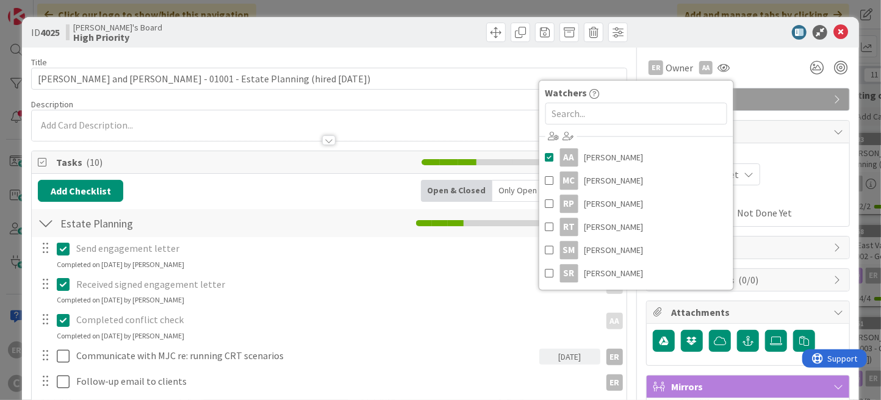
click at [753, 38] on div at bounding box center [742, 32] width 216 height 15
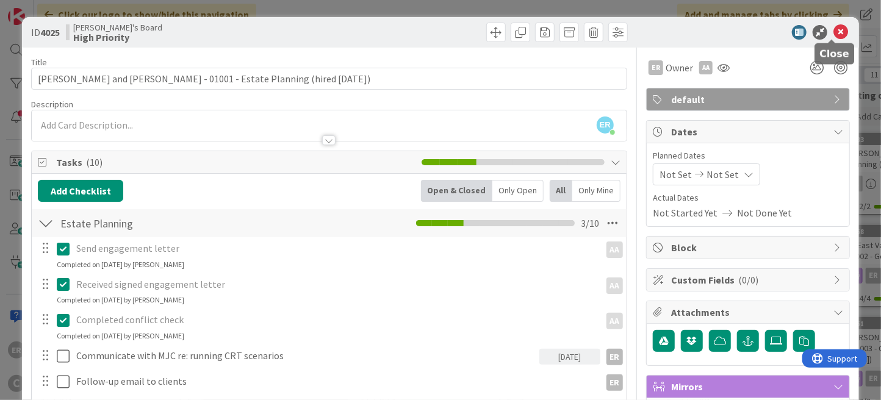
click at [834, 35] on icon at bounding box center [841, 32] width 15 height 15
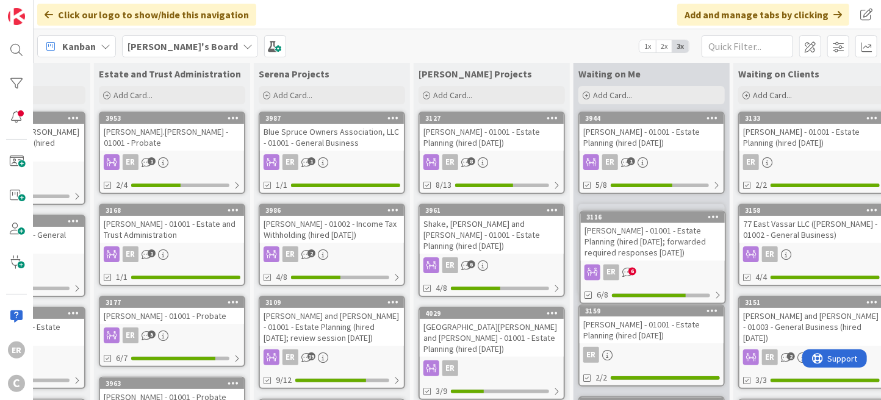
scroll to position [25, 104]
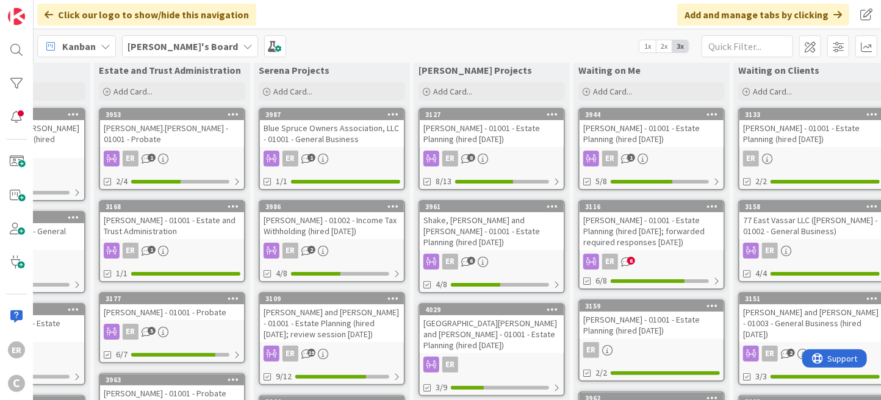
click at [667, 235] on div "[PERSON_NAME] - 01001 - Estate Planning (hired [DATE]; forwarded required respo…" at bounding box center [652, 231] width 144 height 38
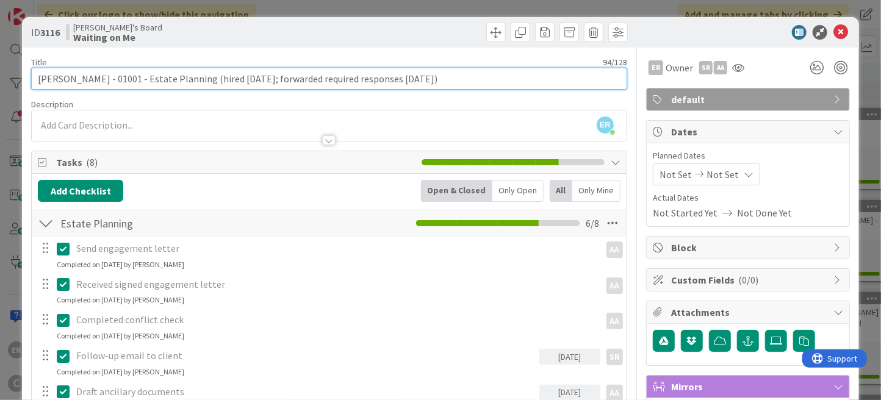
drag, startPoint x: 261, startPoint y: 80, endPoint x: 417, endPoint y: 78, distance: 155.7
click at [417, 78] on input "[PERSON_NAME] - 01001 - Estate Planning (hired [DATE]; forwarded required respo…" at bounding box center [329, 79] width 596 height 22
type input "[PERSON_NAME] - 01001 - Estate Planning (hired [DATE])"
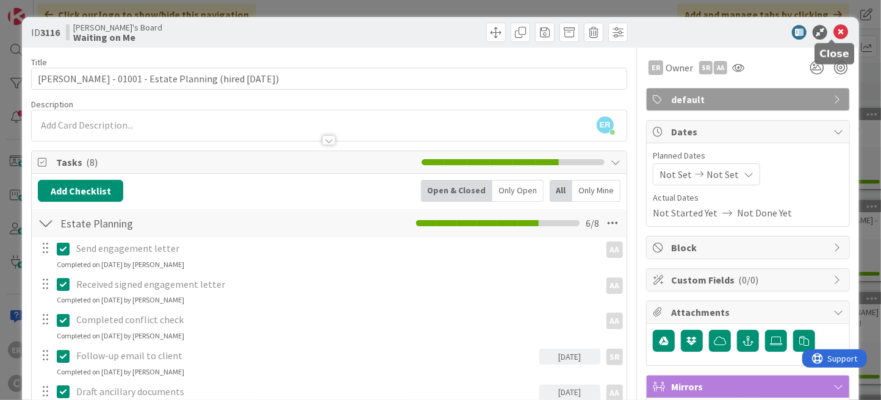
click at [835, 31] on icon at bounding box center [841, 32] width 15 height 15
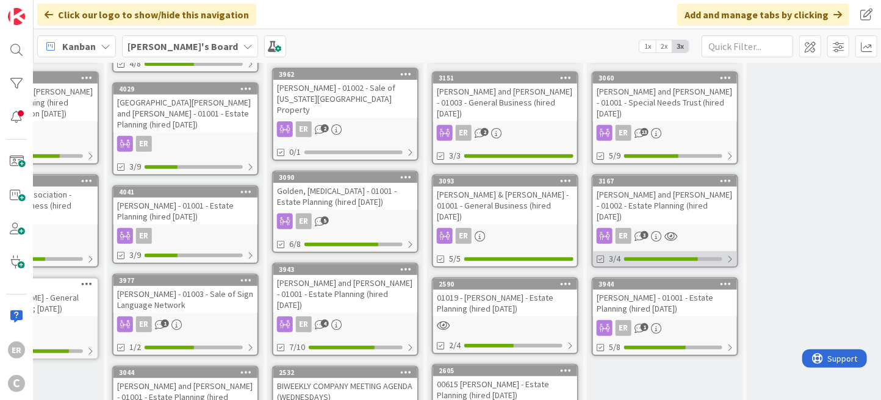
scroll to position [196, 410]
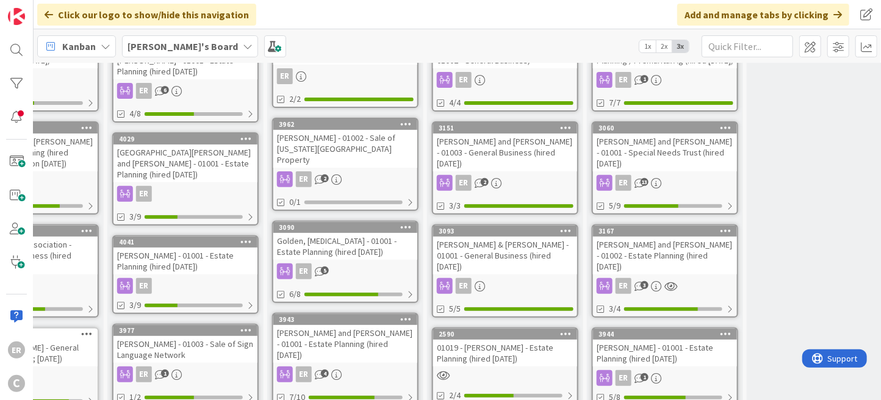
click at [675, 167] on div "[PERSON_NAME] and [PERSON_NAME] - 01001 - Special Needs Trust (hired [DATE])" at bounding box center [665, 153] width 144 height 38
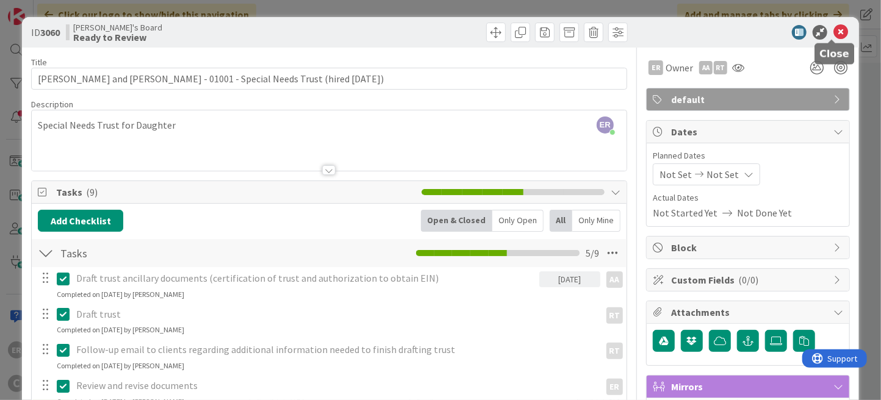
click at [834, 34] on icon at bounding box center [841, 32] width 15 height 15
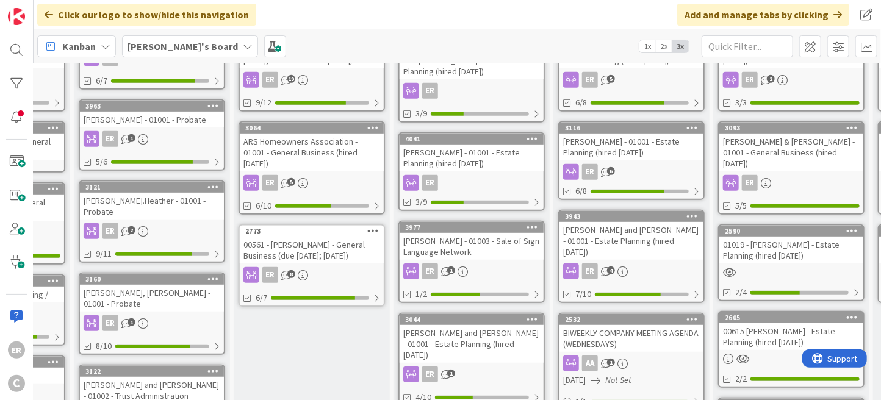
scroll to position [303, 124]
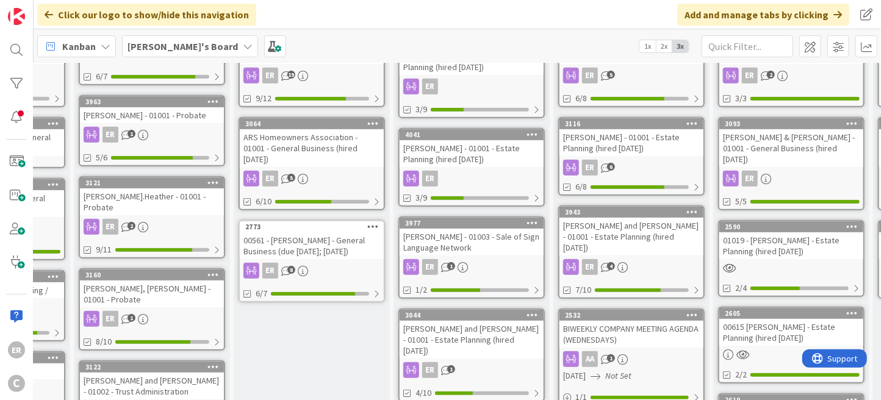
click at [646, 223] on div "[PERSON_NAME] and [PERSON_NAME] - 01001 - Estate Planning (hired [DATE])" at bounding box center [632, 237] width 144 height 38
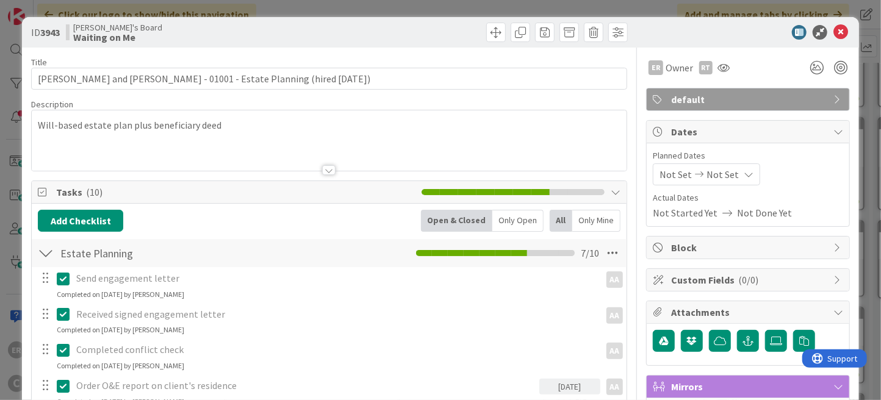
click at [834, 35] on icon at bounding box center [841, 32] width 15 height 15
